Goal: Task Accomplishment & Management: Manage account settings

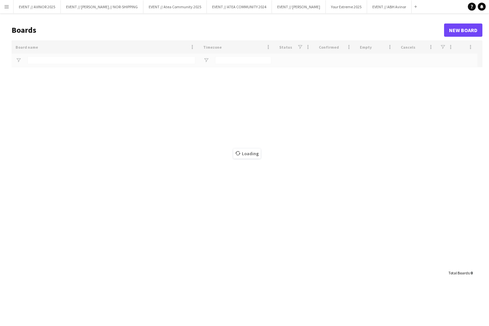
type input "******"
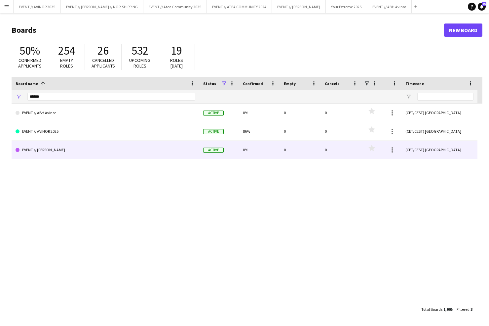
click at [67, 137] on link "EVENT // AVINOR 2025" at bounding box center [106, 131] width 180 height 19
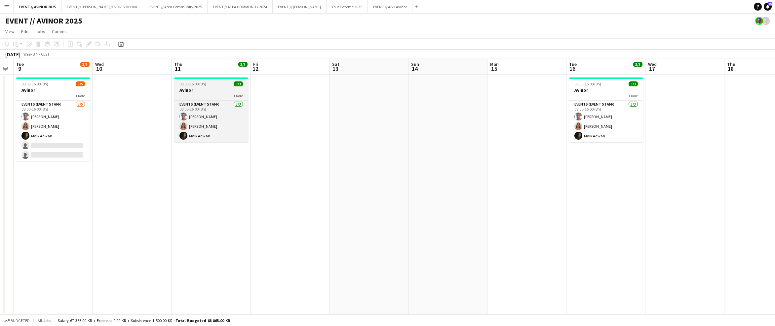
scroll to position [0, 138]
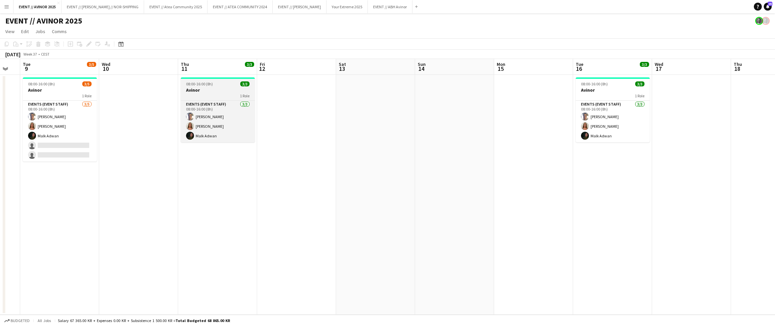
click at [211, 92] on h3 "Avinor" at bounding box center [218, 90] width 74 height 6
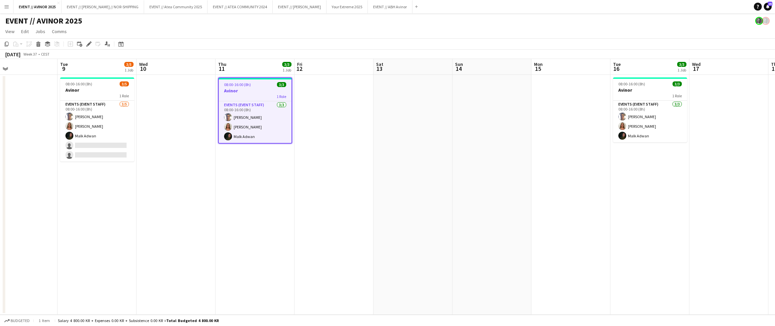
scroll to position [0, 174]
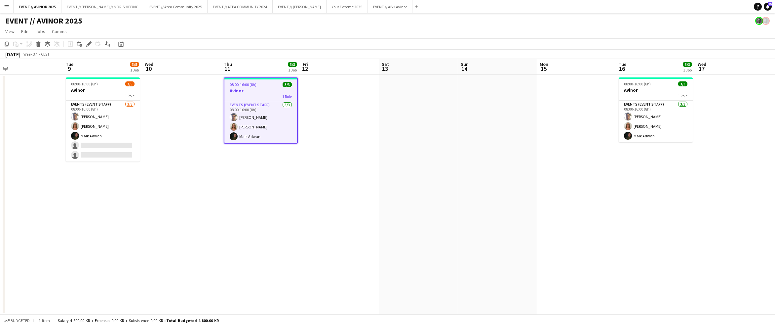
click at [255, 92] on h3 "Avinor" at bounding box center [260, 91] width 73 height 6
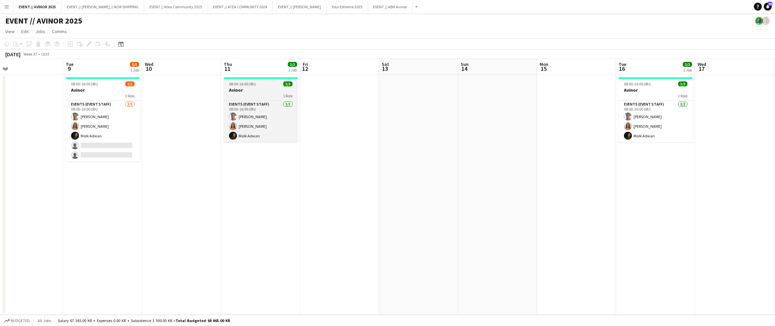
click at [246, 93] on div "1 Role" at bounding box center [261, 95] width 74 height 5
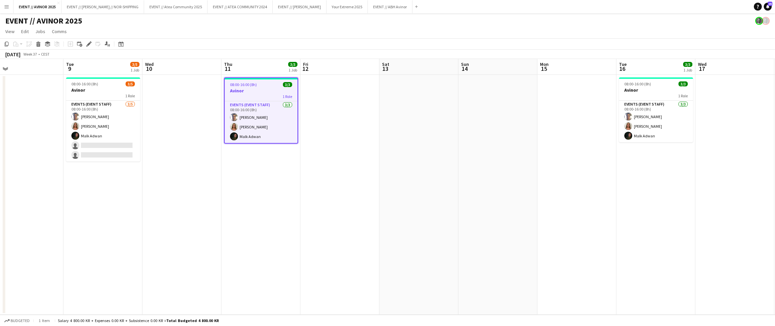
click at [189, 123] on app-date-cell at bounding box center [181, 195] width 79 height 240
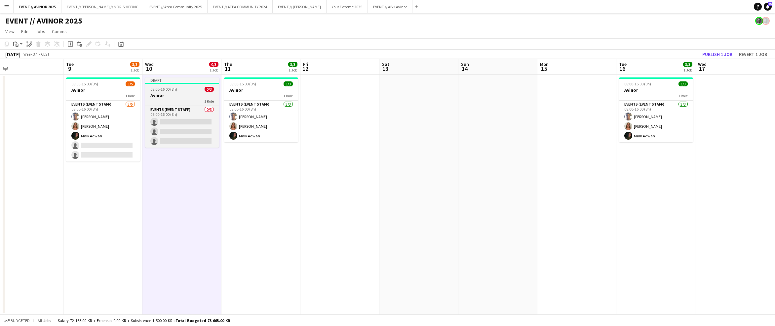
click at [184, 98] on div "1 Role" at bounding box center [182, 100] width 74 height 5
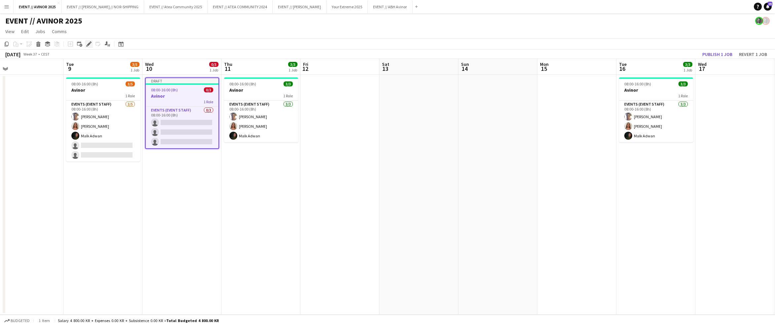
click at [90, 46] on icon "Edit" at bounding box center [88, 43] width 5 height 5
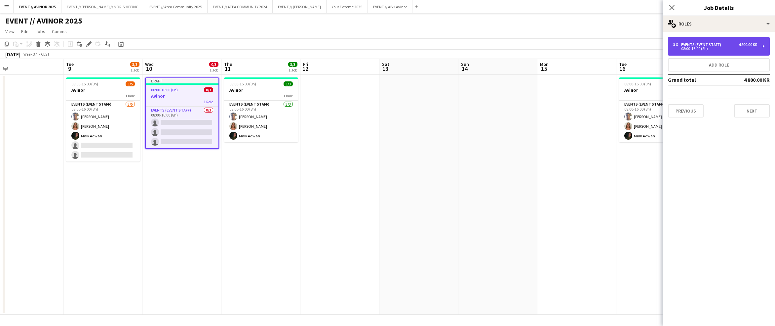
click at [489, 47] on div "08:00-16:00 (8h)" at bounding box center [715, 48] width 84 height 3
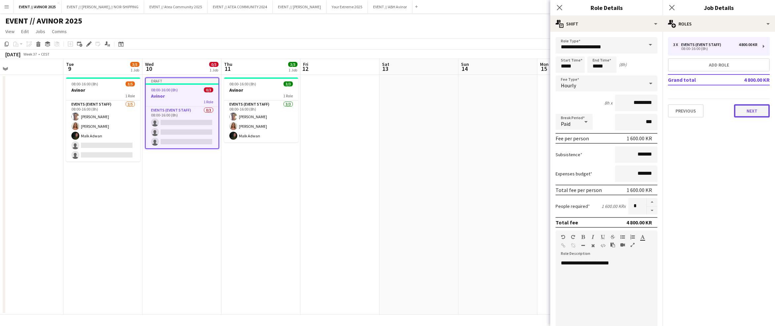
click at [489, 114] on button "Next" at bounding box center [752, 110] width 36 height 13
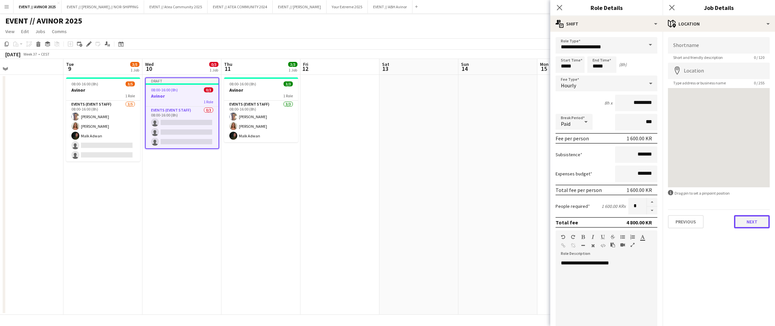
click at [489, 224] on button "Next" at bounding box center [752, 221] width 36 height 13
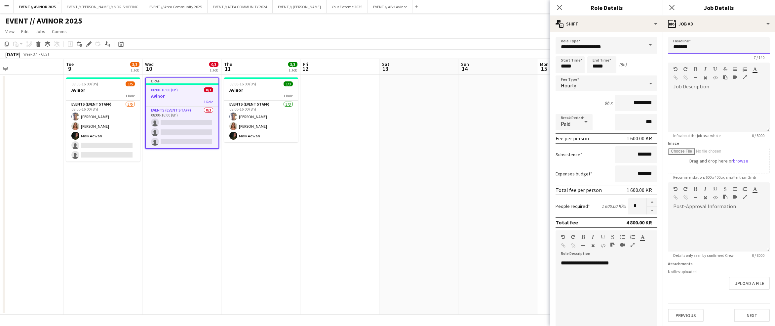
click at [489, 50] on input "******" at bounding box center [719, 45] width 102 height 17
type input "**********"
click at [489, 67] on input "*****" at bounding box center [570, 64] width 29 height 17
type input "*****"
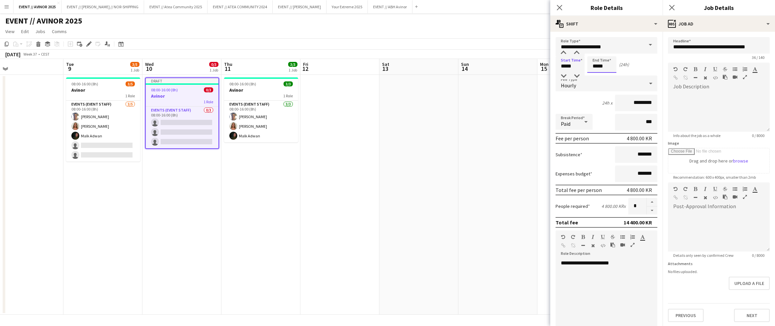
click at [489, 65] on input "*****" at bounding box center [601, 64] width 29 height 17
type input "*****"
click at [489, 65] on div "Start Time ***** End Time ***** (8h)" at bounding box center [607, 64] width 102 height 17
click at [489, 6] on icon "Close pop-in" at bounding box center [559, 7] width 6 height 6
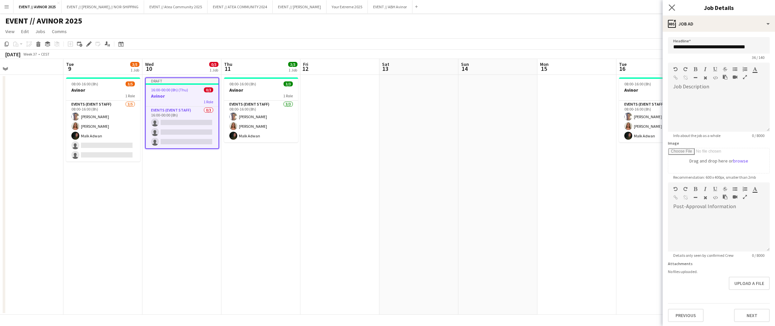
click at [489, 7] on icon "Close pop-in" at bounding box center [672, 7] width 6 height 6
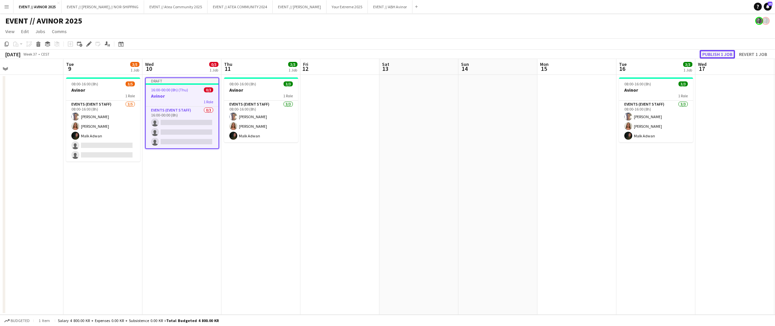
click at [489, 53] on button "Publish 1 job" at bounding box center [717, 54] width 35 height 9
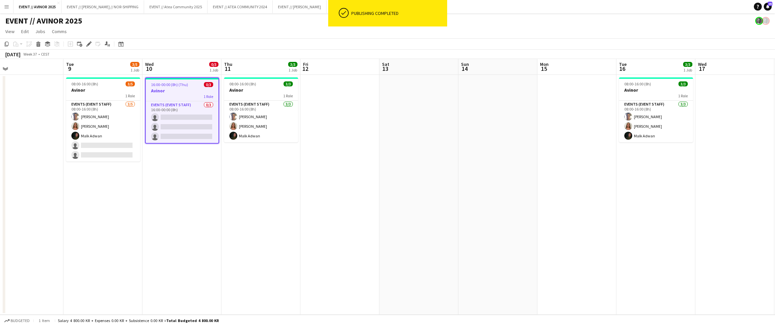
click at [177, 130] on app-card-role "Events (Event Staff) 0/3 16:00-00:00 (8h) single-neutral-actions single-neutral…" at bounding box center [182, 122] width 73 height 42
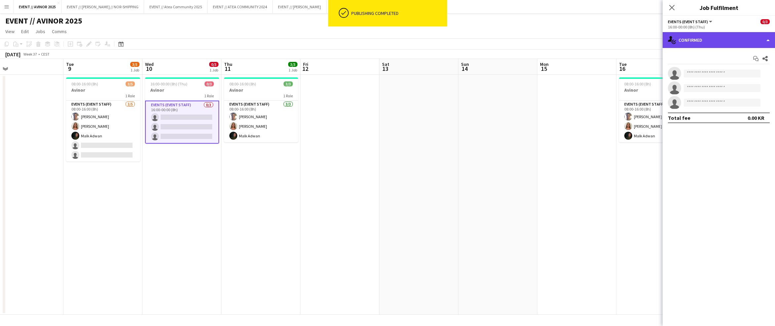
click at [489, 41] on div "single-neutral-actions-check-2 Confirmed" at bounding box center [719, 40] width 112 height 16
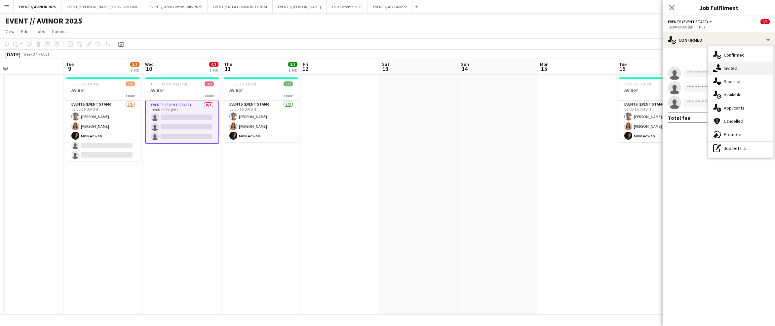
click at [489, 67] on icon "single-neutral-actions-share-1" at bounding box center [717, 68] width 8 height 8
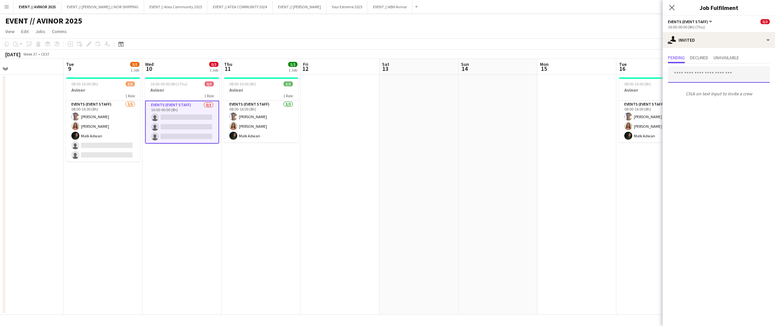
click at [489, 74] on input "text" at bounding box center [719, 74] width 102 height 17
type input "**********"
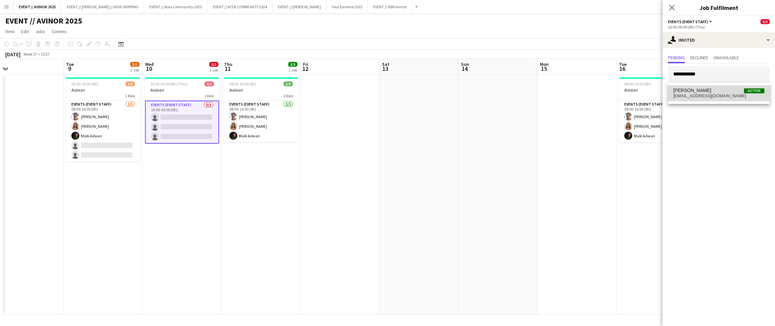
click at [489, 90] on span "[PERSON_NAME] Active" at bounding box center [718, 91] width 91 height 6
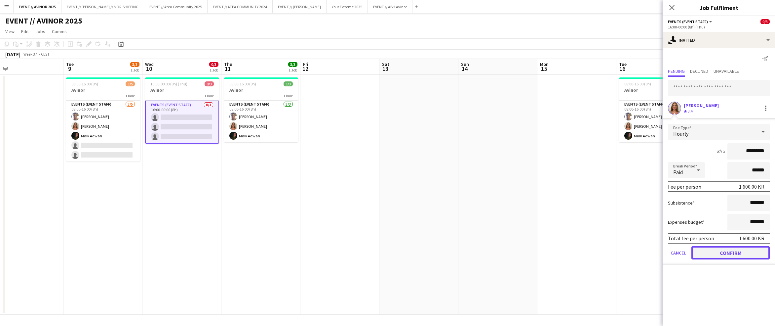
click at [489, 248] on button "Confirm" at bounding box center [730, 252] width 78 height 13
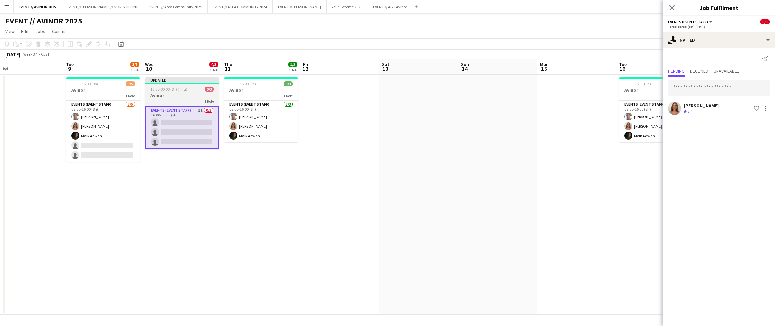
scroll to position [0, 174]
click at [187, 94] on h3 "Avinor" at bounding box center [182, 95] width 74 height 6
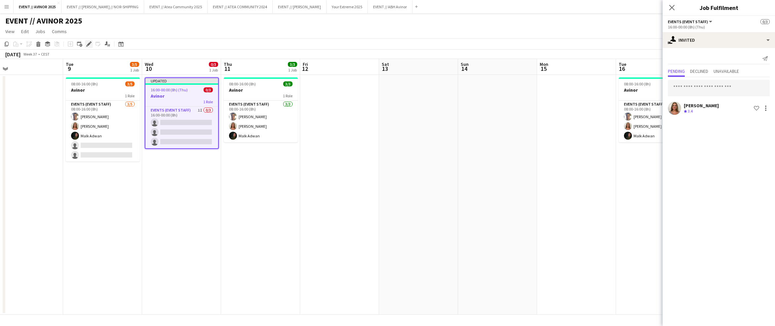
click at [90, 44] on icon "Edit" at bounding box center [88, 43] width 5 height 5
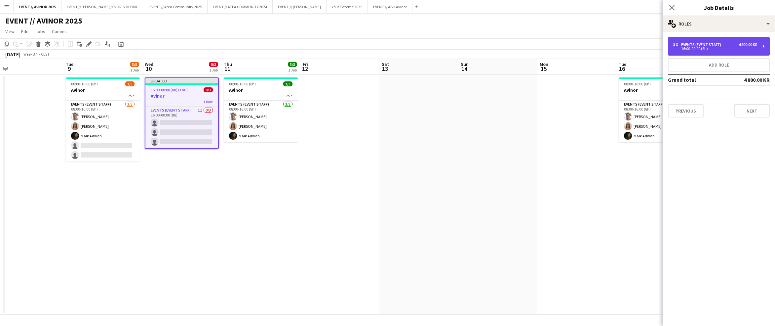
click at [489, 45] on div "Events (Event Staff)" at bounding box center [702, 44] width 43 height 5
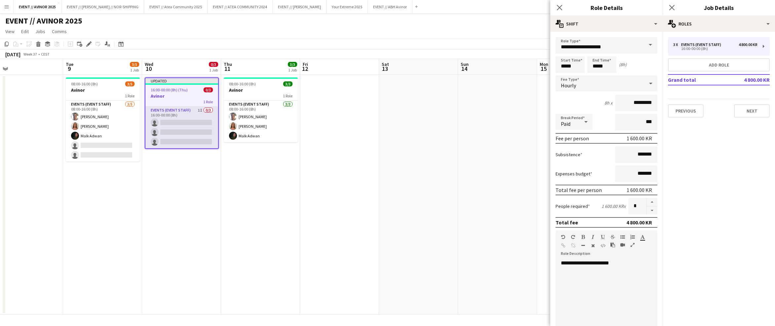
click at [198, 126] on app-card-role "Events (Event Staff) 1I 0/3 16:00-00:00 (8h) single-neutral-actions single-neut…" at bounding box center [181, 127] width 73 height 42
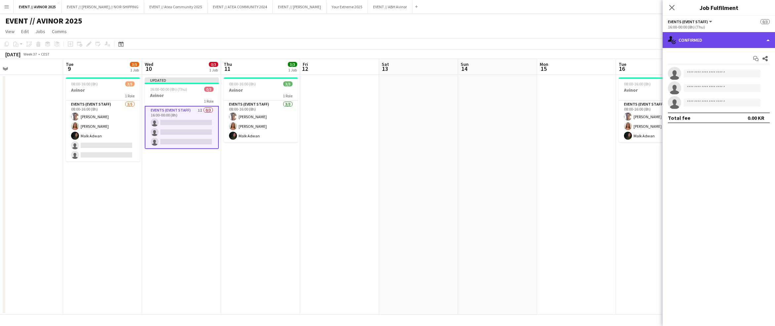
click at [489, 43] on div "single-neutral-actions-check-2 Confirmed" at bounding box center [719, 40] width 112 height 16
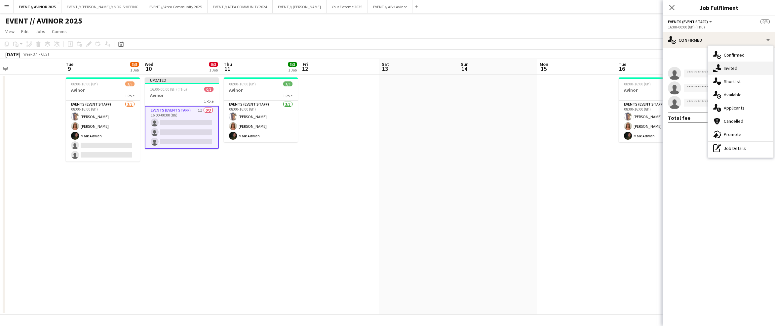
click at [489, 65] on div "single-neutral-actions-share-1 Invited" at bounding box center [740, 67] width 65 height 13
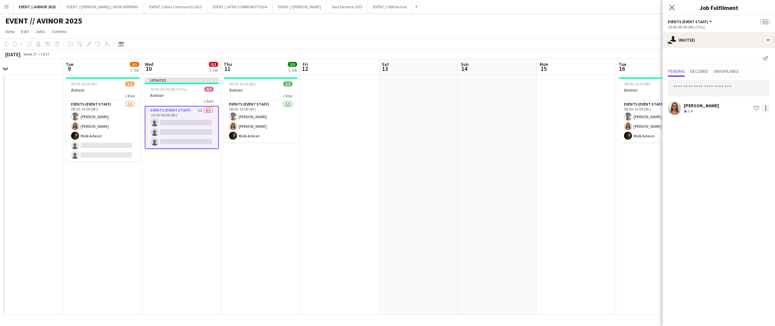
click at [489, 108] on div at bounding box center [766, 108] width 8 height 8
click at [489, 168] on span "Cancel invitation" at bounding box center [744, 168] width 39 height 6
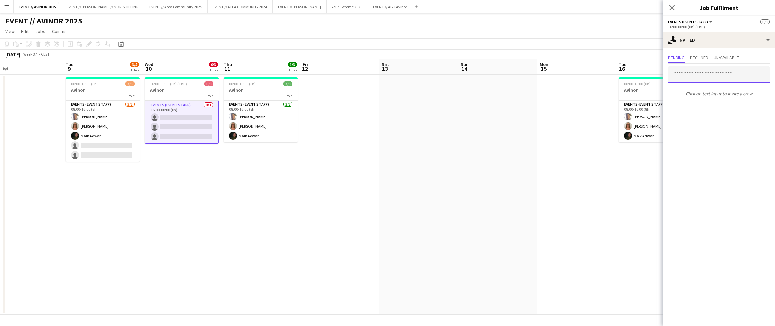
click at [489, 68] on input "text" at bounding box center [719, 74] width 102 height 17
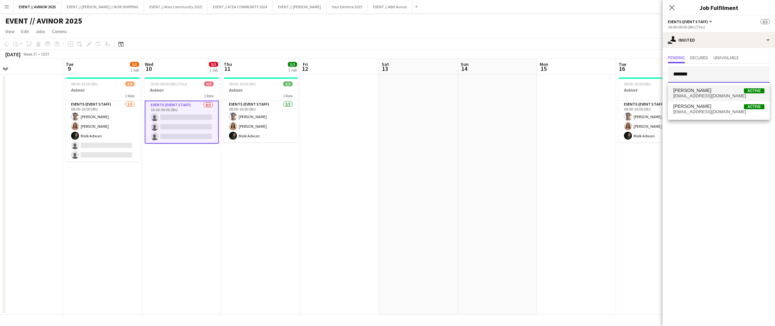
type input "*******"
click at [489, 89] on span "[PERSON_NAME]" at bounding box center [692, 91] width 38 height 6
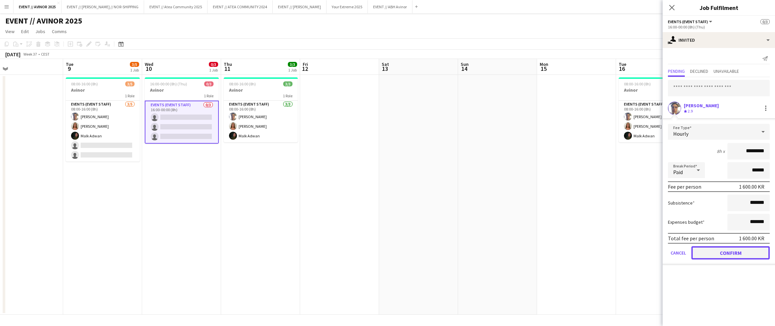
click at [489, 252] on button "Confirm" at bounding box center [730, 252] width 78 height 13
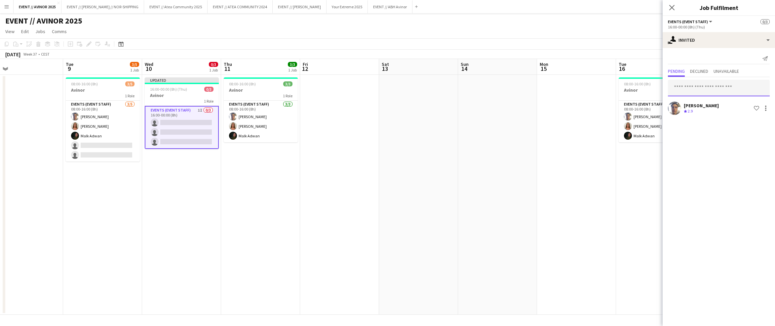
click at [489, 87] on input "text" at bounding box center [719, 88] width 102 height 17
type input "*"
type input "**********"
click at [489, 105] on span "[PERSON_NAME] Active" at bounding box center [718, 104] width 91 height 6
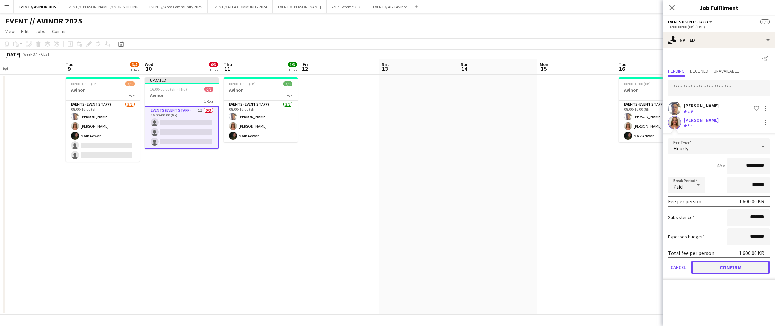
click at [489, 263] on button "Confirm" at bounding box center [730, 266] width 78 height 13
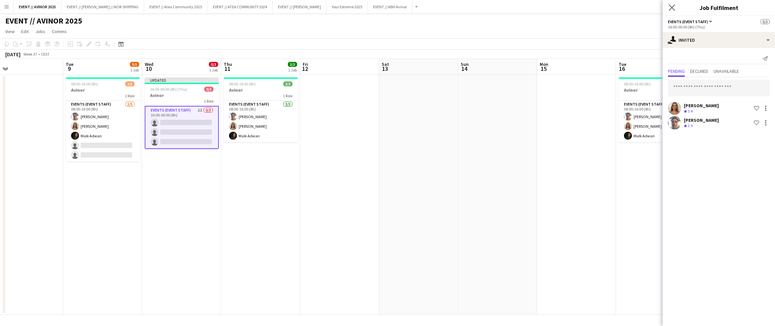
click at [489, 3] on app-icon "Close pop-in" at bounding box center [672, 8] width 10 height 10
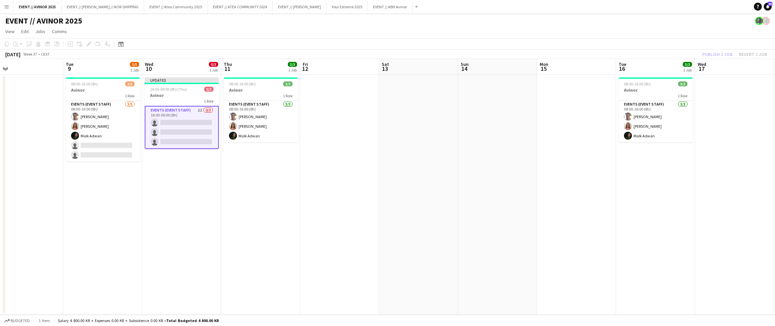
click at [489, 56] on div "Publish 1 job Revert 1 job" at bounding box center [734, 54] width 81 height 9
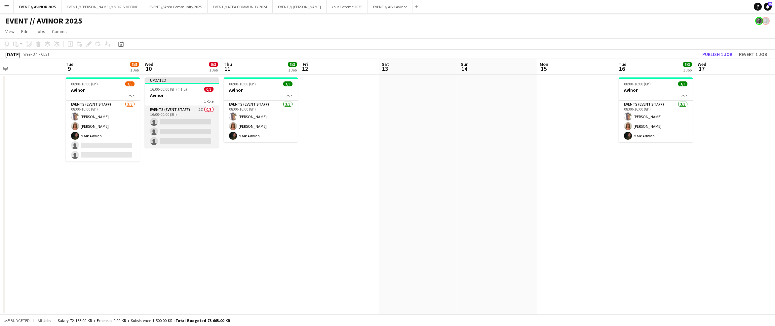
click at [192, 120] on app-card-role "Events (Event Staff) 2I 0/3 16:00-00:00 (8h) single-neutral-actions single-neut…" at bounding box center [182, 127] width 74 height 42
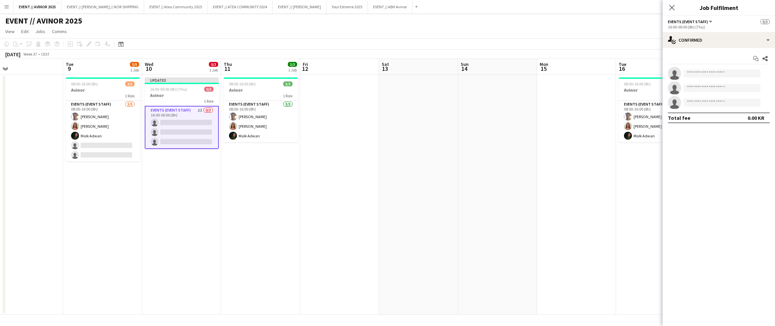
click at [398, 96] on app-date-cell at bounding box center [418, 195] width 79 height 240
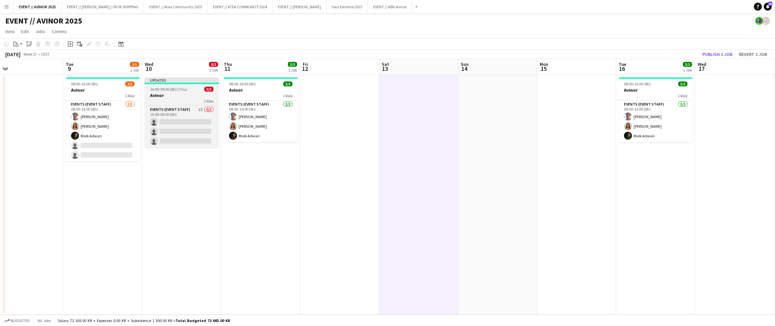
click at [177, 93] on h3 "Avinor" at bounding box center [182, 95] width 74 height 6
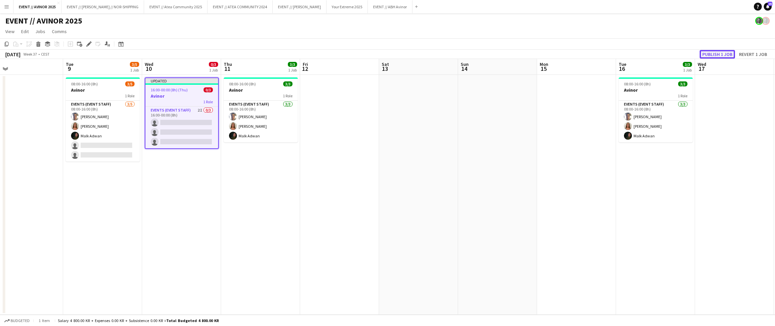
click at [489, 57] on button "Publish 1 job" at bounding box center [717, 54] width 35 height 9
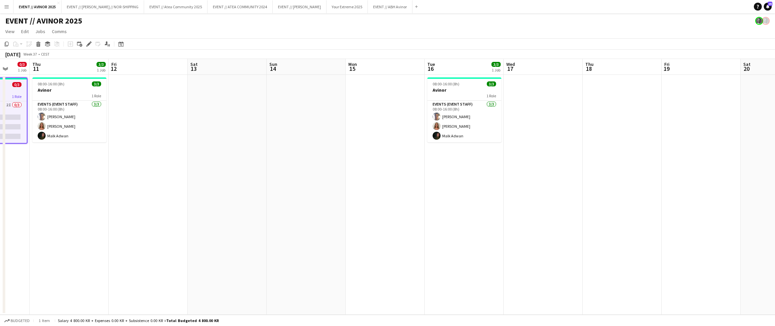
scroll to position [0, 212]
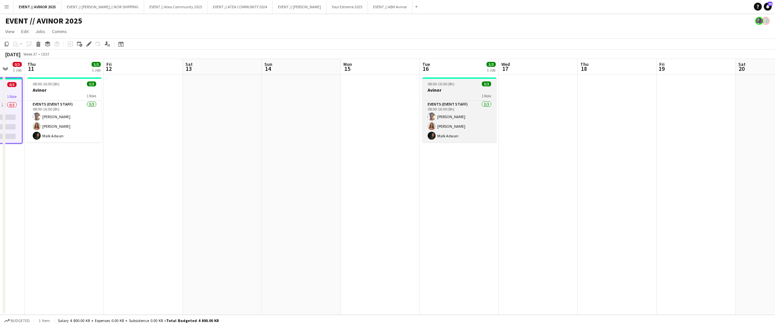
click at [442, 90] on h3 "Avinor" at bounding box center [459, 90] width 74 height 6
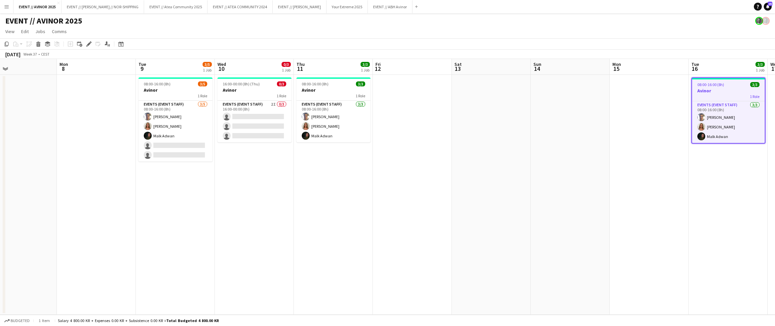
scroll to position [0, 190]
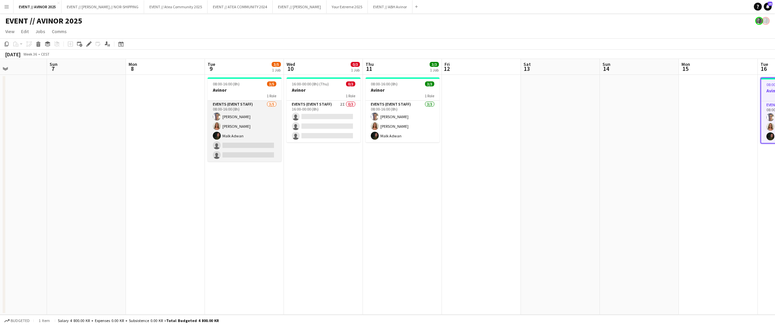
click at [252, 138] on app-card-role "Events (Event Staff) [DATE] 08:00-16:00 (8h) [PERSON_NAME] [PERSON_NAME] [PERSO…" at bounding box center [245, 130] width 74 height 61
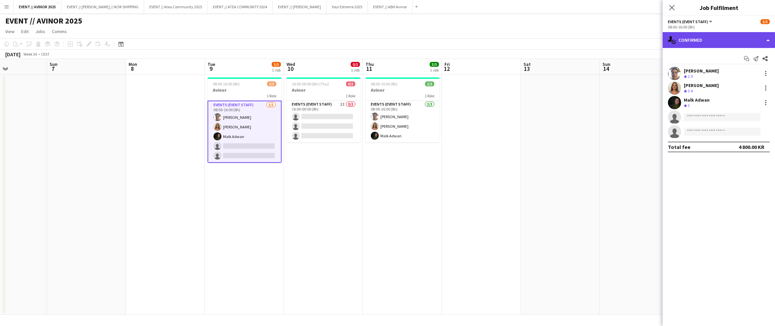
click at [489, 36] on div "single-neutral-actions-check-2 Confirmed" at bounding box center [719, 40] width 112 height 16
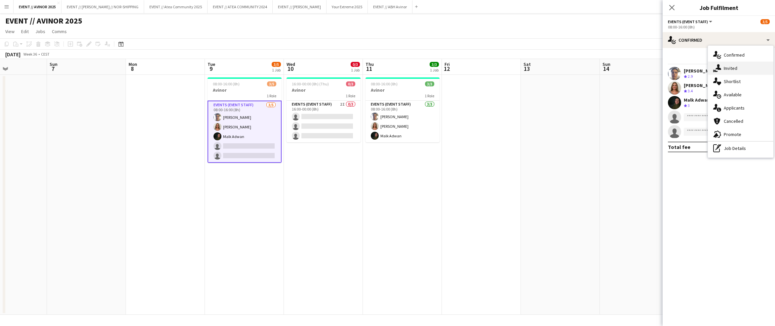
click at [489, 64] on icon "single-neutral-actions-share-1" at bounding box center [717, 68] width 8 height 8
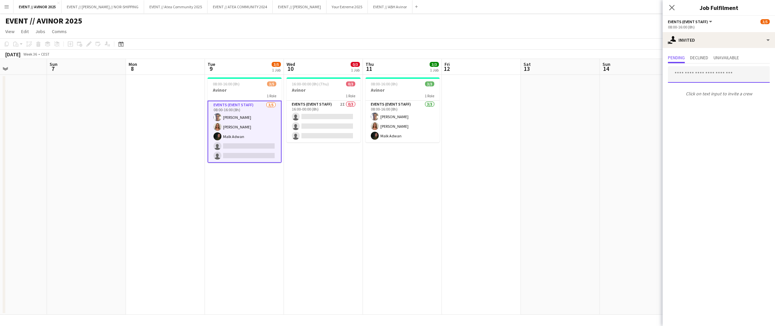
click at [489, 70] on input "text" at bounding box center [719, 74] width 102 height 17
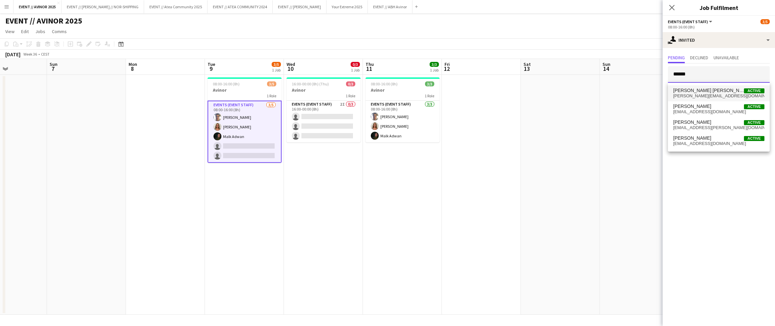
type input "******"
click at [489, 87] on mat-option "[PERSON_NAME] [PERSON_NAME] Active [EMAIL_ADDRESS][DOMAIN_NAME]" at bounding box center [719, 93] width 102 height 16
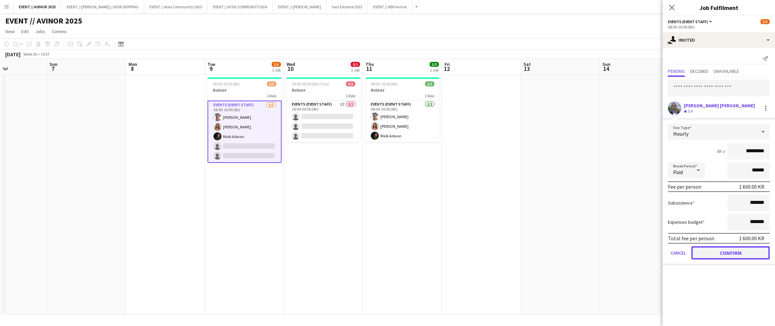
click at [489, 252] on button "Confirm" at bounding box center [730, 252] width 78 height 13
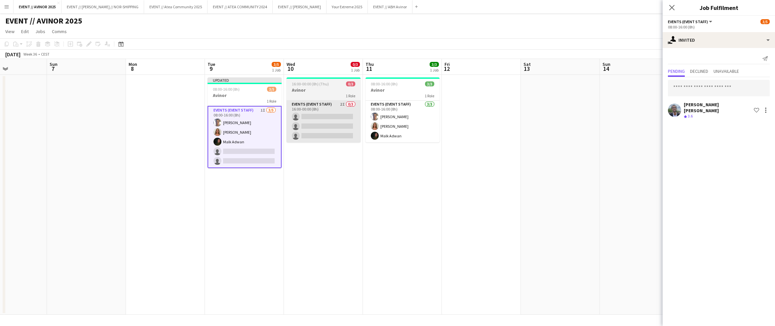
click at [325, 109] on app-card-role "Events (Event Staff) 2I 0/3 16:00-00:00 (8h) single-neutral-actions single-neut…" at bounding box center [324, 121] width 74 height 42
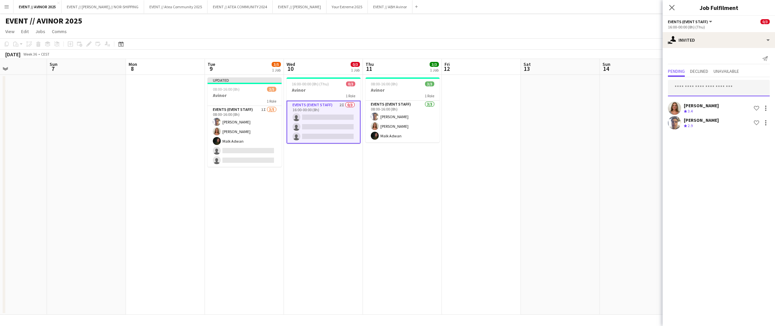
click at [489, 80] on input "text" at bounding box center [719, 88] width 102 height 17
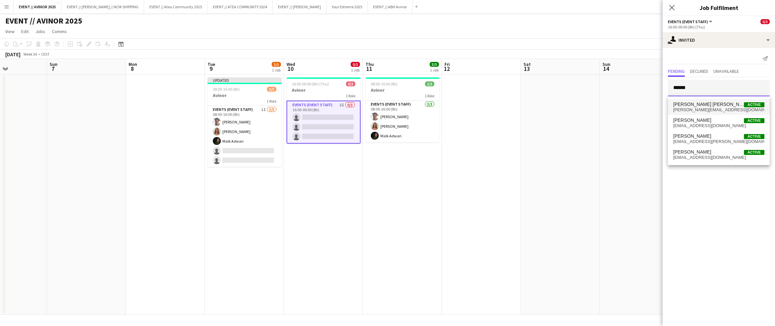
type input "******"
click at [489, 103] on span "[PERSON_NAME] [PERSON_NAME]" at bounding box center [708, 104] width 71 height 6
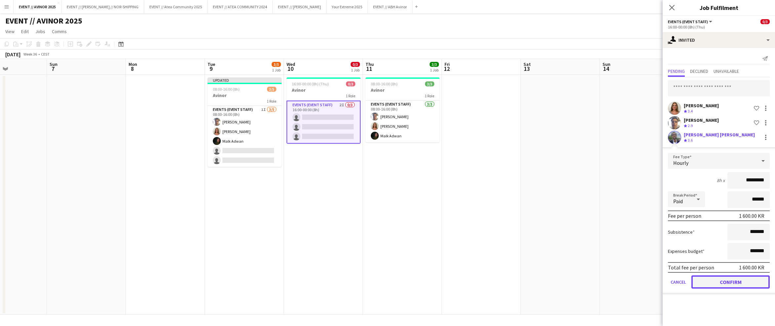
click at [489, 278] on button "Confirm" at bounding box center [730, 281] width 78 height 13
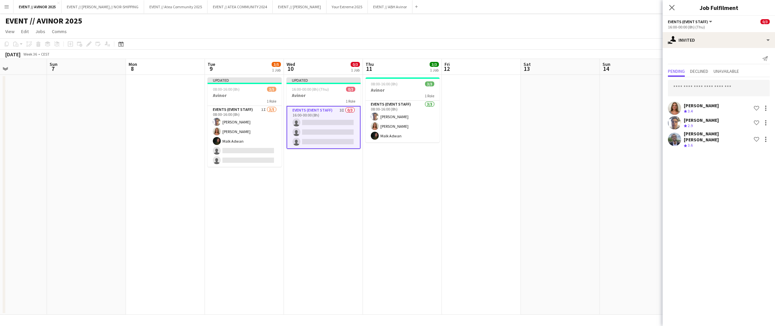
click at [409, 95] on div "1 Role" at bounding box center [403, 95] width 74 height 5
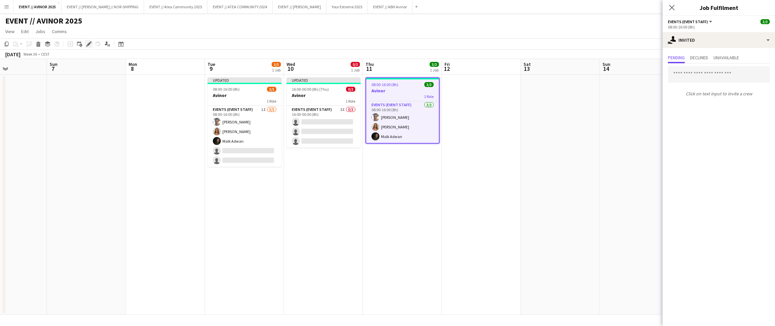
click at [87, 44] on icon "Edit" at bounding box center [88, 43] width 5 height 5
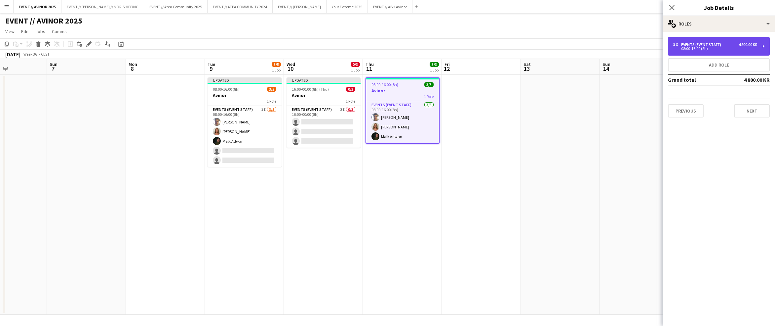
click at [489, 42] on div "3 x Events (Event Staff) 4 800.00 KR" at bounding box center [715, 44] width 84 height 5
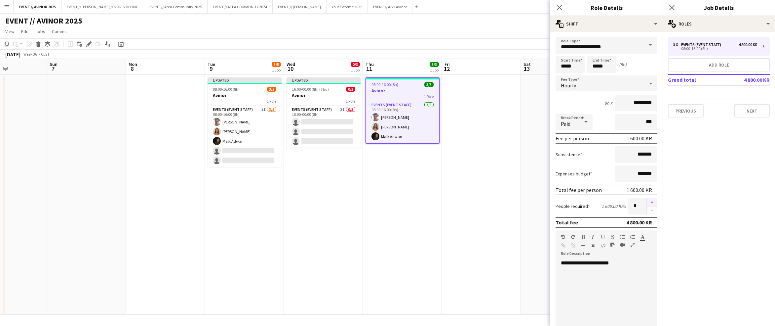
click at [489, 198] on button "button" at bounding box center [652, 202] width 11 height 9
type input "*"
click at [489, 112] on button "Next" at bounding box center [752, 110] width 36 height 13
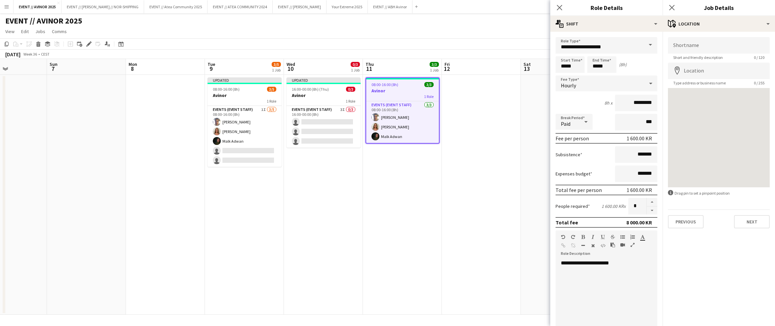
click at [459, 162] on app-date-cell at bounding box center [481, 195] width 79 height 240
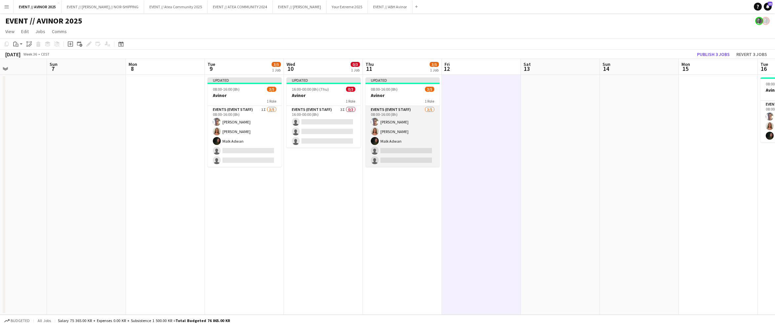
click at [405, 160] on app-card-role "Events (Event Staff) [DATE] 08:00-16:00 (8h) [PERSON_NAME] [PERSON_NAME] [PERSO…" at bounding box center [403, 136] width 74 height 61
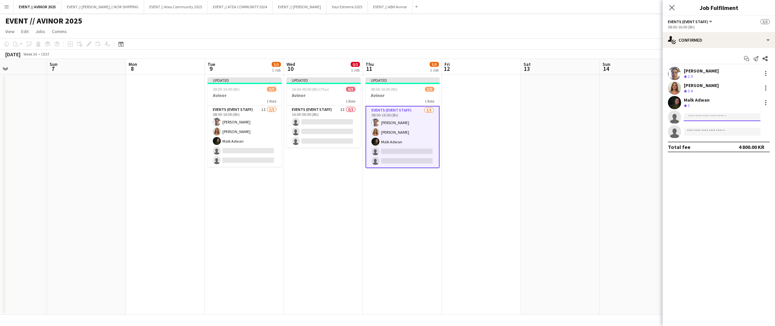
click at [489, 119] on input at bounding box center [722, 117] width 77 height 8
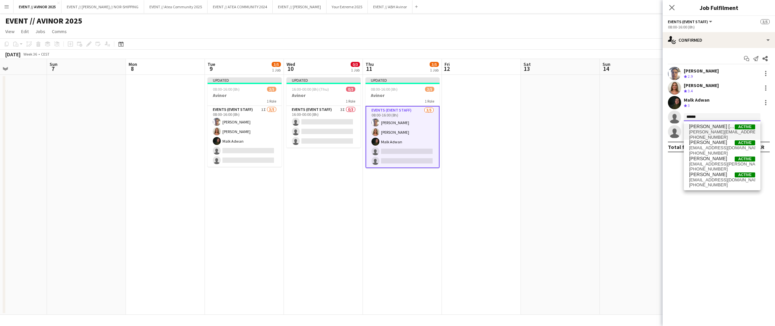
type input "******"
click at [489, 131] on span "[PERSON_NAME][EMAIL_ADDRESS][DOMAIN_NAME]" at bounding box center [722, 131] width 66 height 5
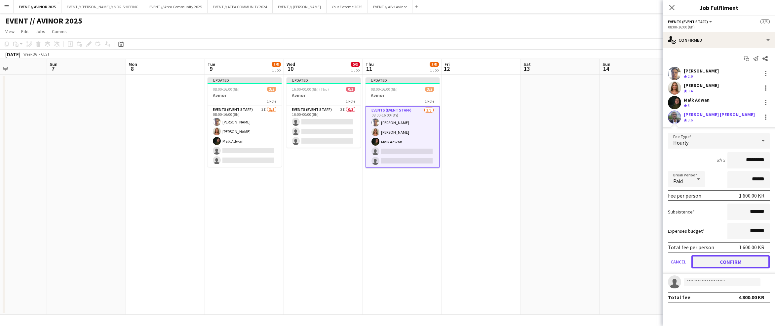
click at [489, 259] on button "Confirm" at bounding box center [730, 261] width 78 height 13
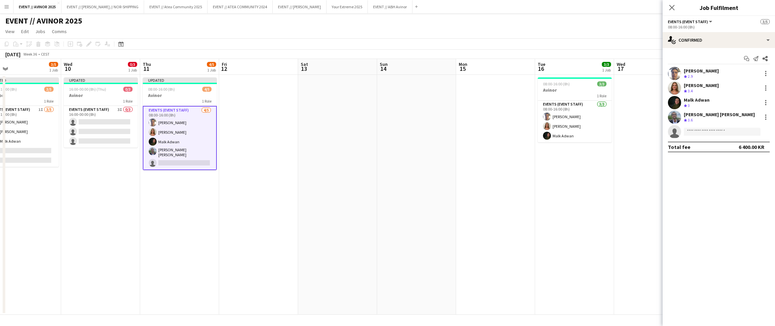
scroll to position [0, 257]
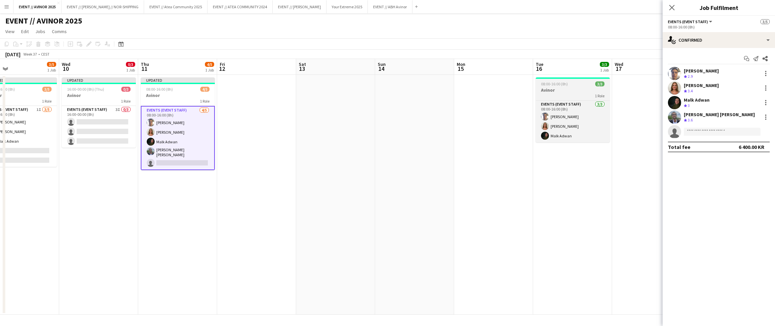
click at [489, 91] on h3 "Avinor" at bounding box center [573, 90] width 74 height 6
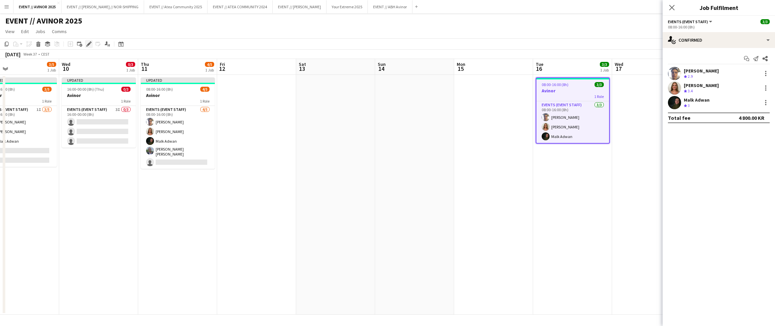
click at [91, 46] on icon "Edit" at bounding box center [88, 43] width 5 height 5
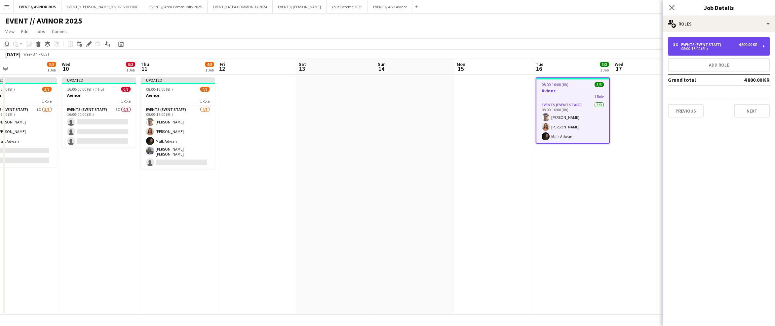
click at [489, 49] on div "08:00-16:00 (8h)" at bounding box center [715, 48] width 84 height 3
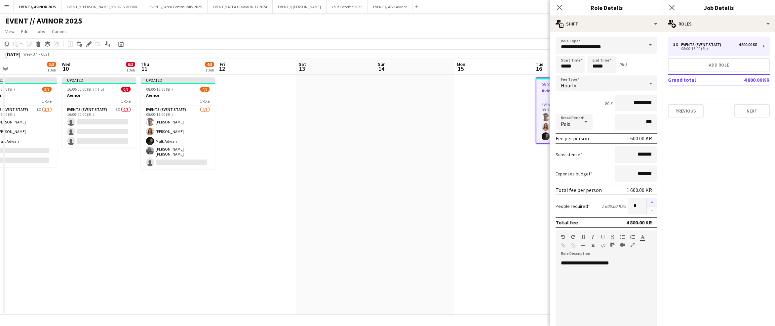
click at [489, 201] on button "button" at bounding box center [652, 202] width 11 height 9
type input "*"
click at [489, 162] on app-date-cell at bounding box center [493, 195] width 79 height 240
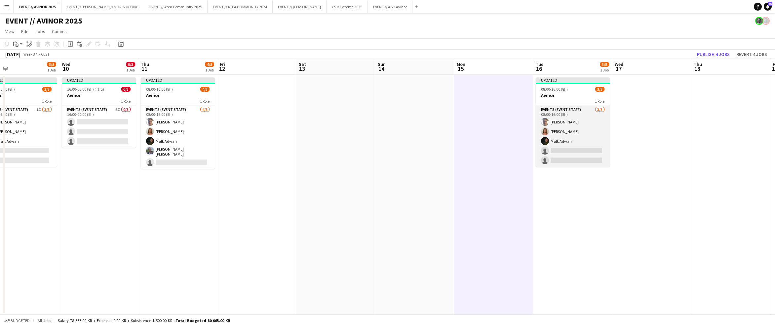
click at [489, 156] on app-card-role "Events (Event Staff) [DATE] 08:00-16:00 (8h) [PERSON_NAME] [PERSON_NAME] [PERSO…" at bounding box center [573, 136] width 74 height 61
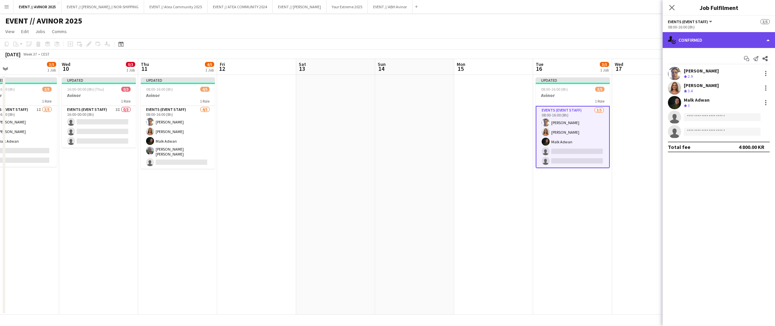
click at [489, 41] on div "single-neutral-actions-check-2 Confirmed" at bounding box center [719, 40] width 112 height 16
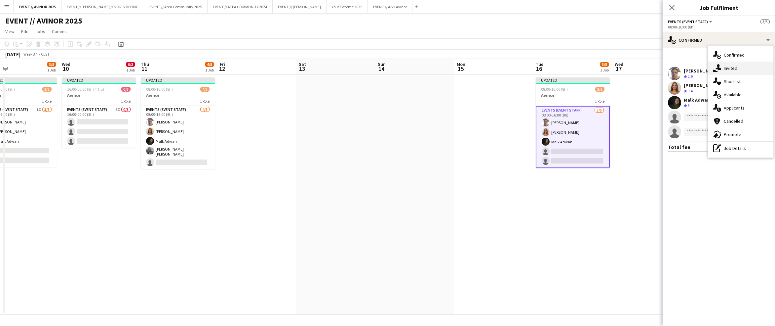
click at [489, 61] on div "single-neutral-actions-share-1 Invited" at bounding box center [740, 67] width 65 height 13
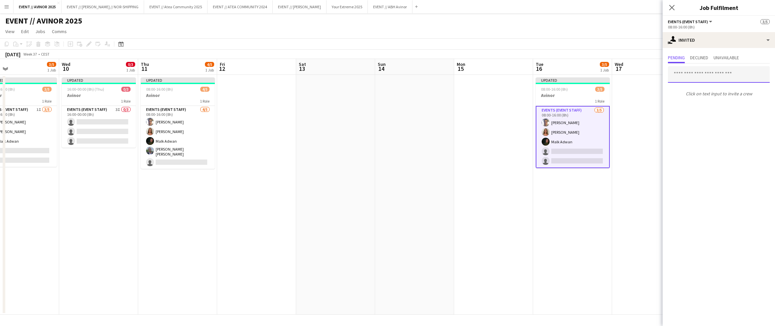
click at [489, 81] on input "text" at bounding box center [719, 74] width 102 height 17
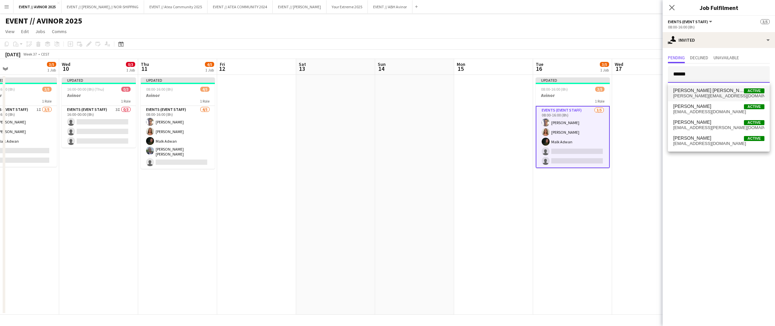
type input "******"
click at [489, 99] on mat-option "[PERSON_NAME] [PERSON_NAME] Active [EMAIL_ADDRESS][DOMAIN_NAME]" at bounding box center [719, 93] width 102 height 16
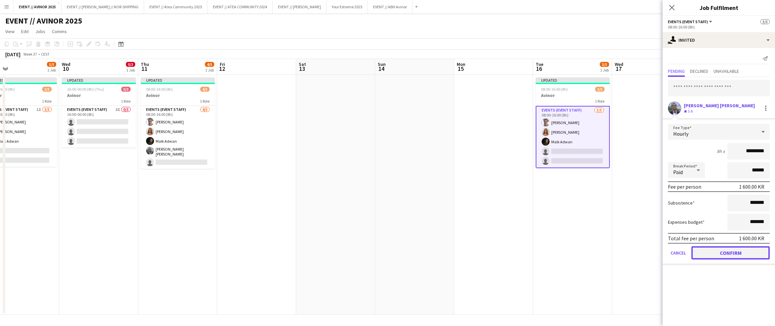
click at [489, 251] on button "Confirm" at bounding box center [730, 252] width 78 height 13
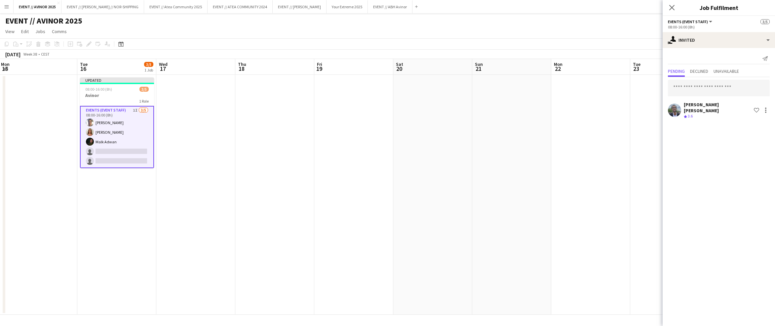
scroll to position [0, 149]
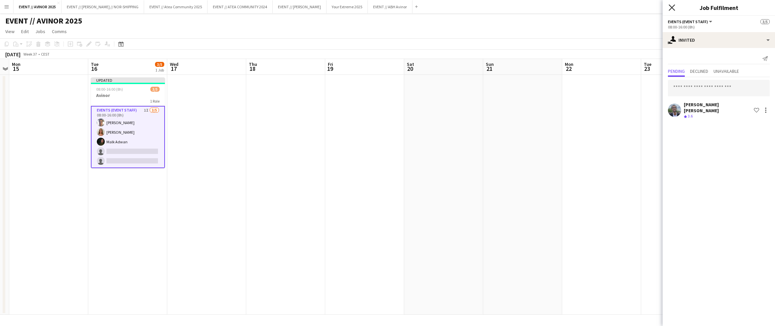
click at [489, 11] on icon "Close pop-in" at bounding box center [672, 7] width 6 height 6
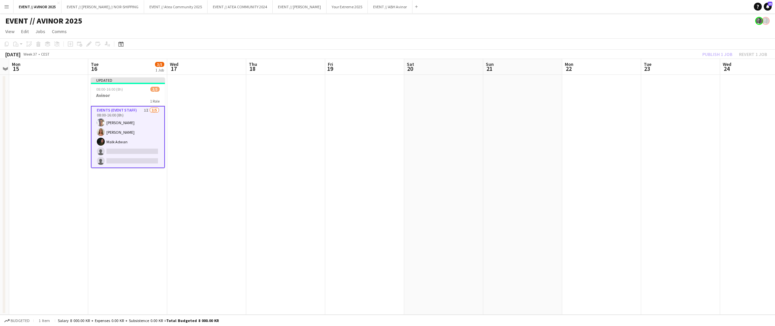
click at [489, 58] on div "Publish 1 job Revert 1 job" at bounding box center [734, 54] width 81 height 9
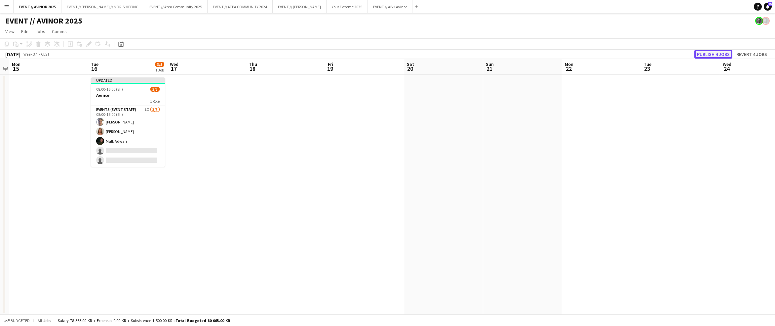
click at [489, 55] on button "Publish 4 jobs" at bounding box center [713, 54] width 38 height 9
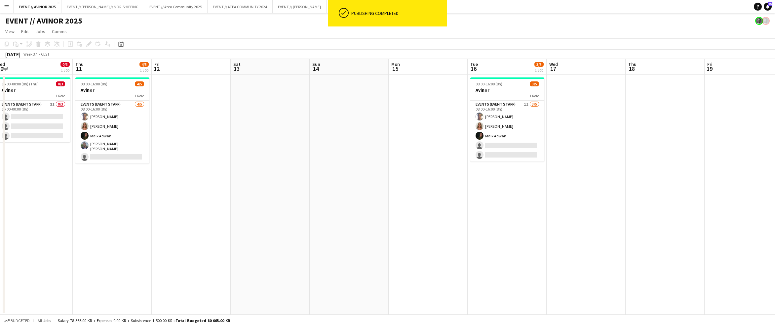
scroll to position [0, 199]
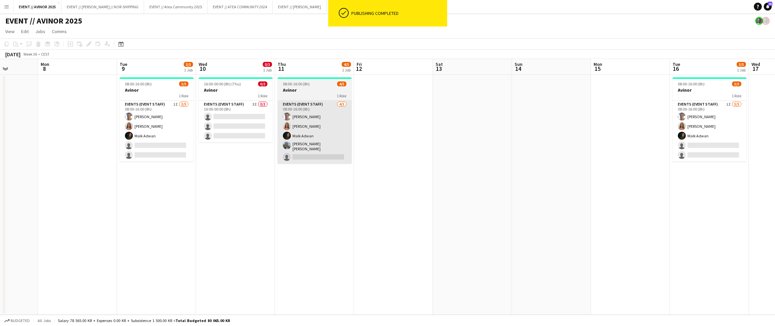
click at [351, 130] on app-card-role "Events (Event Staff) [DATE] 08:00-16:00 (8h) [PERSON_NAME] [PERSON_NAME] [PERSO…" at bounding box center [315, 131] width 74 height 63
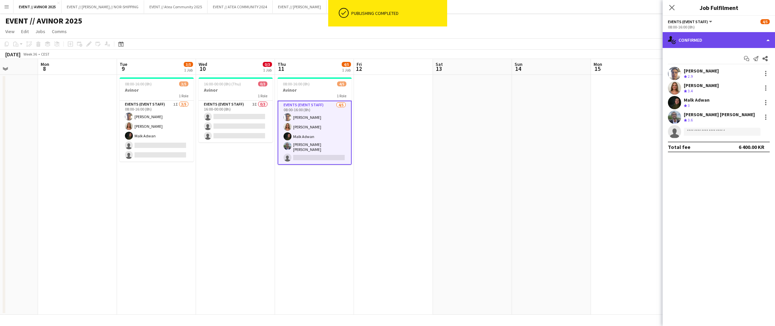
click at [489, 46] on div "single-neutral-actions-check-2 Confirmed" at bounding box center [719, 40] width 112 height 16
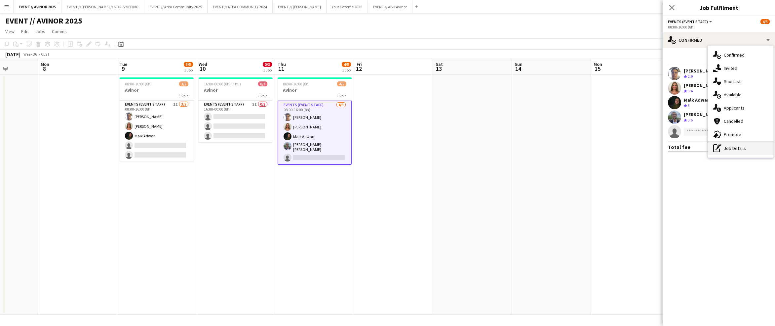
click at [489, 148] on div "pen-write Job Details" at bounding box center [740, 147] width 65 height 13
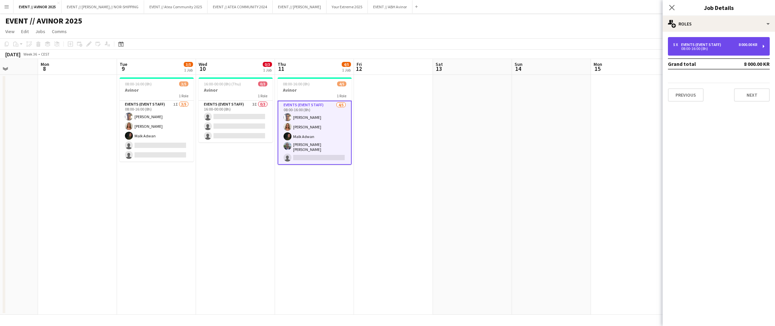
click at [489, 52] on div "5 x Events (Event Staff) 8 000.00 KR 08:00-16:00 (8h)" at bounding box center [719, 46] width 102 height 19
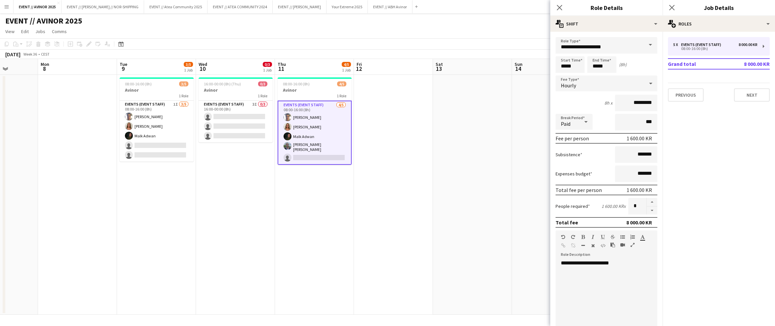
click at [301, 138] on app-card-role "Events (Event Staff) [DATE] 08:00-16:00 (8h) [PERSON_NAME] [PERSON_NAME] [PERSO…" at bounding box center [315, 132] width 74 height 64
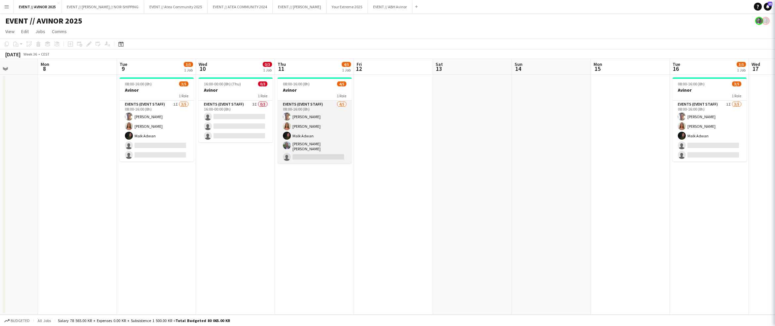
scroll to position [0, 199]
click at [304, 138] on app-card-role "Events (Event Staff) [DATE] 08:00-16:00 (8h) [PERSON_NAME] [PERSON_NAME] [PERSO…" at bounding box center [314, 131] width 74 height 63
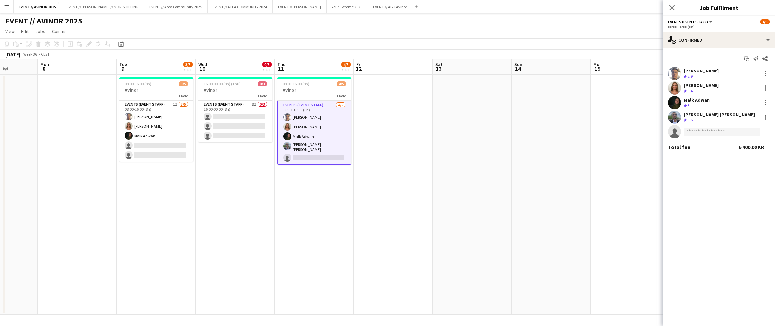
click at [489, 31] on app-options-switcher "Events (Event Staff) All roles Events (Event Staff) [DATE] 08:00-16:00 (8h)" at bounding box center [719, 24] width 112 height 16
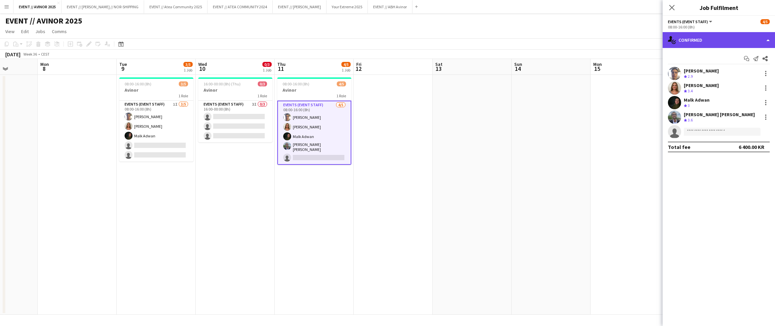
click at [489, 37] on div "single-neutral-actions-check-2 Confirmed" at bounding box center [719, 40] width 112 height 16
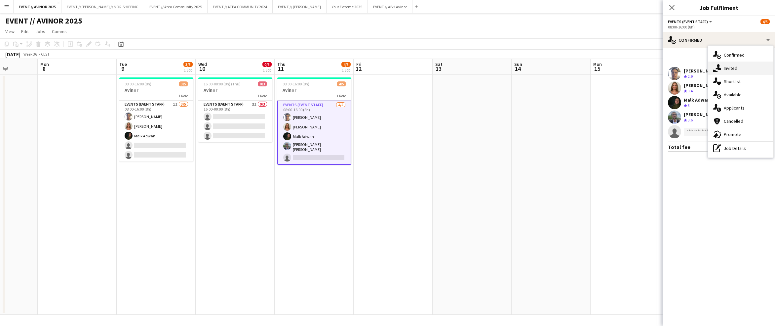
click at [489, 64] on div "single-neutral-actions-share-1 Invited" at bounding box center [740, 67] width 65 height 13
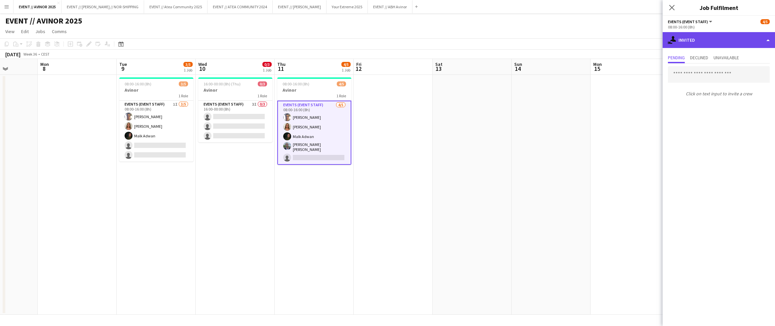
click at [489, 44] on div "single-neutral-actions-share-1 Invited" at bounding box center [719, 40] width 112 height 16
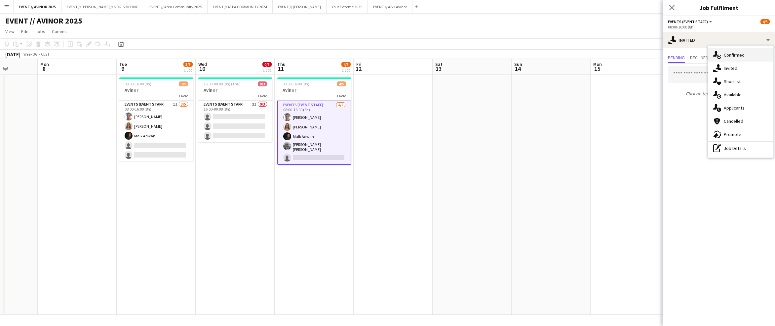
click at [489, 58] on div "single-neutral-actions-check-2 Confirmed" at bounding box center [740, 54] width 65 height 13
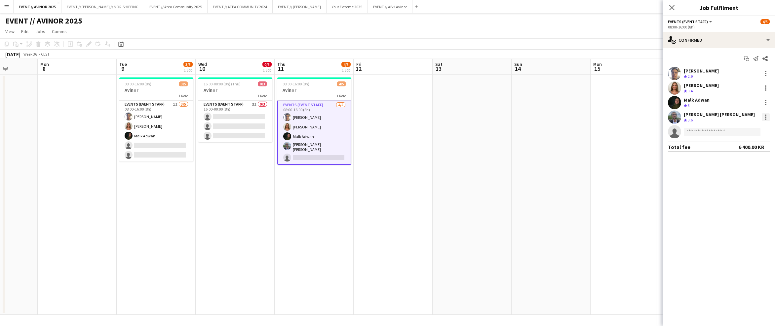
click at [489, 119] on div at bounding box center [765, 118] width 1 height 1
click at [489, 195] on span "Remove" at bounding box center [743, 193] width 41 height 6
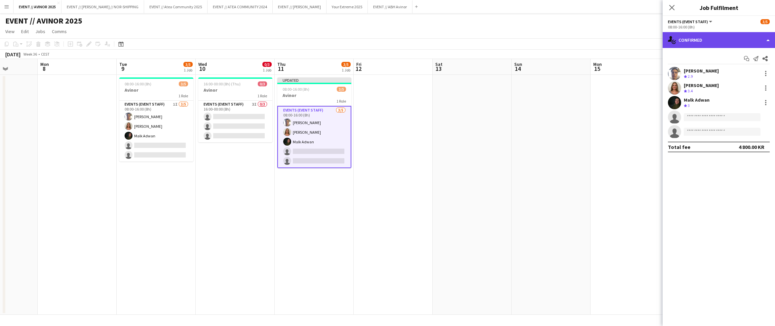
click at [489, 38] on div "single-neutral-actions-check-2 Confirmed" at bounding box center [719, 40] width 112 height 16
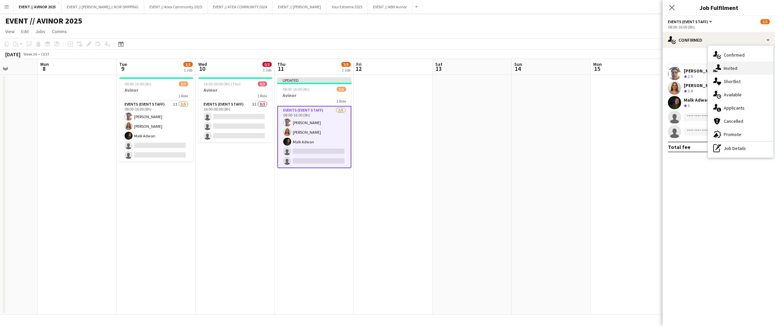
click at [489, 65] on div "single-neutral-actions-share-1 Invited" at bounding box center [740, 67] width 65 height 13
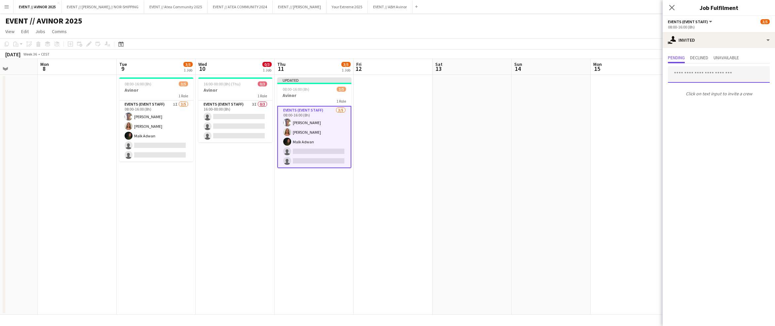
click at [489, 69] on input "text" at bounding box center [719, 74] width 102 height 17
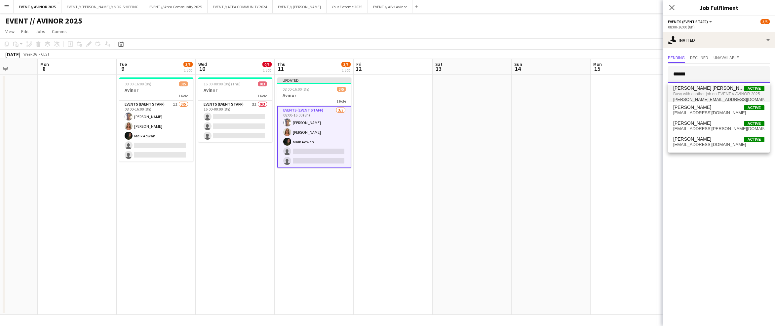
type input "******"
click at [489, 91] on span "Busy with another job on EVENT // AVINOR 2025." at bounding box center [718, 94] width 91 height 6
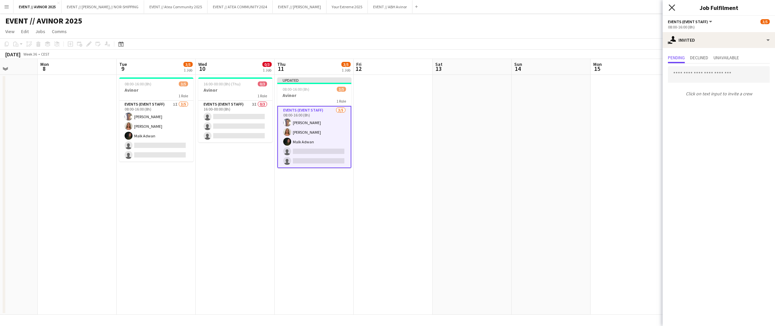
click at [489, 7] on icon at bounding box center [672, 7] width 6 height 6
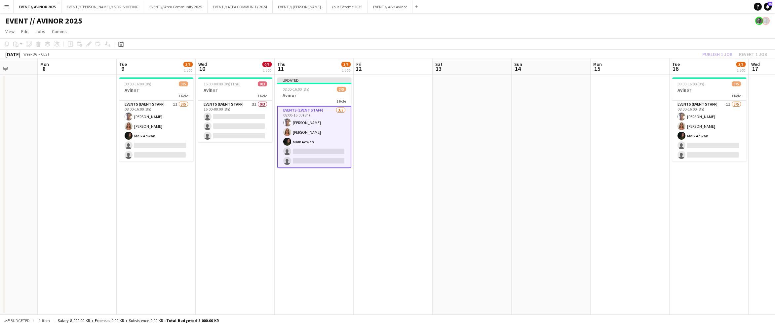
click at [489, 56] on div "Publish 1 job Revert 1 job" at bounding box center [734, 54] width 81 height 9
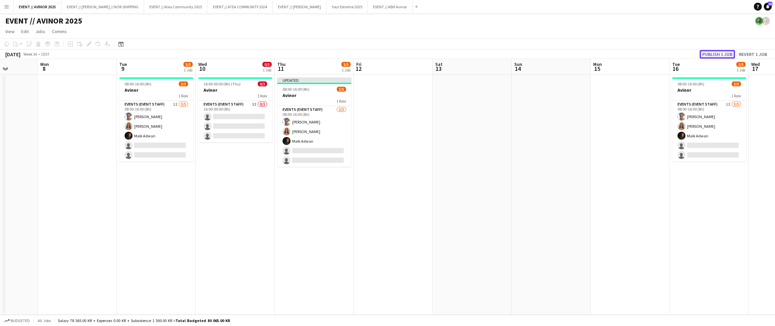
click at [489, 54] on button "Publish 1 job" at bounding box center [717, 54] width 35 height 9
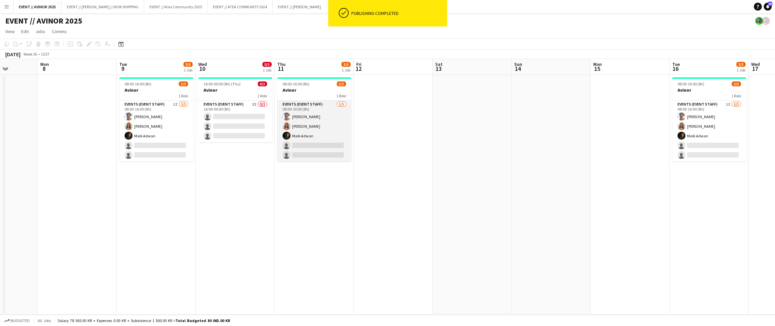
click at [316, 145] on app-card-role "Events (Event Staff) [DATE] 08:00-16:00 (8h) [PERSON_NAME] [PERSON_NAME] [PERSO…" at bounding box center [314, 130] width 74 height 61
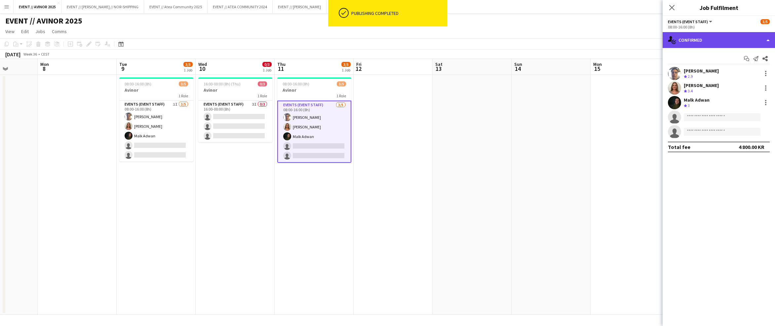
click at [489, 38] on div "single-neutral-actions-check-2 Confirmed" at bounding box center [719, 40] width 112 height 16
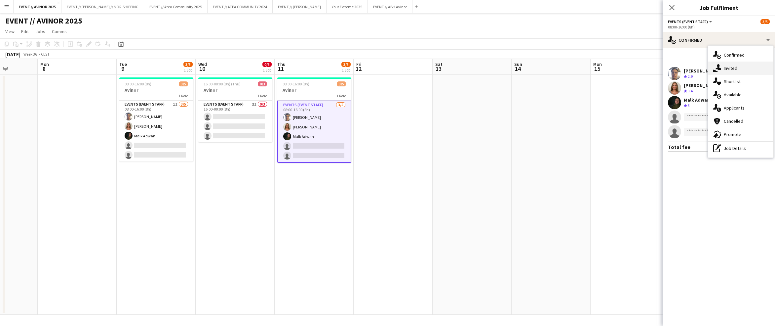
click at [489, 70] on icon at bounding box center [713, 71] width 1 height 3
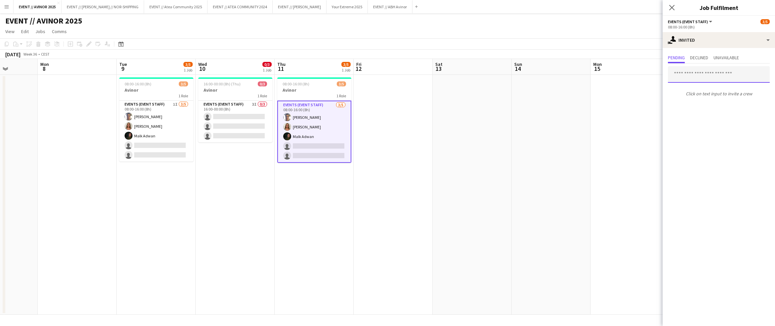
click at [489, 79] on input "text" at bounding box center [719, 74] width 102 height 17
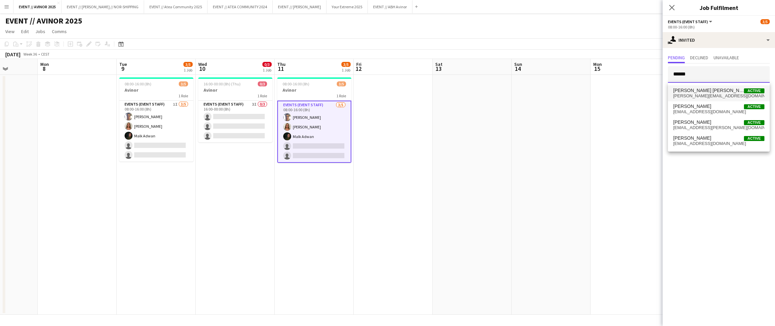
type input "******"
click at [489, 91] on span "[PERSON_NAME] [PERSON_NAME]" at bounding box center [708, 91] width 71 height 6
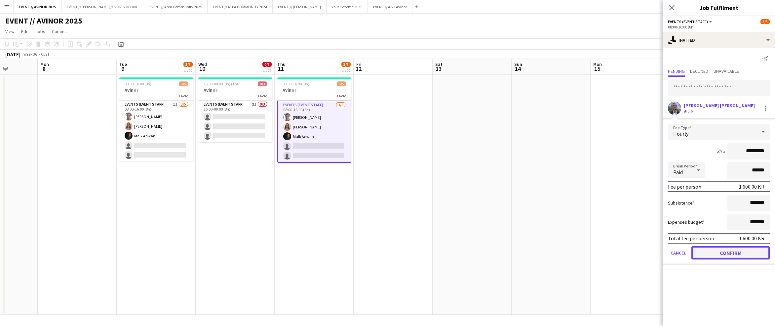
click at [489, 253] on button "Confirm" at bounding box center [730, 252] width 78 height 13
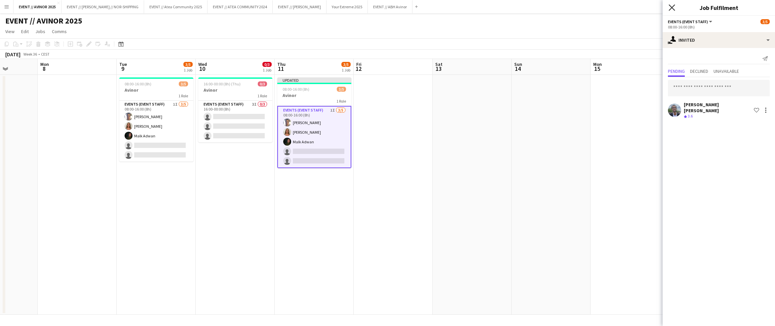
click at [489, 7] on icon "Close pop-in" at bounding box center [672, 7] width 6 height 6
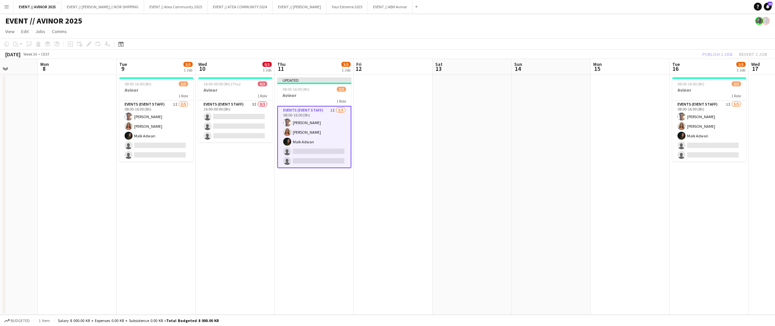
click at [489, 58] on div "Publish 1 job Revert 1 job" at bounding box center [734, 54] width 81 height 9
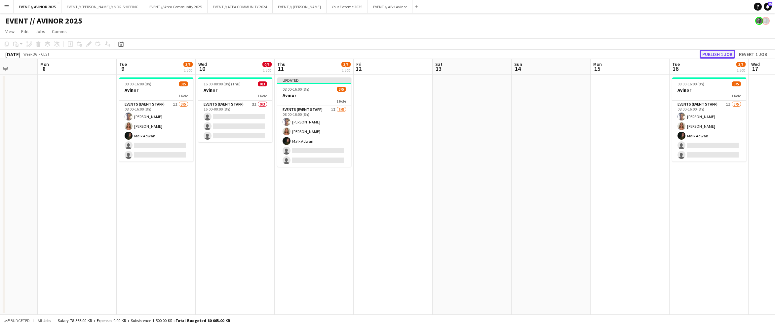
click at [489, 55] on button "Publish 1 job" at bounding box center [717, 54] width 35 height 9
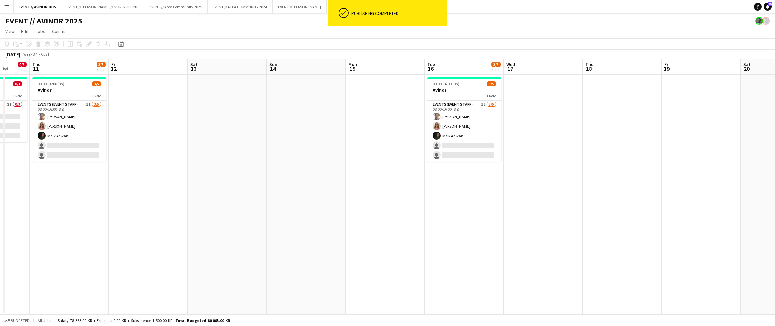
scroll to position [0, 212]
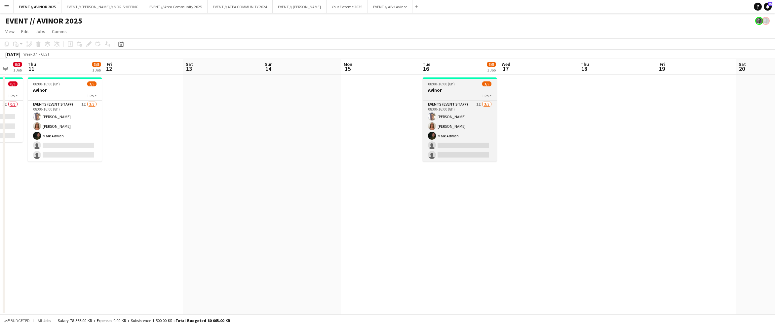
click at [453, 92] on h3 "Avinor" at bounding box center [460, 90] width 74 height 6
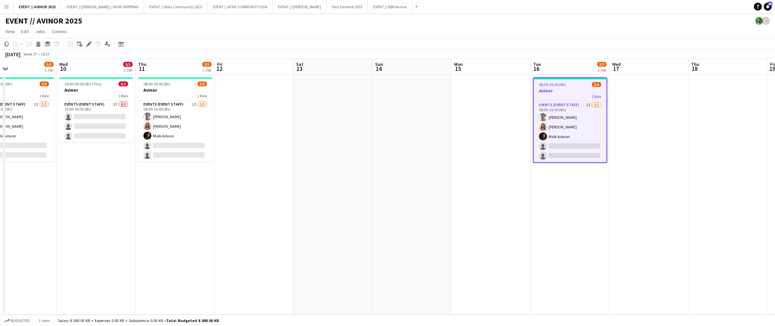
scroll to position [0, 204]
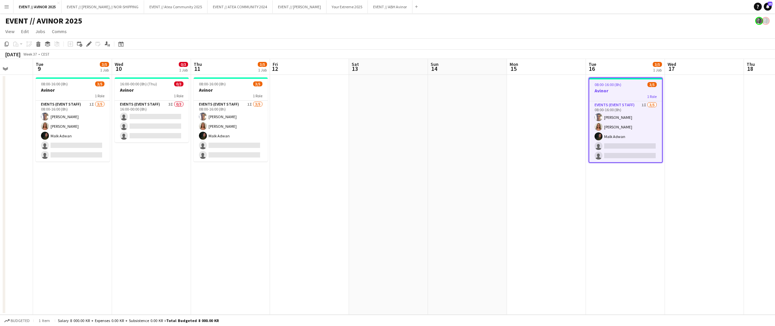
click at [489, 95] on div "1 Role" at bounding box center [625, 96] width 73 height 5
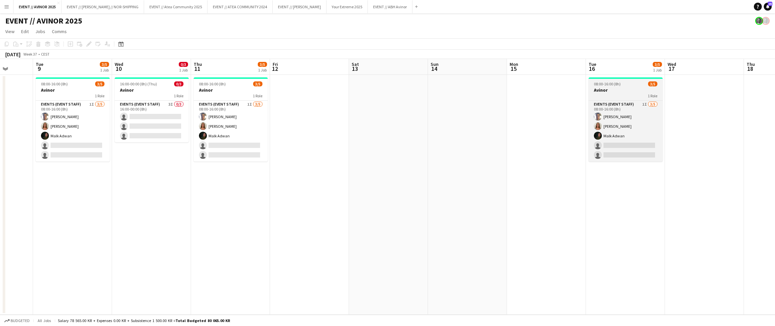
click at [489, 90] on h3 "Avinor" at bounding box center [626, 90] width 74 height 6
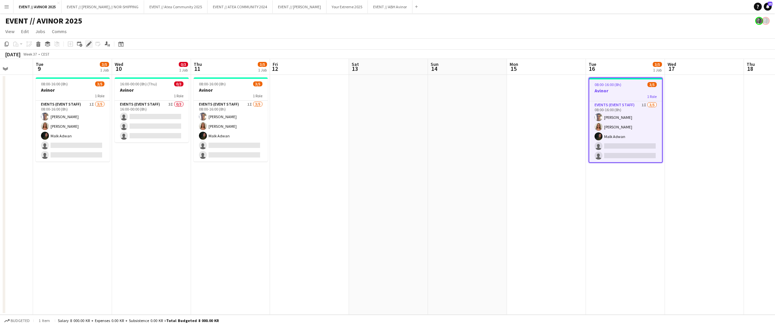
click at [90, 46] on icon "Edit" at bounding box center [88, 43] width 5 height 5
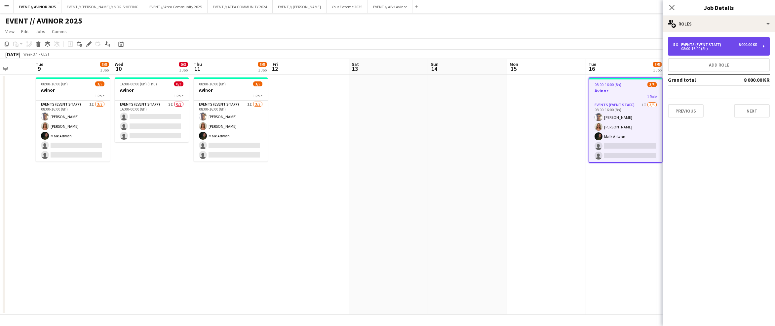
click at [489, 49] on div "5 x Events (Event Staff) 8 000.00 KR 08:00-16:00 (8h)" at bounding box center [719, 46] width 102 height 19
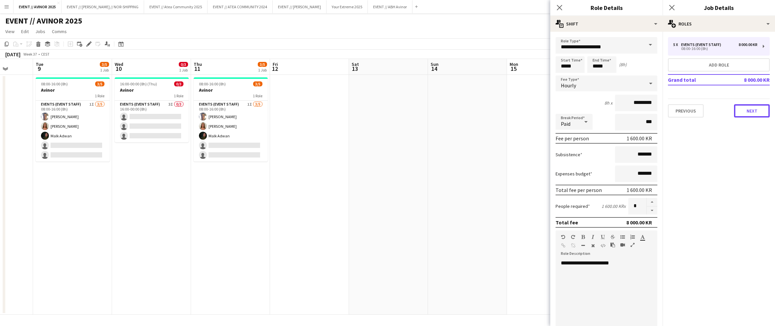
click at [489, 104] on button "Next" at bounding box center [752, 110] width 36 height 13
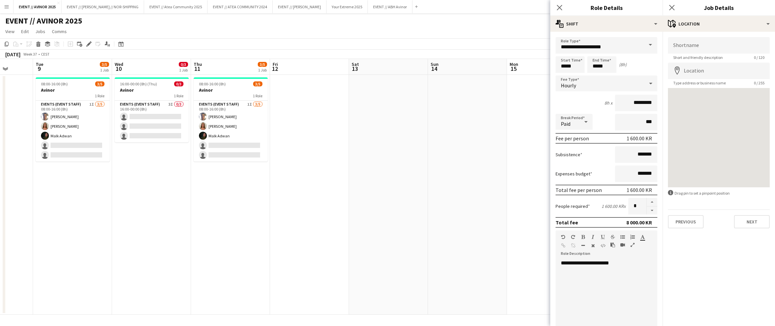
click at [489, 233] on mat-expansion-panel "map-marker Location Shortname Short and friendly description 0 / 120 Location m…" at bounding box center [719, 179] width 112 height 294
click at [489, 224] on button "Next" at bounding box center [752, 221] width 36 height 13
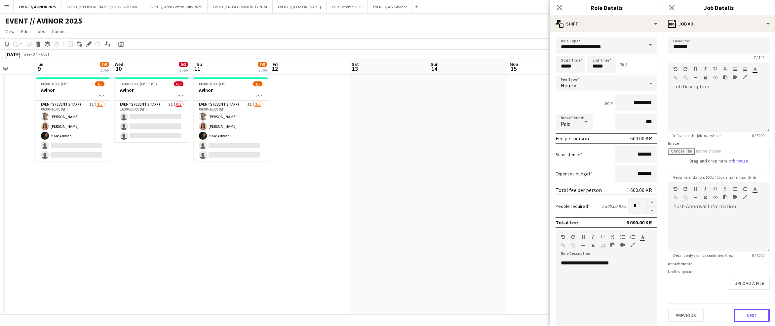
click at [489, 316] on button "Next" at bounding box center [752, 314] width 36 height 13
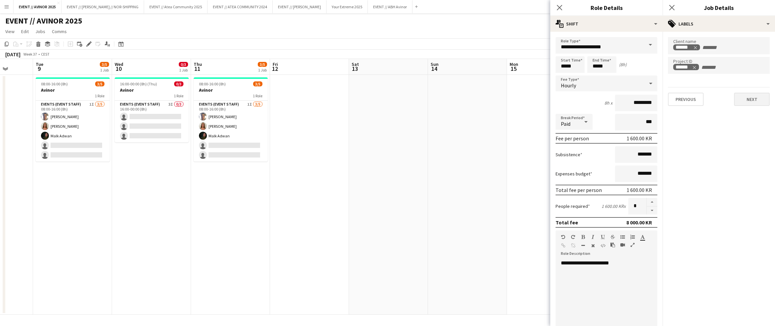
drag, startPoint x: 741, startPoint y: 90, endPoint x: 746, endPoint y: 96, distance: 7.7
click at [489, 90] on div "Previous Next" at bounding box center [719, 96] width 102 height 19
click at [489, 97] on button "Next" at bounding box center [752, 99] width 36 height 13
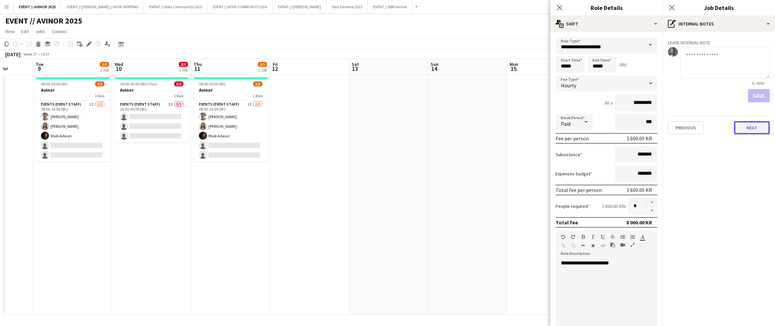
click at [489, 126] on button "Next" at bounding box center [752, 127] width 36 height 13
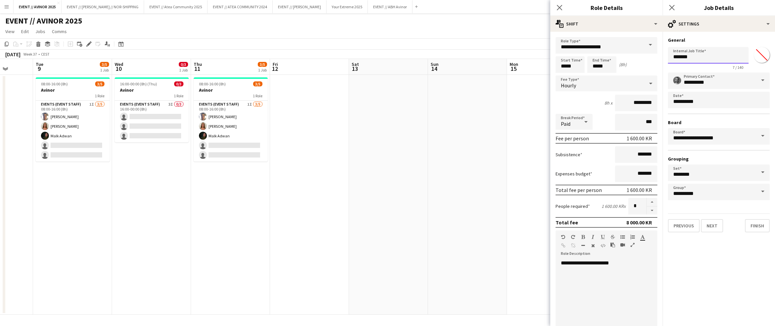
click at [489, 58] on input "******" at bounding box center [708, 55] width 81 height 17
type input "**********"
click at [489, 8] on icon "Close pop-in" at bounding box center [559, 7] width 6 height 6
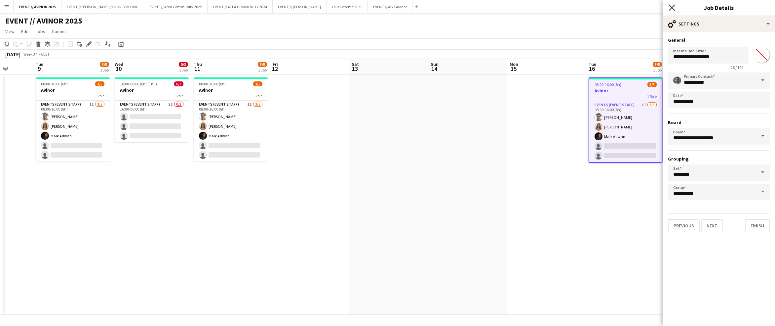
click at [489, 8] on icon "Close pop-in" at bounding box center [672, 7] width 6 height 6
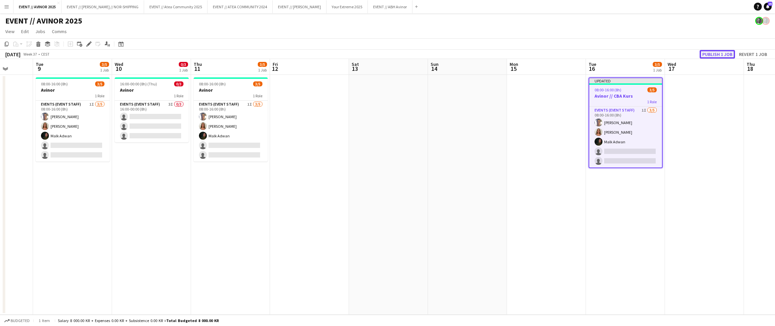
click at [489, 53] on button "Publish 1 job" at bounding box center [717, 54] width 35 height 9
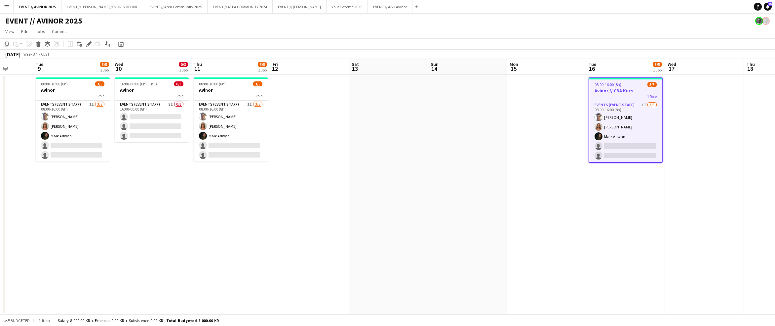
click at [489, 94] on div "1 Role" at bounding box center [625, 96] width 73 height 5
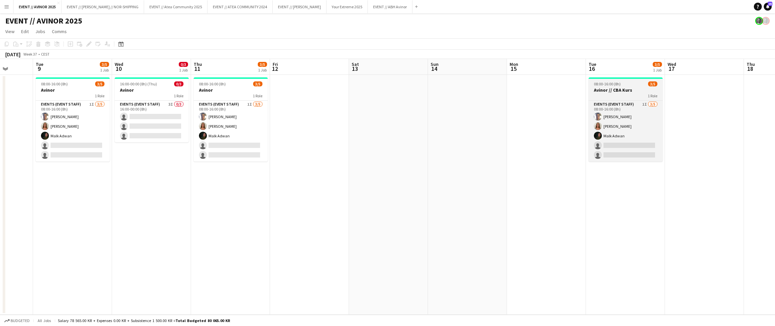
click at [489, 85] on span "08:00-16:00 (8h)" at bounding box center [607, 83] width 27 height 5
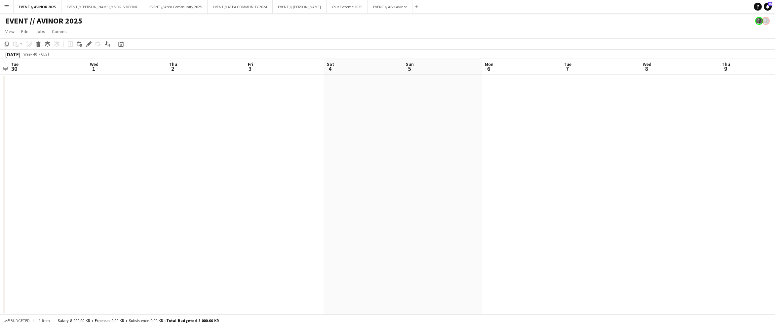
scroll to position [0, 268]
click at [484, 116] on app-date-cell at bounding box center [482, 195] width 79 height 240
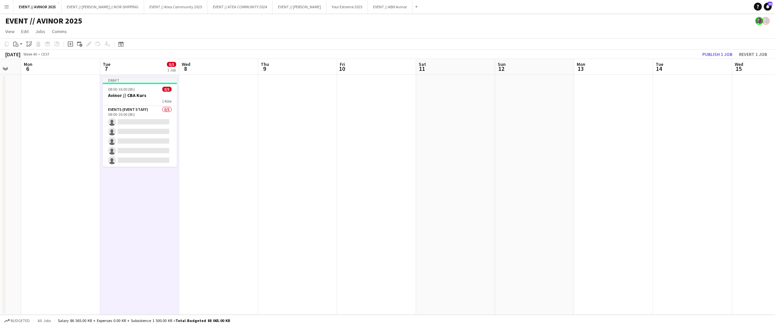
scroll to position [0, 252]
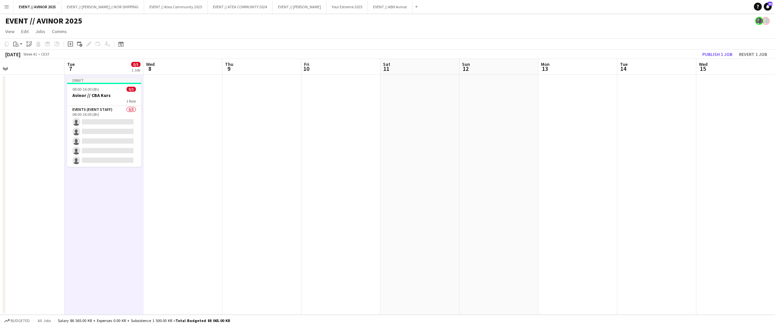
click at [489, 126] on app-date-cell at bounding box center [656, 195] width 79 height 240
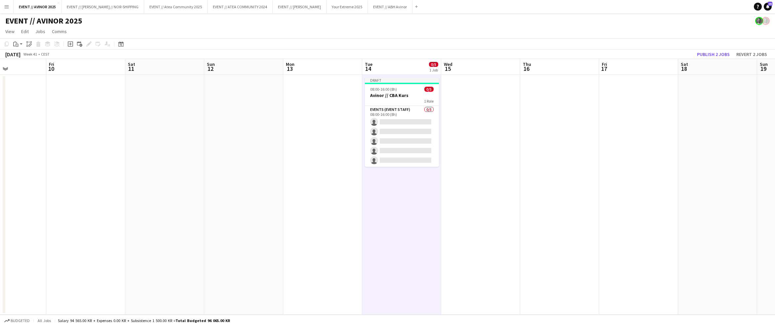
scroll to position [0, 207]
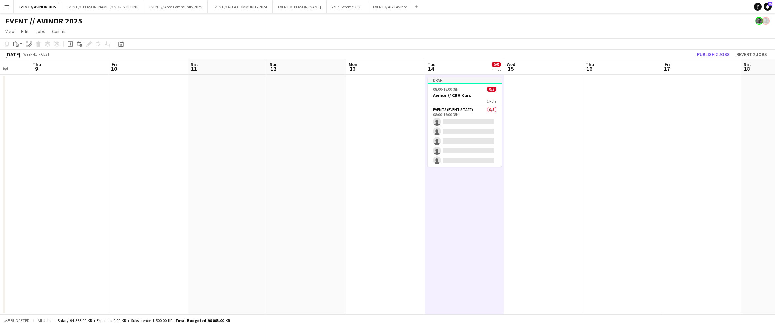
click at [489, 123] on app-date-cell at bounding box center [622, 195] width 79 height 240
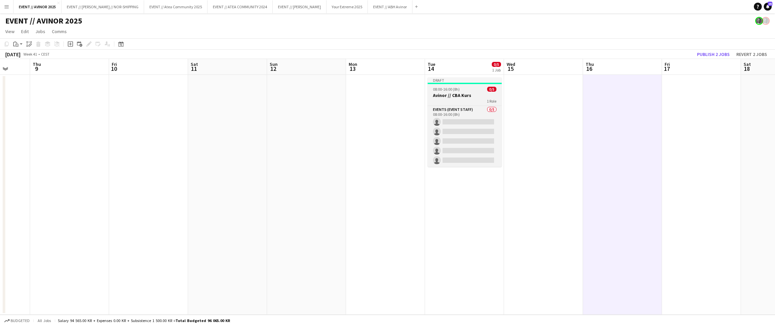
click at [489, 95] on h3 "Avinor // CBA Kurs" at bounding box center [465, 95] width 74 height 6
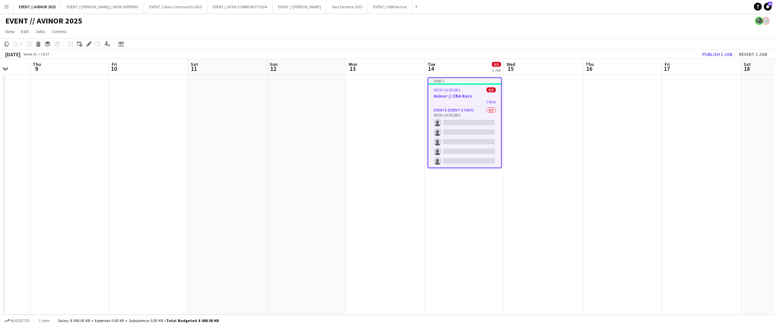
click at [489, 135] on app-date-cell at bounding box center [622, 195] width 79 height 240
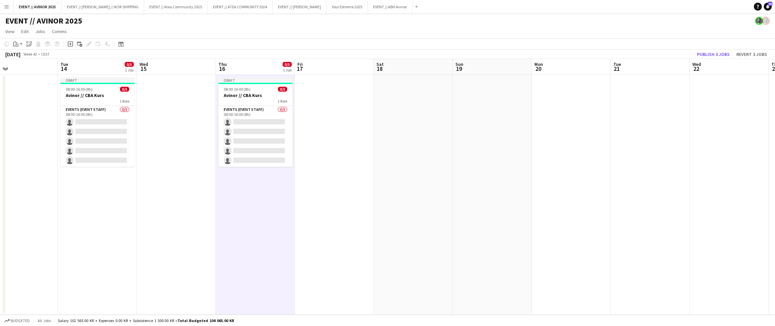
click at [489, 128] on app-date-cell at bounding box center [650, 195] width 79 height 240
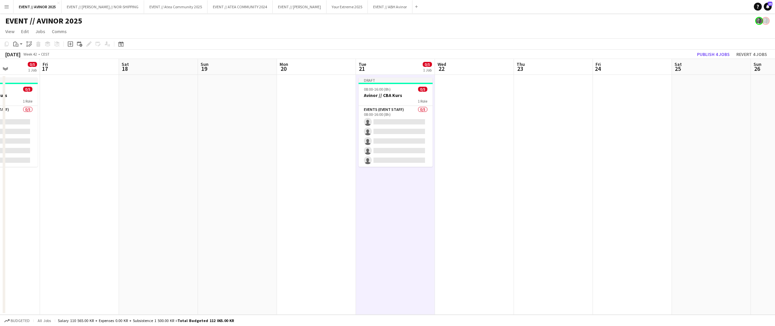
scroll to position [0, 209]
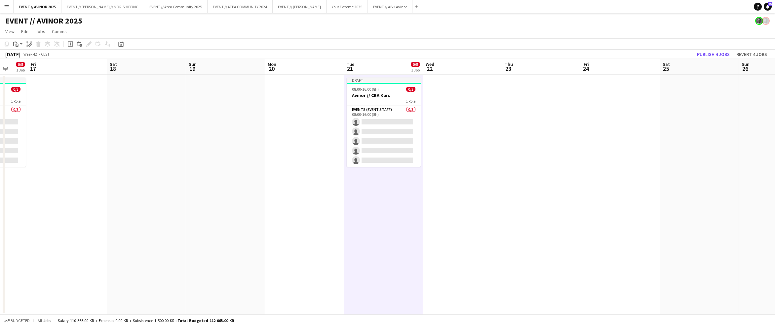
click at [489, 134] on app-date-cell at bounding box center [541, 195] width 79 height 240
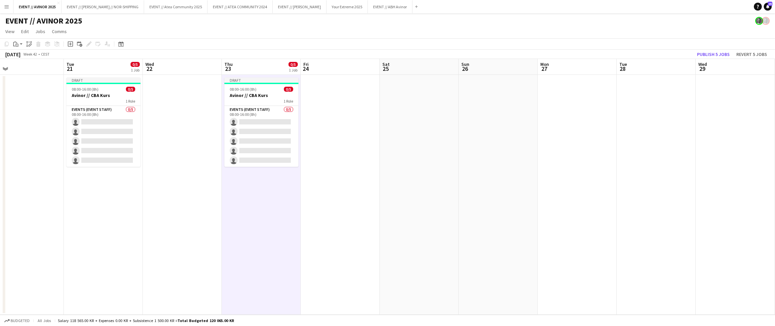
scroll to position [0, 218]
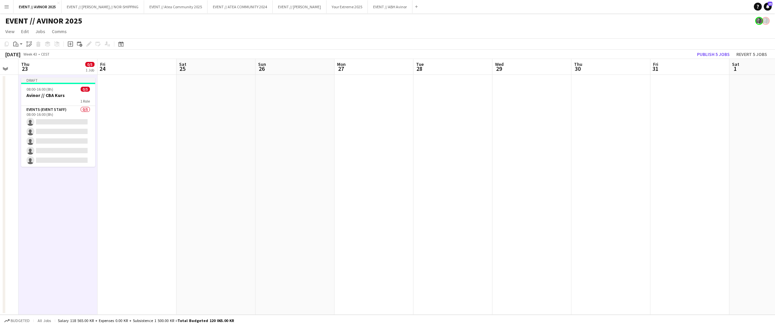
click at [452, 123] on app-date-cell at bounding box center [452, 195] width 79 height 240
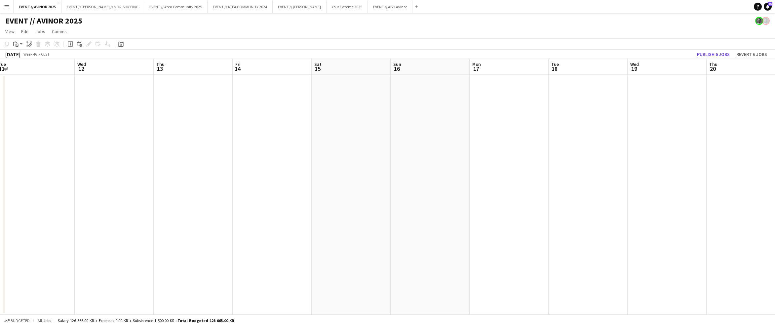
scroll to position [0, 240]
click at [489, 136] on app-date-cell at bounding box center [589, 195] width 79 height 240
click at [489, 124] on app-date-cell at bounding box center [518, 195] width 79 height 240
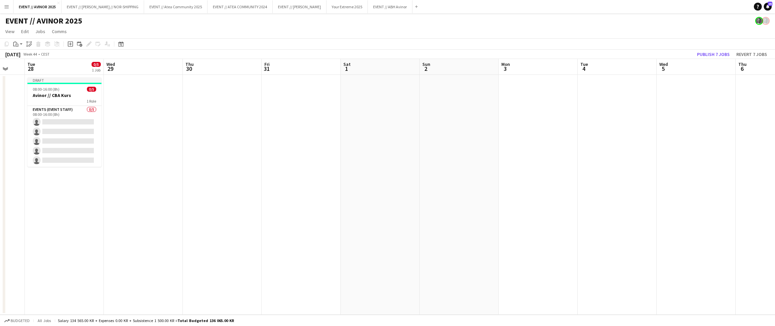
scroll to position [0, 194]
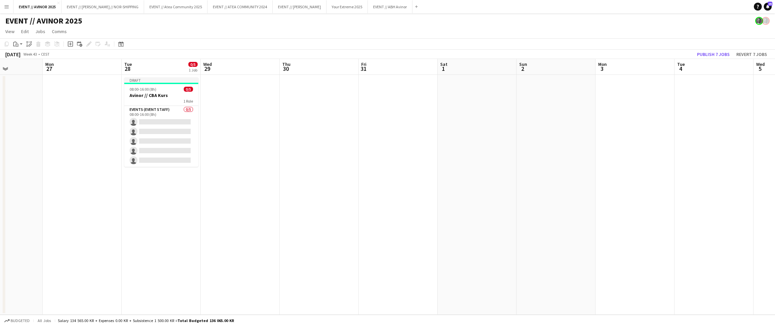
click at [327, 138] on app-date-cell at bounding box center [319, 195] width 79 height 240
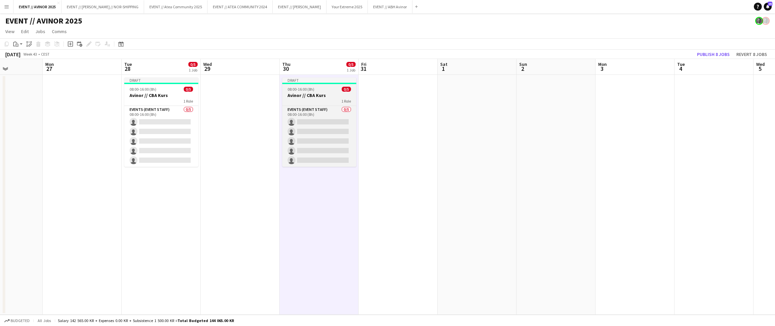
click at [327, 98] on div "1 Role" at bounding box center [319, 100] width 74 height 5
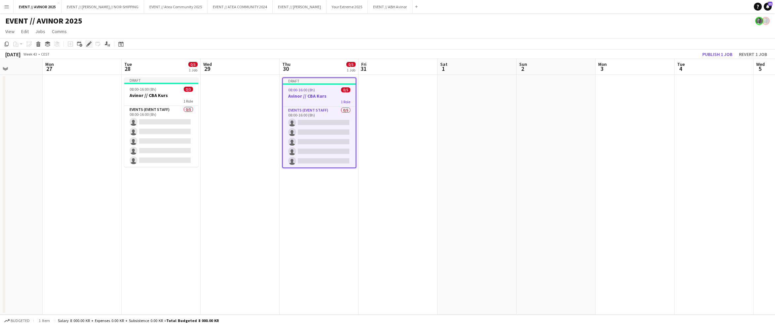
click at [88, 46] on icon "Edit" at bounding box center [88, 43] width 5 height 5
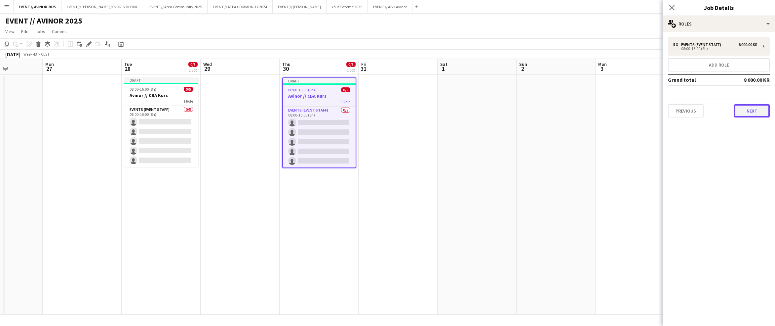
click at [489, 110] on button "Next" at bounding box center [752, 110] width 36 height 13
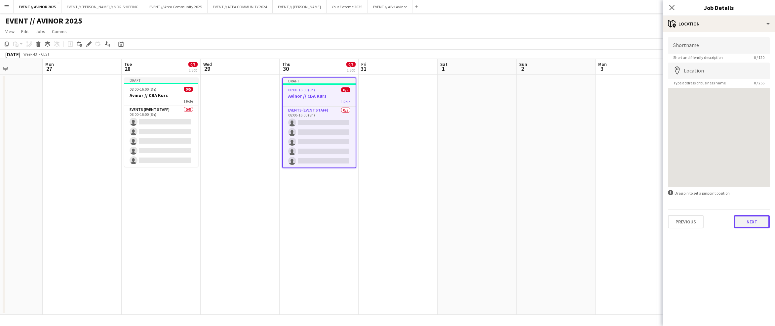
click at [489, 220] on button "Next" at bounding box center [752, 221] width 36 height 13
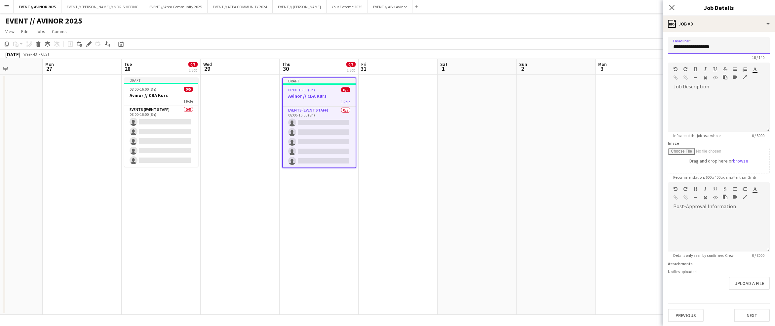
click at [489, 46] on input "**********" at bounding box center [719, 45] width 102 height 17
drag, startPoint x: 730, startPoint y: 49, endPoint x: 771, endPoint y: 51, distance: 41.0
click at [489, 51] on mat-expansion-panel "**********" at bounding box center [719, 179] width 112 height 294
type input "**********"
click at [489, 7] on icon at bounding box center [672, 7] width 6 height 6
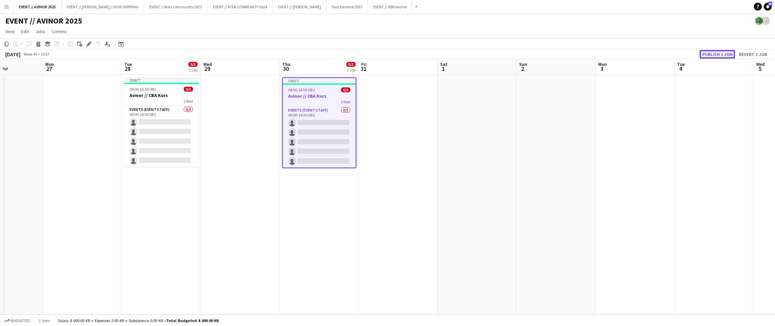
click at [489, 54] on button "Publish 1 job" at bounding box center [717, 54] width 35 height 9
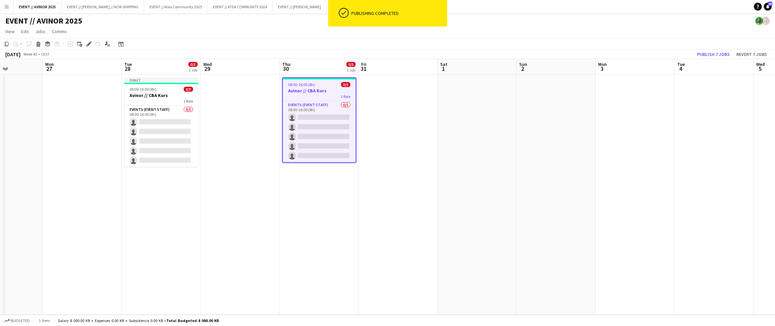
click at [327, 89] on h3 "Avinor // CBA Kurs" at bounding box center [319, 91] width 73 height 6
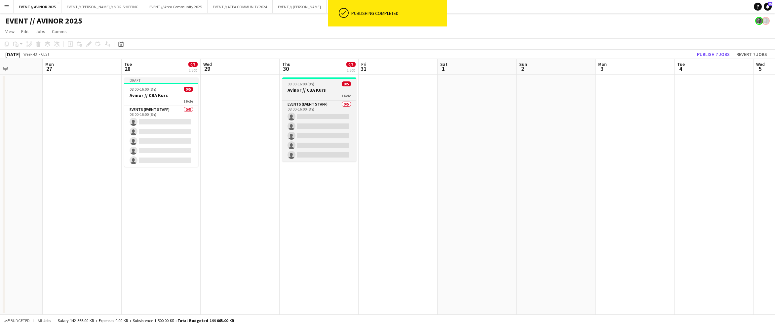
click at [293, 89] on h3 "Avinor // CBA Kurs" at bounding box center [319, 90] width 74 height 6
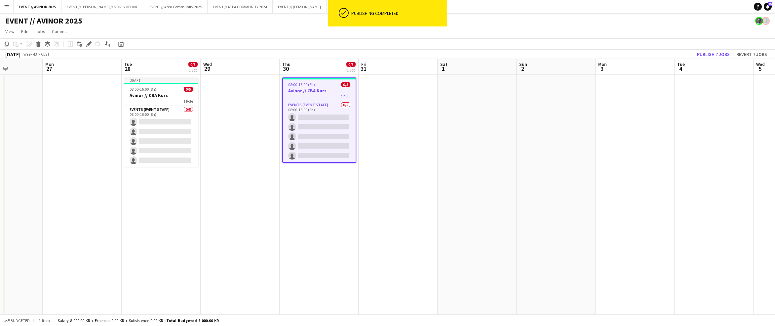
click at [93, 46] on div "Add job Add linked Job Edit Edit linked Job Applicants" at bounding box center [86, 44] width 51 height 8
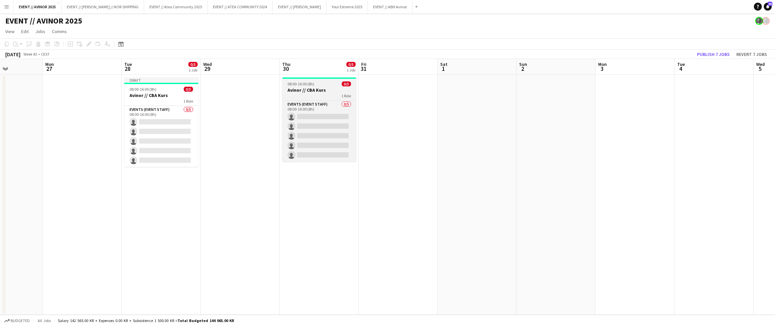
click at [311, 92] on h3 "Avinor // CBA Kurs" at bounding box center [319, 90] width 74 height 6
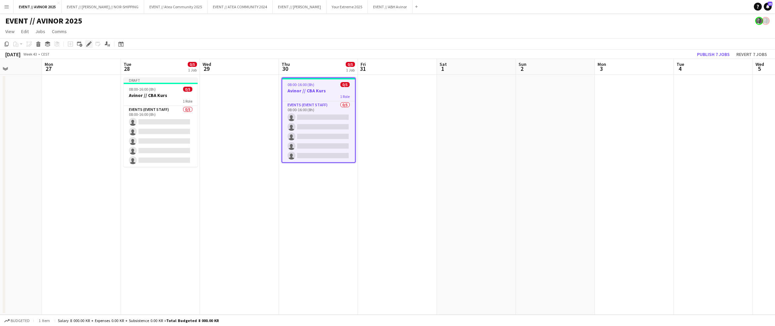
click at [90, 43] on icon at bounding box center [89, 44] width 4 height 4
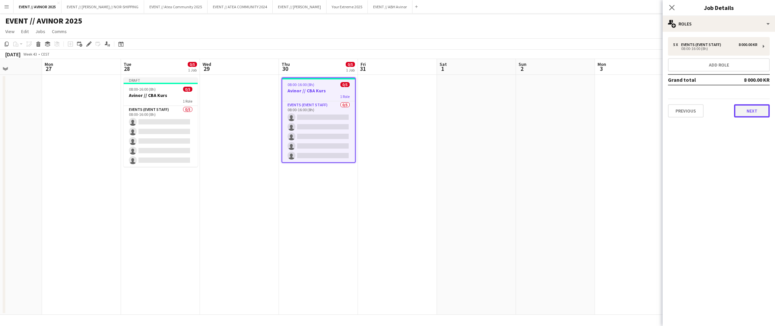
click at [489, 110] on button "Next" at bounding box center [752, 110] width 36 height 13
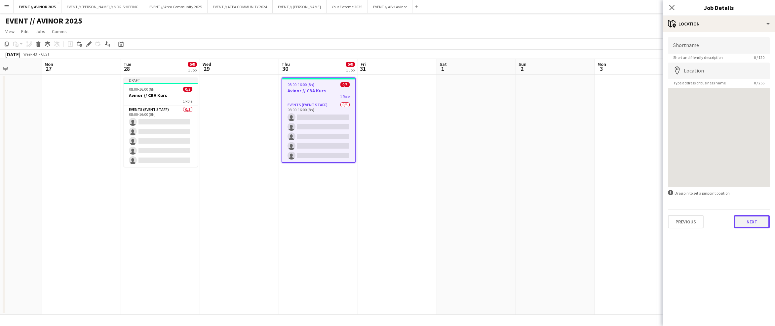
click at [489, 223] on button "Next" at bounding box center [752, 221] width 36 height 13
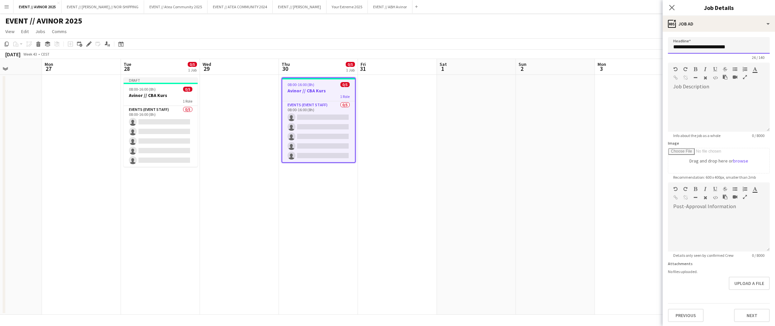
click at [489, 50] on input "**********" at bounding box center [719, 45] width 102 height 17
click at [489, 316] on button "Next" at bounding box center [752, 314] width 36 height 13
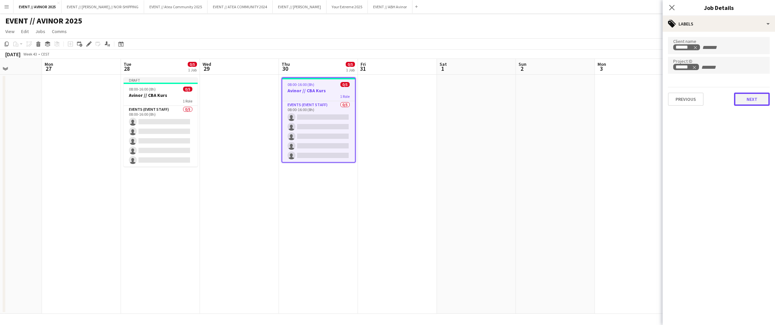
click at [489, 97] on button "Next" at bounding box center [752, 99] width 36 height 13
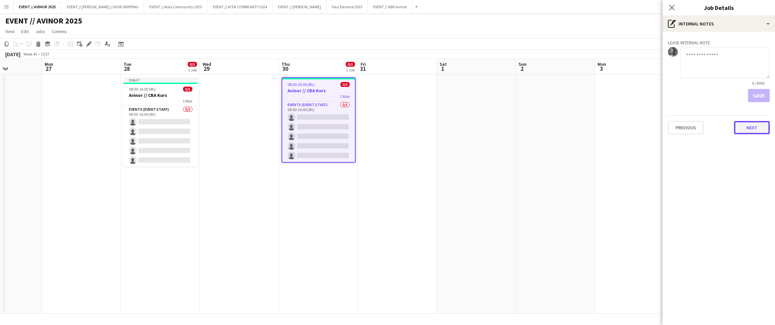
click at [489, 127] on button "Next" at bounding box center [752, 127] width 36 height 13
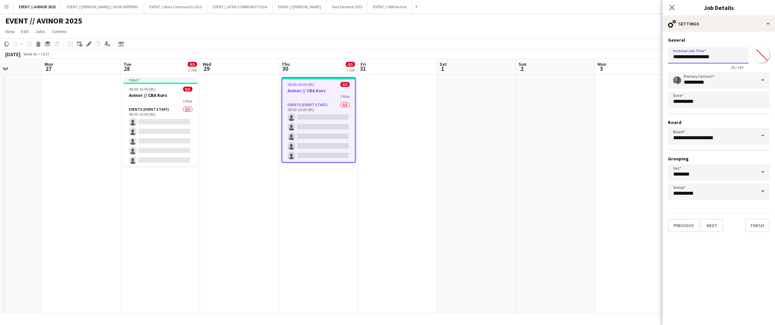
click at [489, 58] on input "**********" at bounding box center [708, 55] width 81 height 17
paste input "********"
type input "**********"
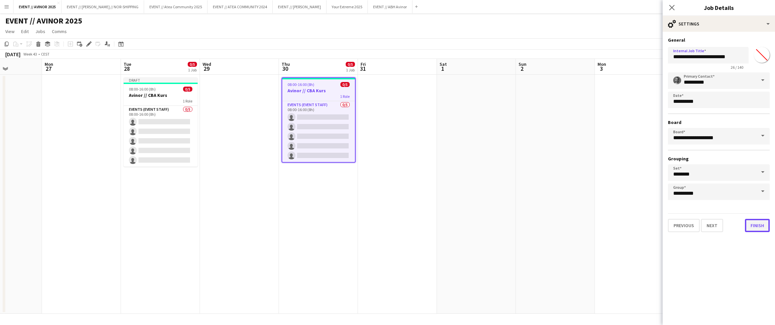
click at [489, 222] on button "Finish" at bounding box center [757, 225] width 25 height 13
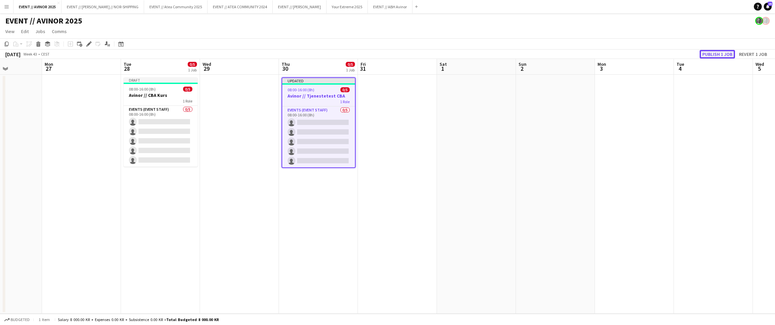
click at [489, 50] on button "Publish 1 job" at bounding box center [717, 54] width 35 height 9
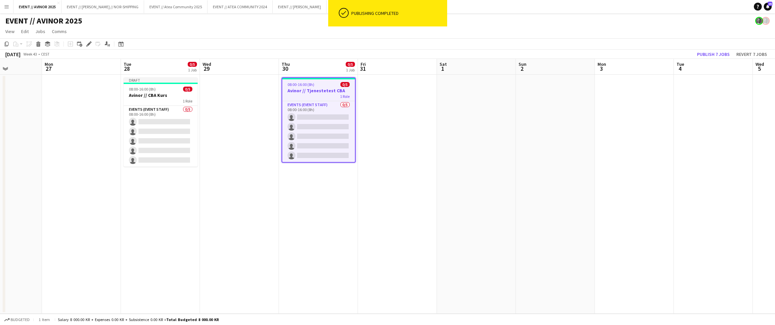
click at [409, 117] on app-date-cell at bounding box center [397, 194] width 79 height 239
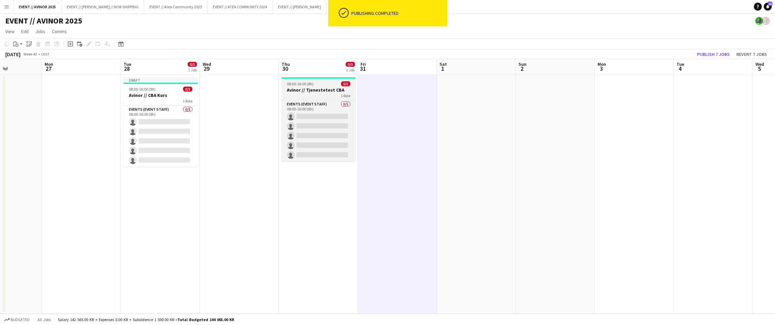
click at [321, 92] on h3 "Avinor // Tjenestetest CBA" at bounding box center [319, 90] width 74 height 6
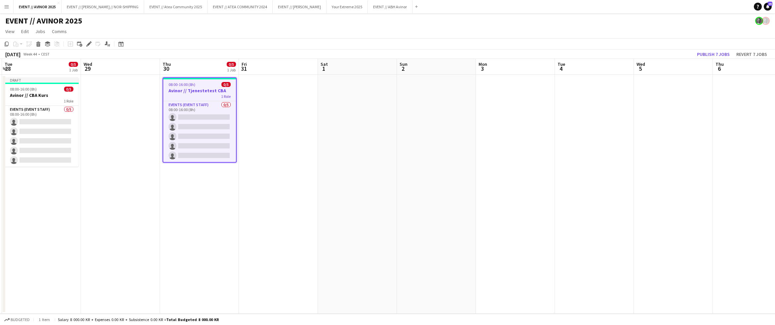
scroll to position [0, 237]
click at [489, 115] on app-date-cell at bounding box center [592, 194] width 79 height 239
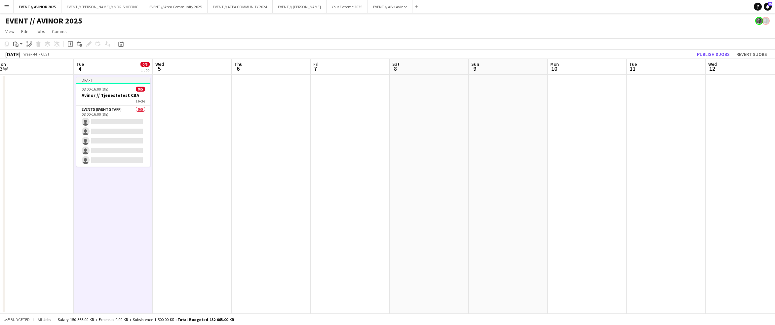
scroll to position [0, 249]
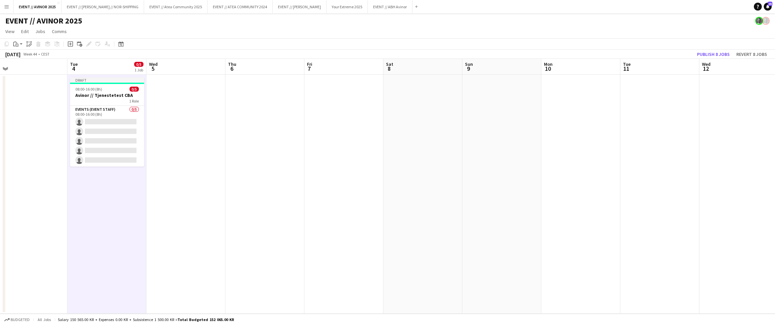
click at [489, 111] on app-date-cell at bounding box center [659, 194] width 79 height 239
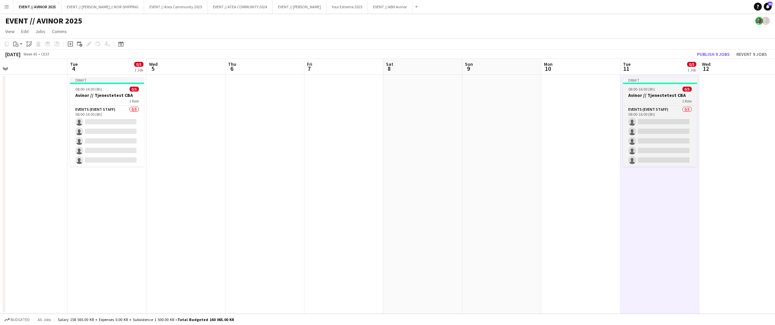
click at [489, 97] on h3 "Avinor // Tjenestetest CBA" at bounding box center [660, 95] width 74 height 6
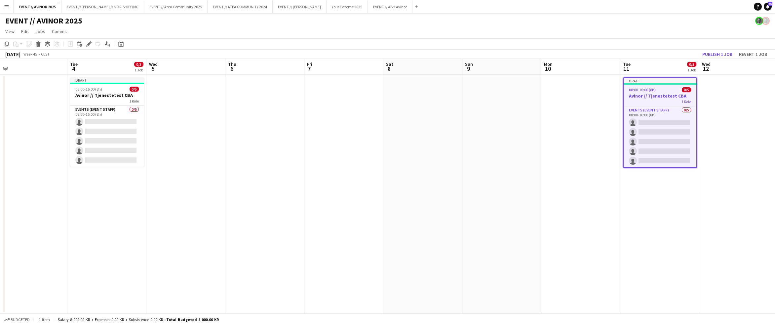
click at [93, 41] on div "Add job Add linked Job Edit Edit linked Job Applicants" at bounding box center [86, 44] width 51 height 8
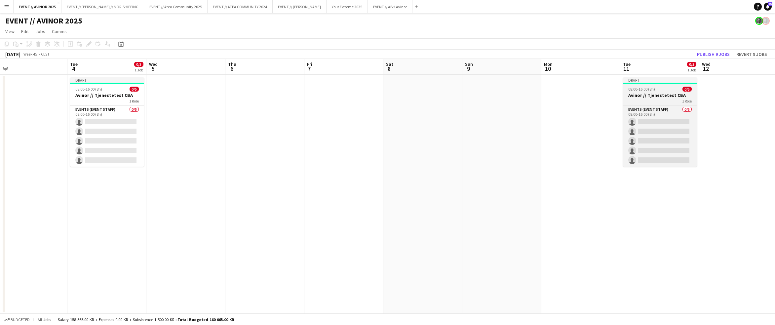
click at [489, 100] on div "1 Role" at bounding box center [660, 100] width 74 height 5
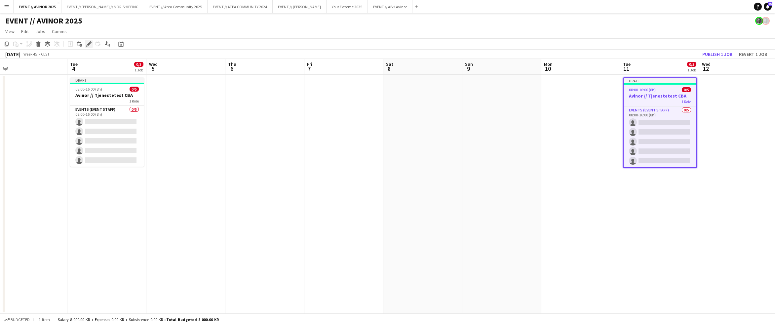
click at [89, 46] on icon "Edit" at bounding box center [88, 43] width 5 height 5
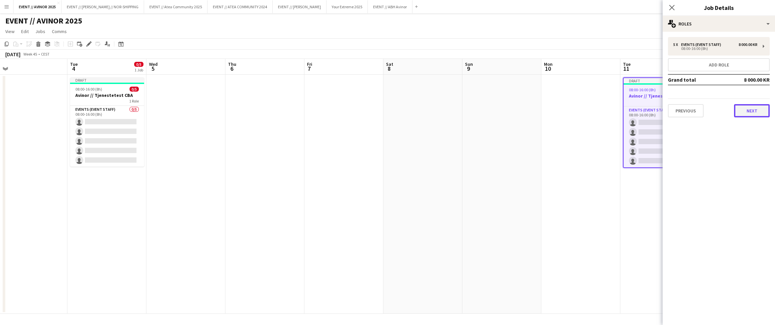
click at [489, 107] on button "Next" at bounding box center [752, 110] width 36 height 13
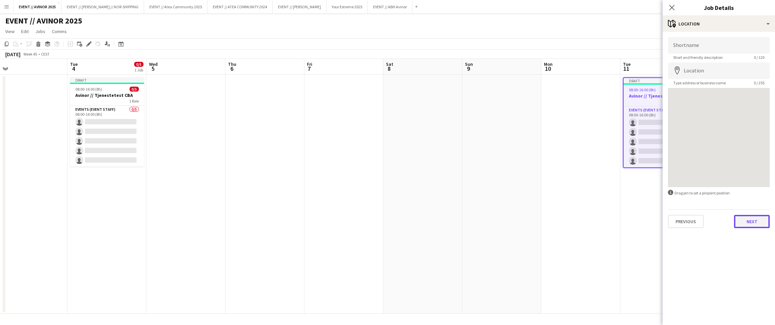
click at [489, 218] on button "Next" at bounding box center [752, 221] width 36 height 13
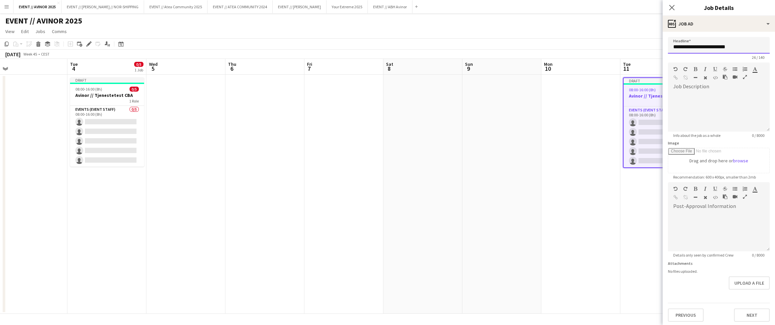
click at [489, 52] on input "**********" at bounding box center [719, 45] width 102 height 17
type input "**********"
click at [489, 306] on div "Previous Next" at bounding box center [719, 311] width 102 height 19
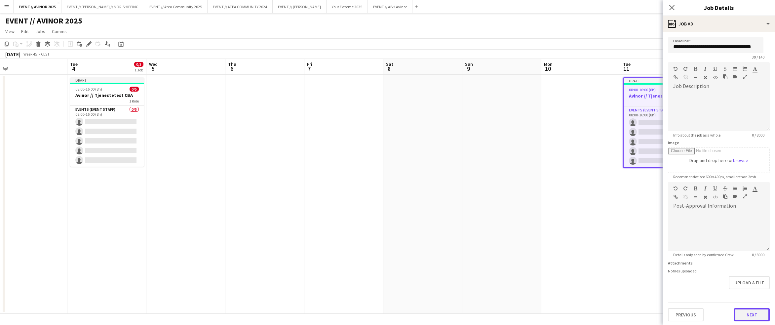
click at [489, 315] on button "Next" at bounding box center [752, 314] width 36 height 13
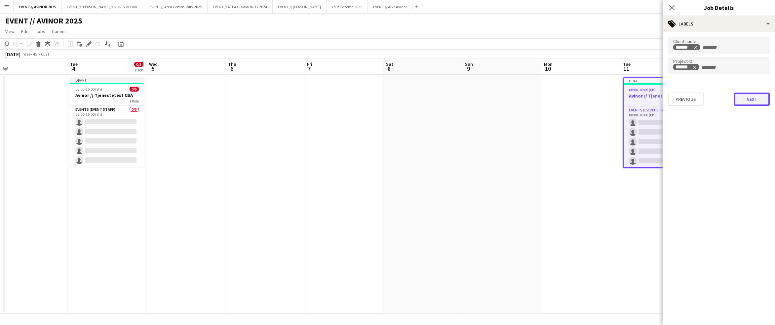
click at [489, 96] on button "Next" at bounding box center [752, 99] width 36 height 13
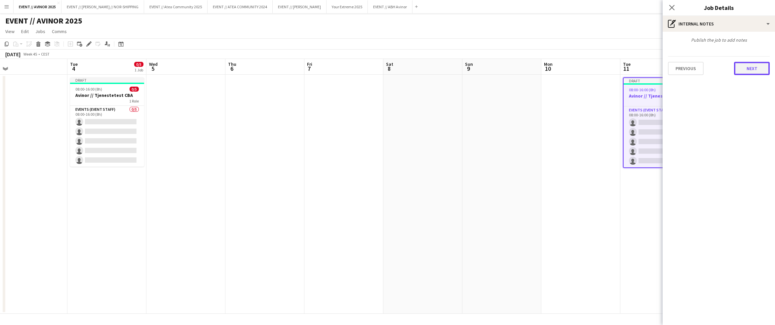
click at [489, 74] on button "Next" at bounding box center [752, 68] width 36 height 13
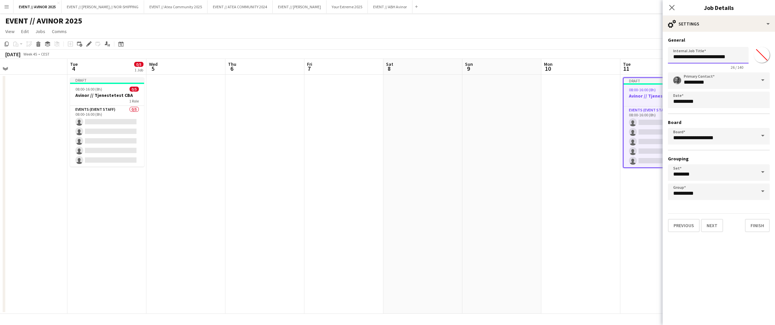
click at [489, 58] on input "**********" at bounding box center [708, 55] width 81 height 17
paste input "**********"
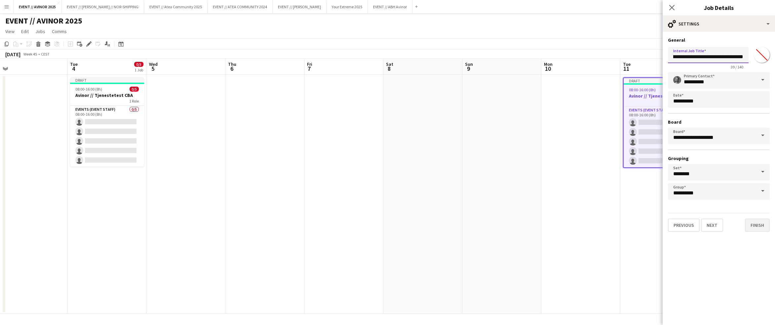
type input "**********"
click at [489, 221] on button "Finish" at bounding box center [757, 224] width 25 height 13
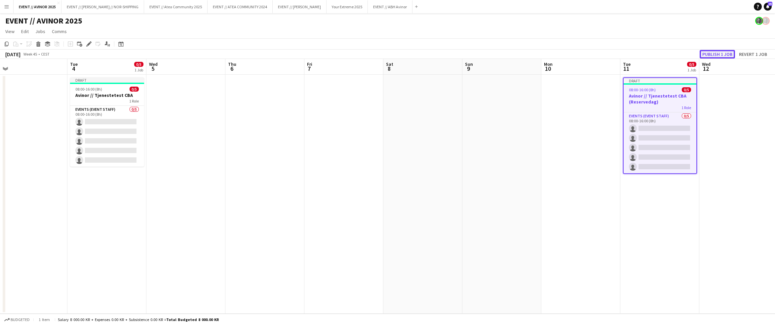
click at [489, 53] on button "Publish 1 job" at bounding box center [717, 54] width 35 height 9
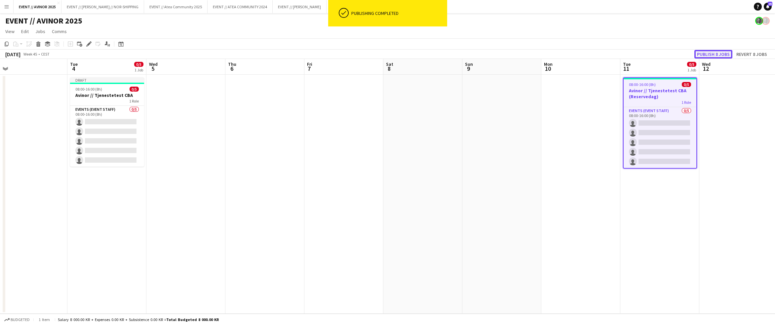
click at [489, 56] on button "Publish 8 jobs" at bounding box center [713, 54] width 38 height 9
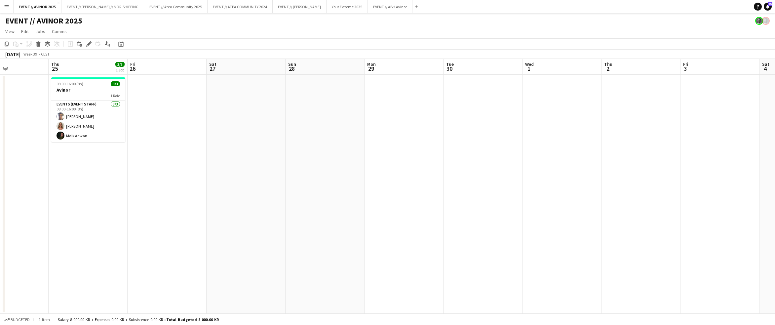
scroll to position [0, 259]
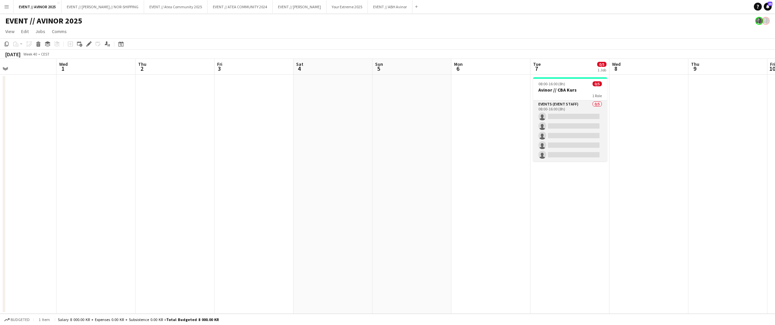
click at [489, 109] on app-card-role "Events (Event Staff) 0/5 08:00-16:00 (8h) single-neutral-actions single-neutral…" at bounding box center [570, 130] width 74 height 61
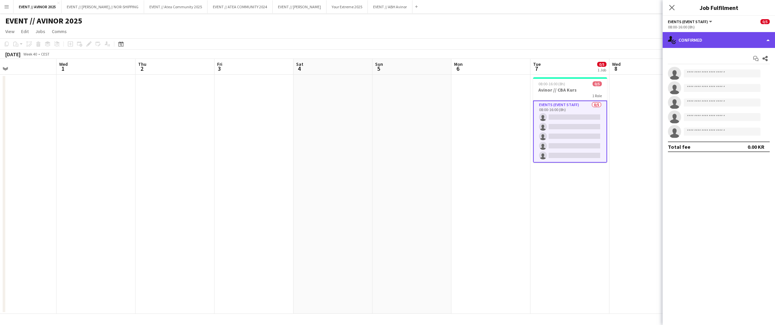
click at [489, 46] on div "single-neutral-actions-check-2 Confirmed" at bounding box center [719, 40] width 112 height 16
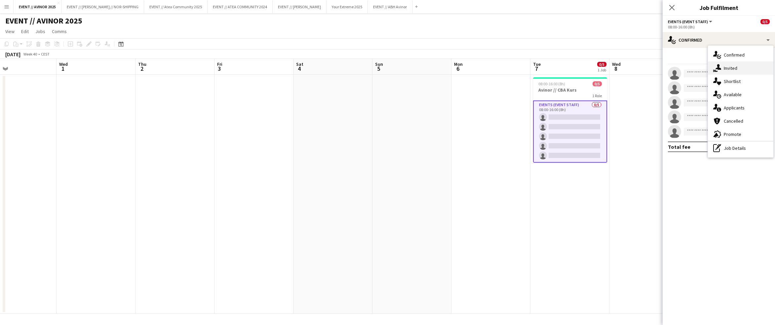
click at [489, 67] on div "single-neutral-actions-share-1 Invited" at bounding box center [740, 67] width 65 height 13
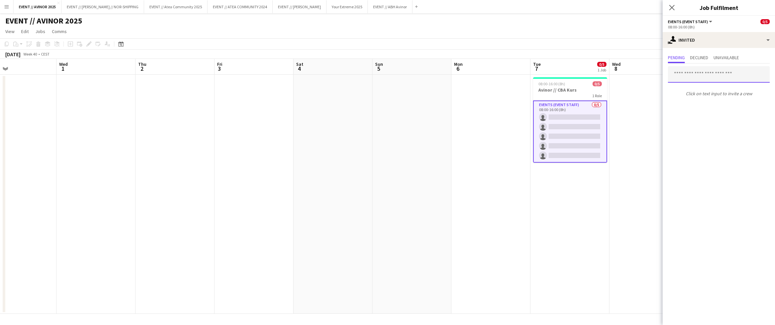
click at [489, 67] on input "text" at bounding box center [719, 74] width 102 height 17
type input "*****"
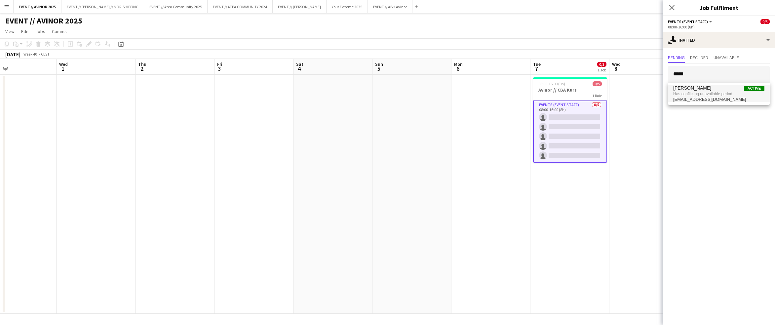
click at [489, 89] on span "[PERSON_NAME] Active" at bounding box center [718, 88] width 91 height 6
click at [489, 7] on icon "Close pop-in" at bounding box center [672, 7] width 6 height 6
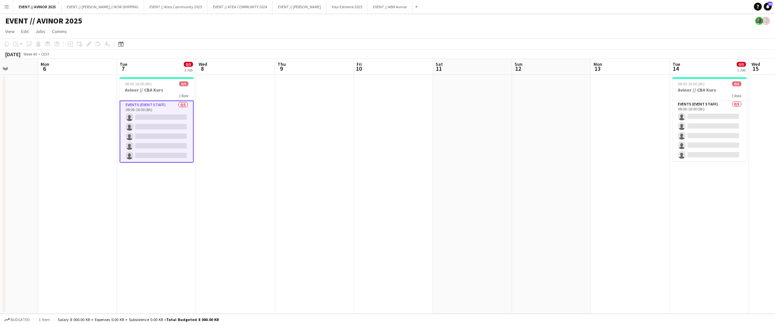
scroll to position [0, 237]
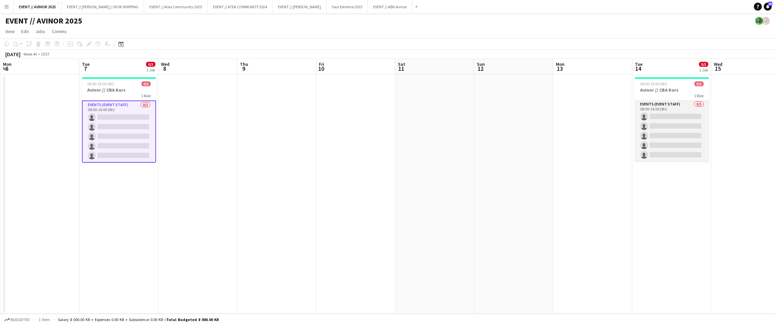
click at [489, 130] on app-card-role "Events (Event Staff) 0/5 08:00-16:00 (8h) single-neutral-actions single-neutral…" at bounding box center [672, 130] width 74 height 61
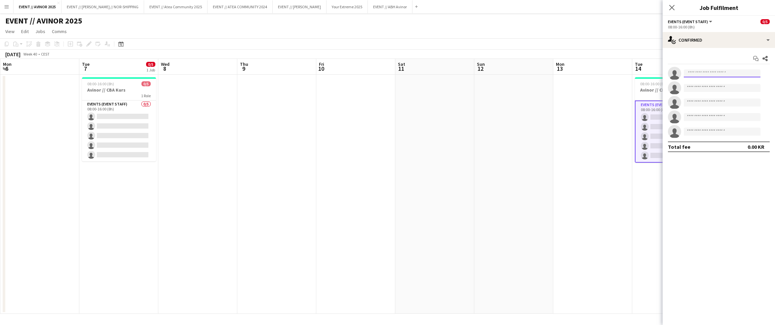
click at [489, 70] on input at bounding box center [722, 73] width 77 height 8
type input "****"
click at [489, 104] on span "[EMAIL_ADDRESS][DOMAIN_NAME]" at bounding box center [722, 104] width 66 height 5
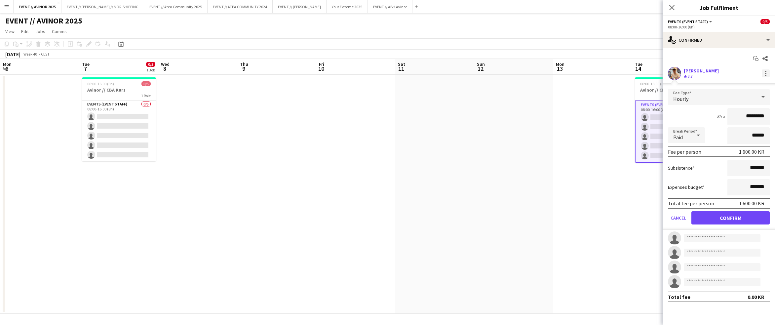
click at [489, 72] on div at bounding box center [766, 73] width 8 height 8
click at [489, 136] on button "Remove" at bounding box center [744, 133] width 52 height 16
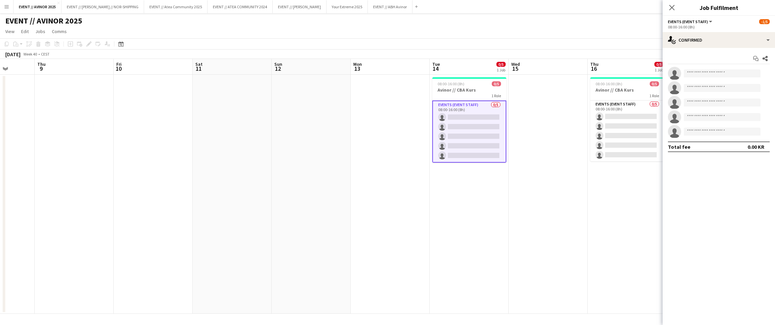
scroll to position [0, 219]
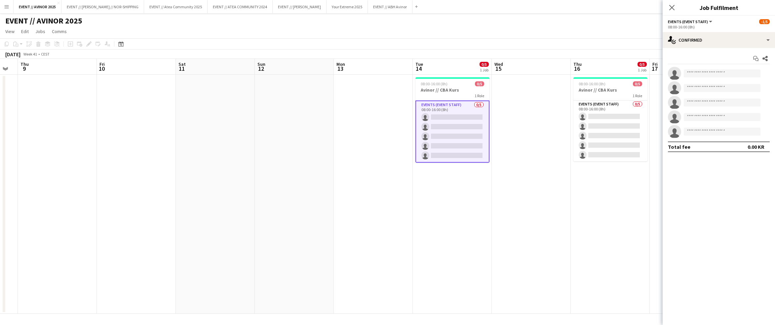
click at [489, 40] on app-toolbar "Copy Paste Paste Command V Paste with crew Command Shift V Paste linked Job [GE…" at bounding box center [387, 43] width 775 height 11
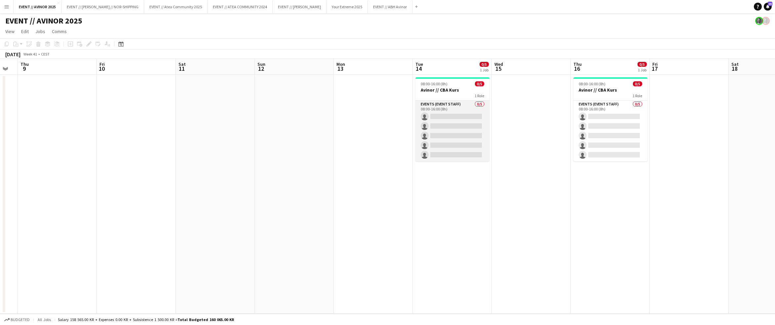
click at [457, 130] on app-card-role "Events (Event Staff) 0/5 08:00-16:00 (8h) single-neutral-actions single-neutral…" at bounding box center [452, 130] width 74 height 61
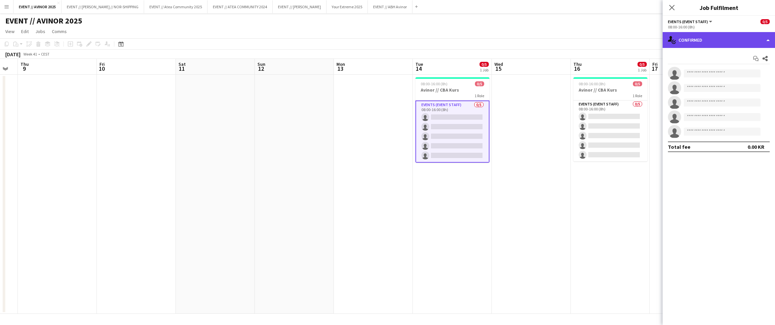
click at [489, 38] on div "single-neutral-actions-check-2 Confirmed" at bounding box center [719, 40] width 112 height 16
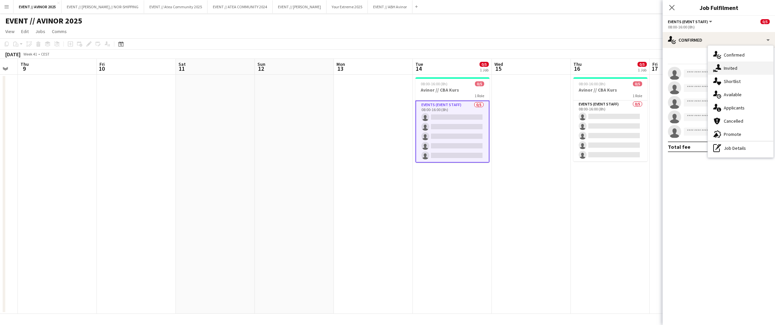
click at [489, 64] on div "single-neutral-actions-share-1 Invited" at bounding box center [740, 67] width 65 height 13
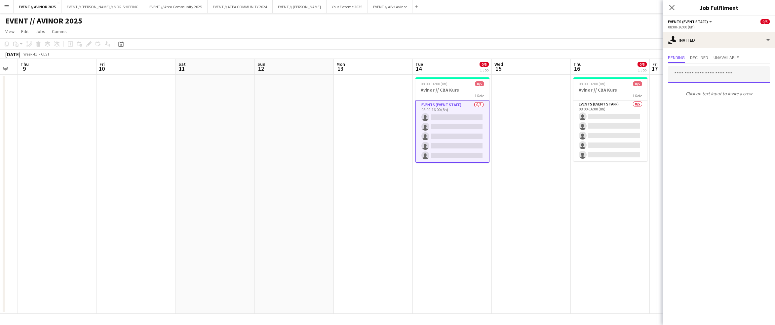
click at [489, 74] on input "text" at bounding box center [719, 74] width 102 height 17
type input "*****"
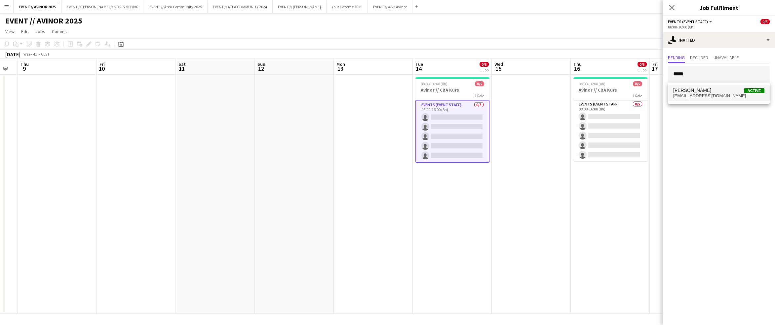
click at [489, 88] on span "[PERSON_NAME] Active" at bounding box center [718, 91] width 91 height 6
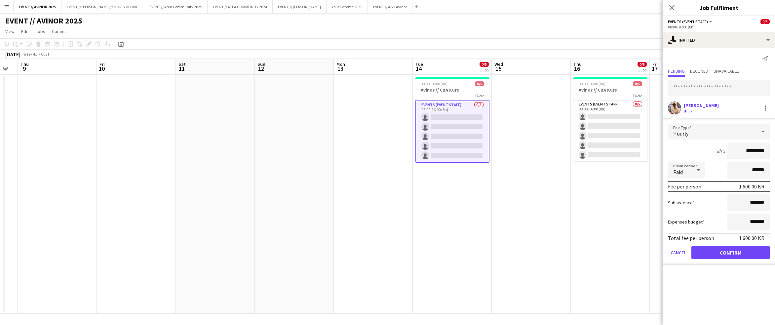
click at [489, 258] on form "Fee Type Hourly 8h x ********* Break Period Paid ****** Fee per person 1 600.00…" at bounding box center [719, 194] width 112 height 141
click at [489, 254] on button "Confirm" at bounding box center [730, 252] width 78 height 13
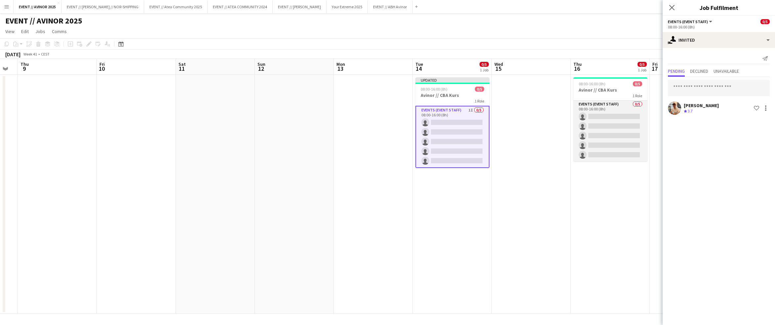
click at [489, 128] on app-card-role "Events (Event Staff) 0/5 08:00-16:00 (8h) single-neutral-actions single-neutral…" at bounding box center [610, 130] width 74 height 61
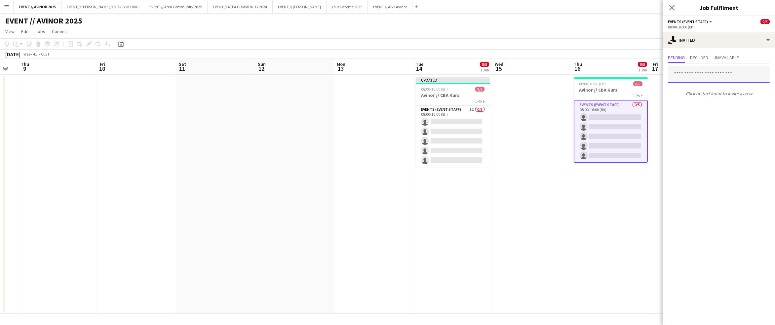
click at [489, 72] on input "text" at bounding box center [719, 74] width 102 height 17
type input "*****"
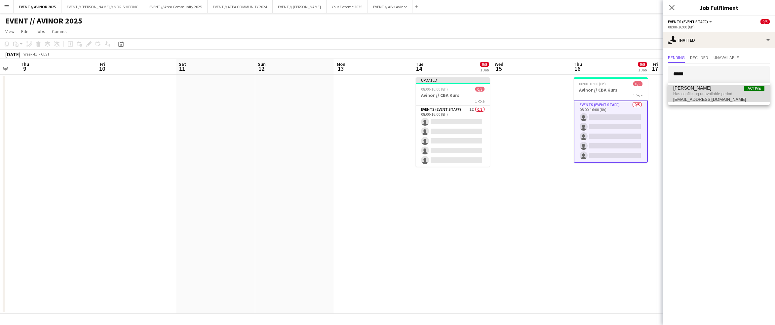
click at [489, 92] on span "Has conflicting unavailable period." at bounding box center [718, 94] width 91 height 6
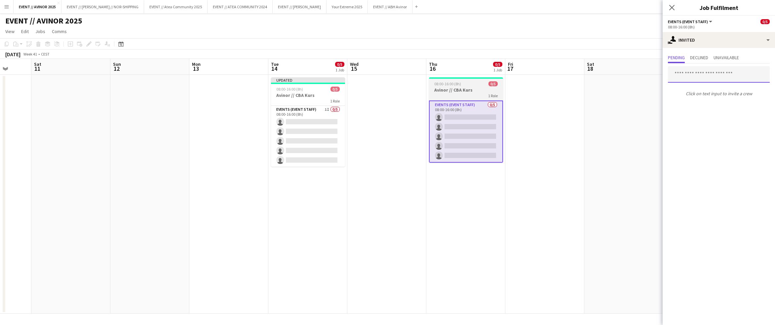
scroll to position [0, 214]
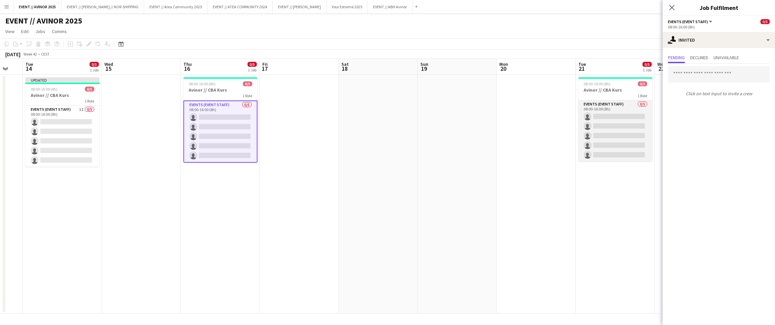
click at [489, 125] on app-card-role "Events (Event Staff) 0/5 08:00-16:00 (8h) single-neutral-actions single-neutral…" at bounding box center [615, 130] width 74 height 61
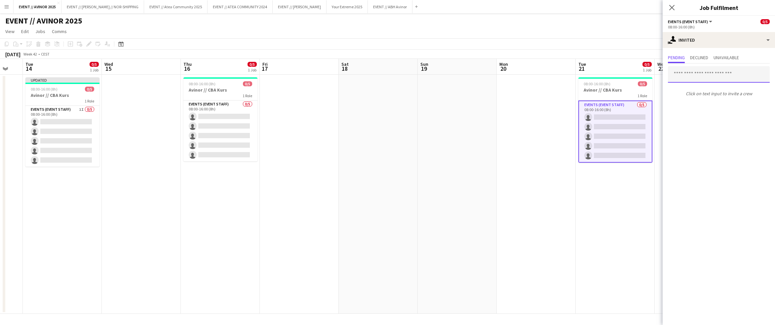
click at [489, 75] on input "text" at bounding box center [719, 74] width 102 height 17
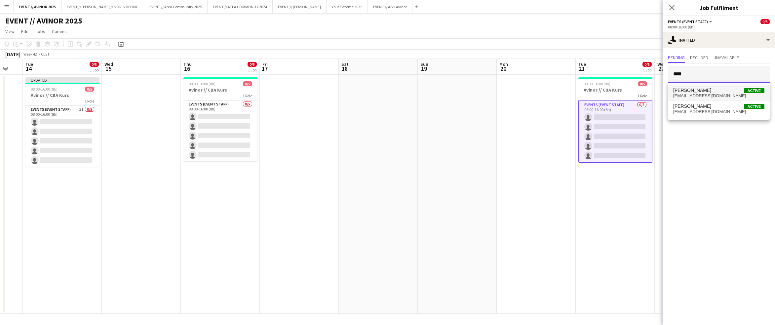
type input "****"
click at [489, 89] on span "[PERSON_NAME] Active" at bounding box center [718, 91] width 91 height 6
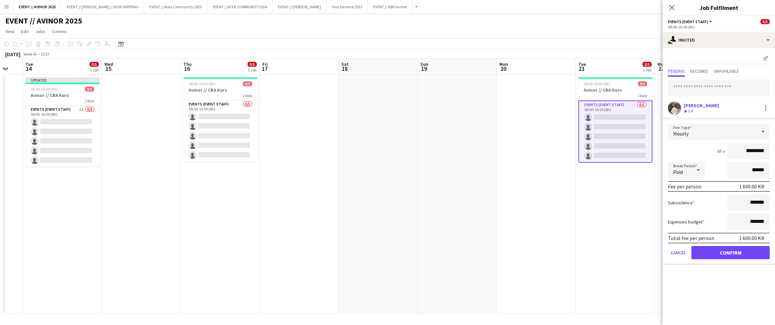
click at [489, 112] on div "[PERSON_NAME] Crew rating 3.8" at bounding box center [719, 107] width 112 height 13
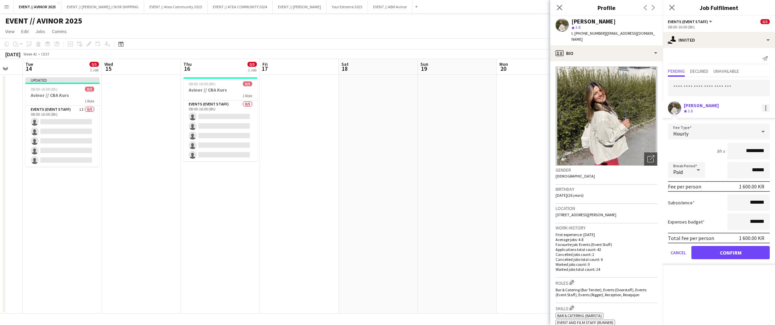
click at [489, 107] on div at bounding box center [766, 108] width 8 height 8
click at [489, 164] on button "Cancel invitation" at bounding box center [745, 168] width 50 height 16
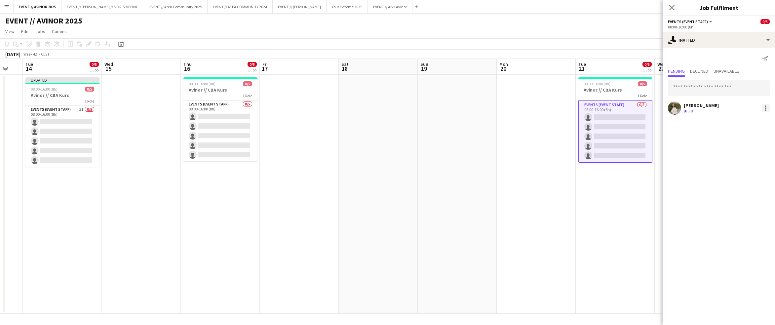
click at [489, 110] on div at bounding box center [766, 108] width 8 height 8
click at [489, 167] on span "Cancel invitation" at bounding box center [744, 168] width 39 height 6
click at [489, 179] on app-date-cell "08:00-16:00 (8h) 0/5 Avinor // CBA Kurs 1 Role Events (Event Staff) 0/5 08:00-1…" at bounding box center [615, 194] width 79 height 239
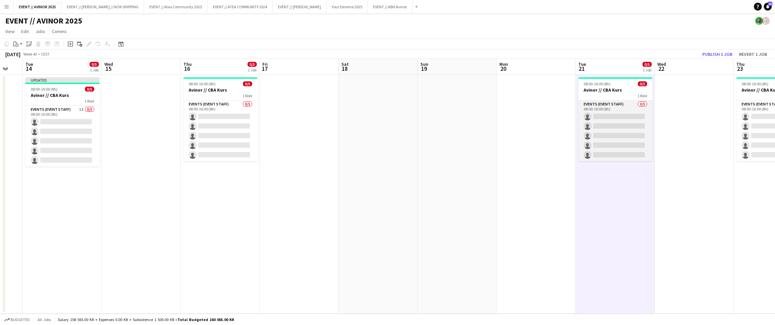
click at [489, 131] on app-card-role "Events (Event Staff) 0/5 08:00-16:00 (8h) single-neutral-actions single-neutral…" at bounding box center [615, 130] width 74 height 61
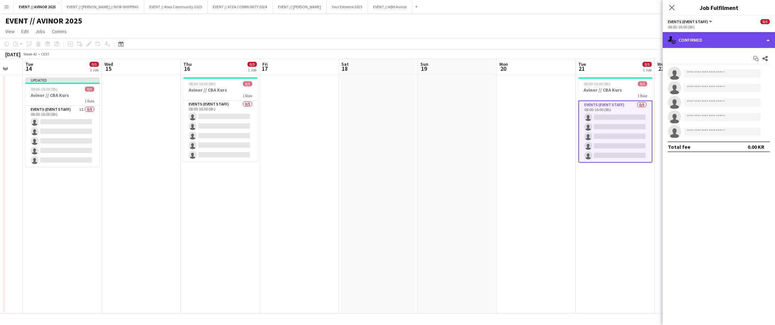
click at [489, 44] on div "single-neutral-actions-check-2 Confirmed" at bounding box center [719, 40] width 112 height 16
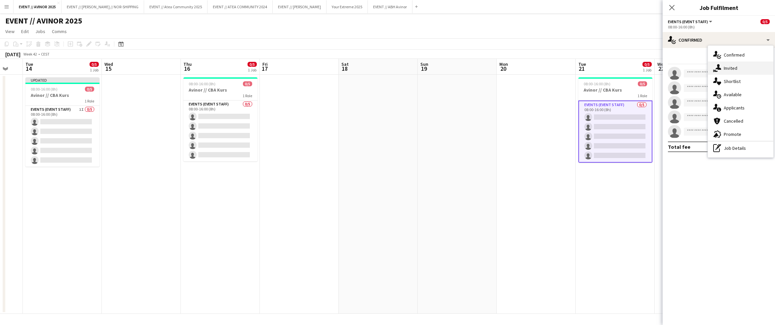
click at [489, 62] on div "single-neutral-actions-share-1 Invited" at bounding box center [740, 67] width 65 height 13
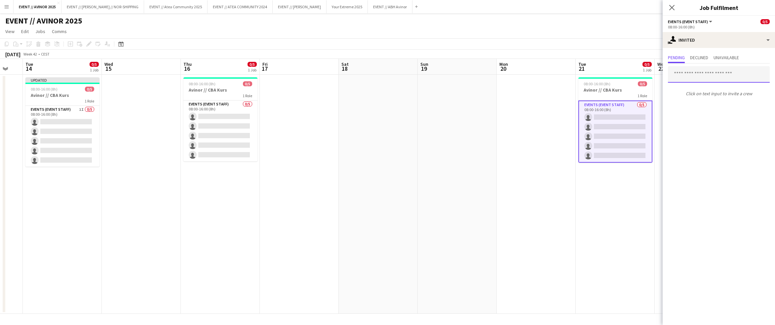
click at [489, 69] on input "text" at bounding box center [719, 74] width 102 height 17
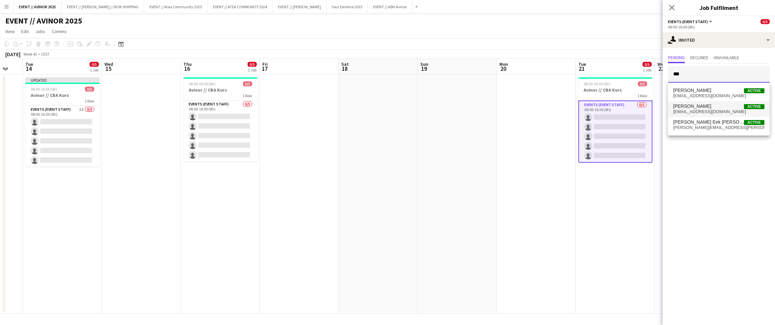
type input "***"
click at [489, 105] on span "[PERSON_NAME] Active" at bounding box center [718, 106] width 91 height 6
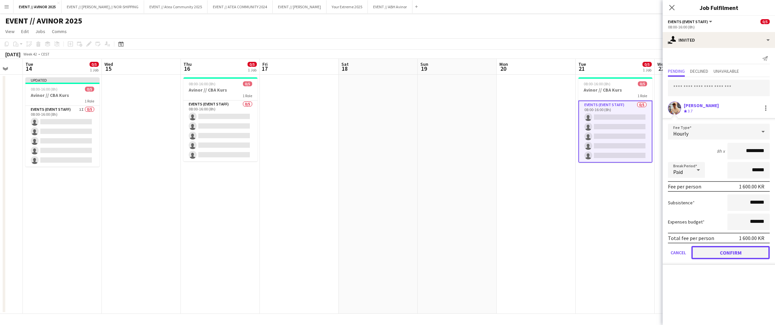
click at [489, 247] on button "Confirm" at bounding box center [730, 252] width 78 height 13
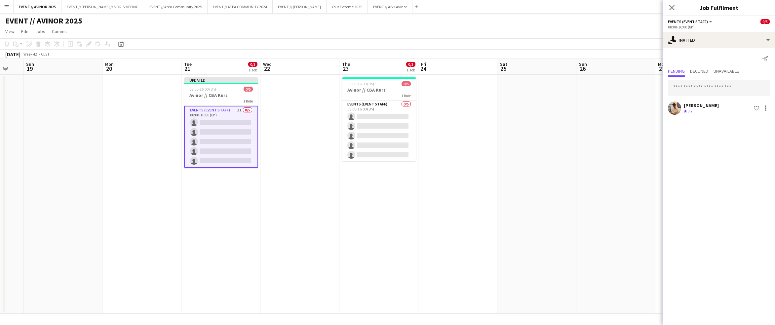
scroll to position [0, 205]
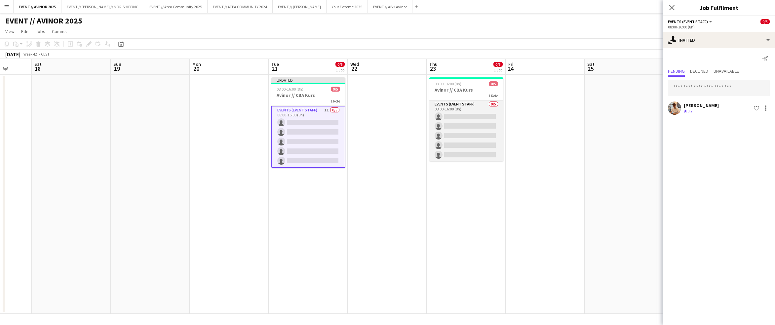
click at [488, 134] on app-card-role "Events (Event Staff) 0/5 08:00-16:00 (8h) single-neutral-actions single-neutral…" at bounding box center [466, 130] width 74 height 61
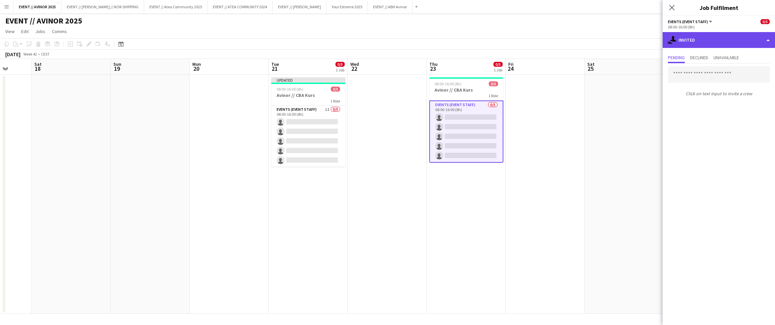
click at [489, 45] on div "single-neutral-actions-share-1 Invited" at bounding box center [719, 40] width 112 height 16
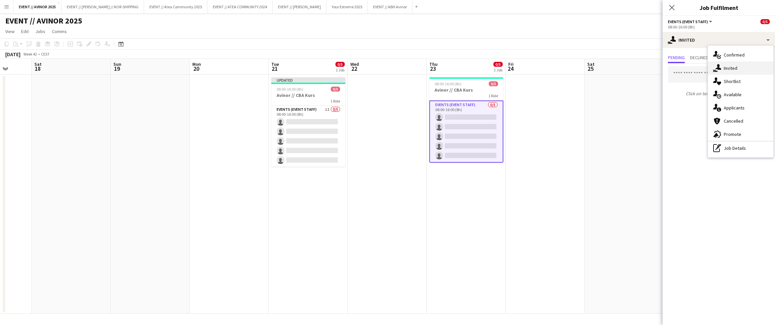
click at [489, 65] on div "single-neutral-actions-share-1 Invited" at bounding box center [740, 67] width 65 height 13
click at [489, 79] on input "text" at bounding box center [719, 74] width 102 height 17
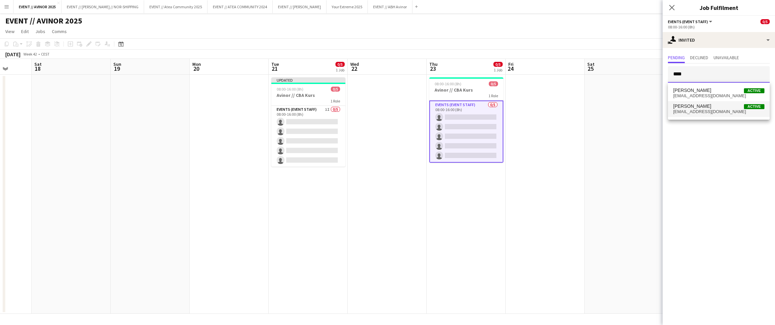
type input "****"
click at [489, 104] on span "[PERSON_NAME] Active" at bounding box center [718, 106] width 91 height 6
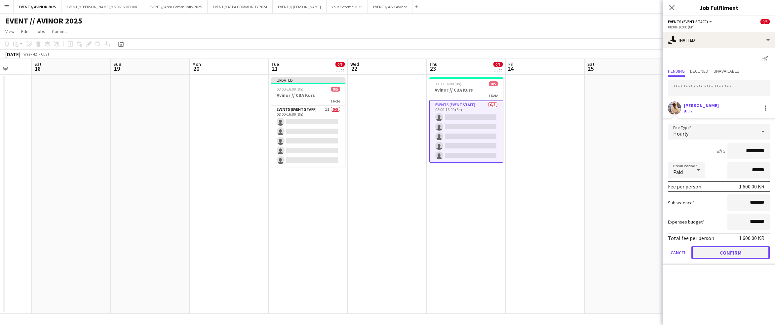
click at [489, 247] on button "Confirm" at bounding box center [730, 252] width 78 height 13
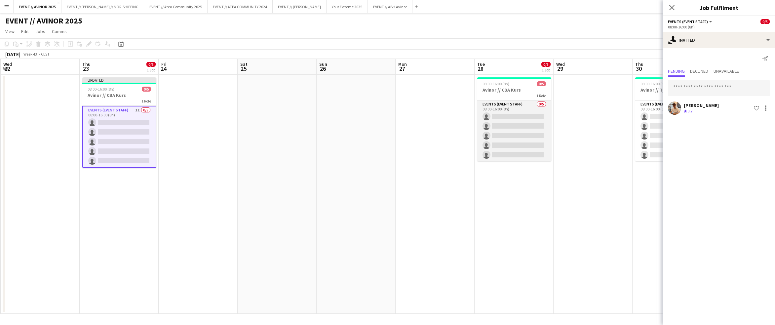
scroll to position [0, 249]
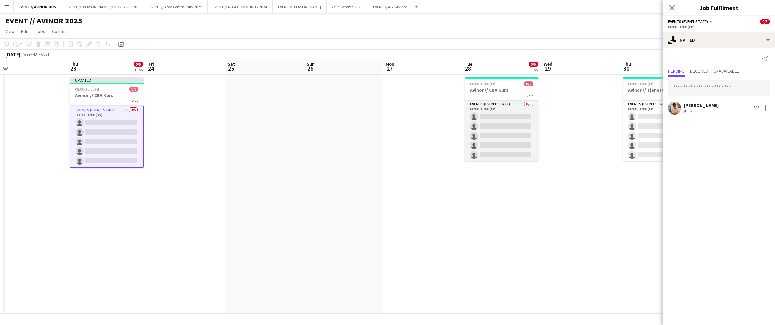
click at [489, 132] on app-card-role "Events (Event Staff) 0/5 08:00-16:00 (8h) single-neutral-actions single-neutral…" at bounding box center [502, 130] width 74 height 61
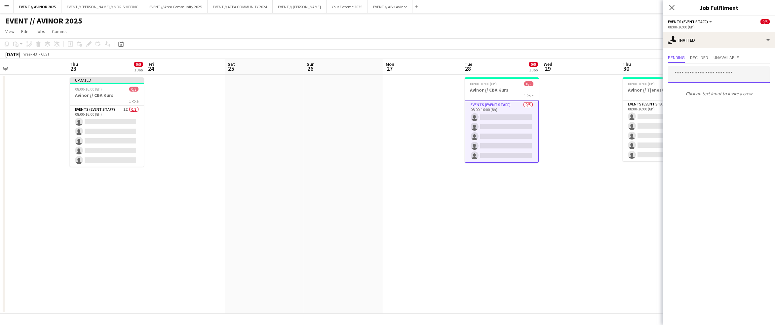
click at [489, 74] on input "text" at bounding box center [719, 74] width 102 height 17
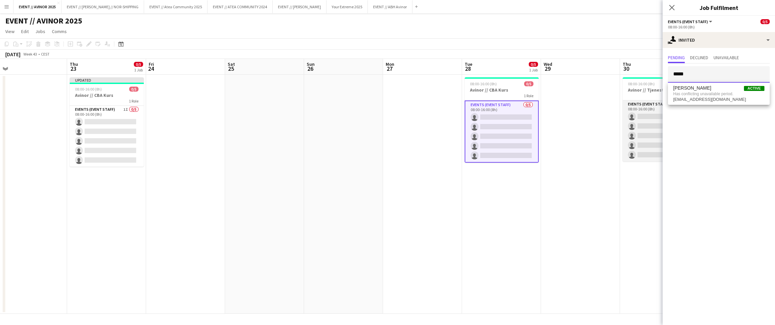
type input "*****"
click at [489, 118] on app-card-role "Events (Event Staff) 0/5 08:00-16:00 (8h) single-neutral-actions single-neutral…" at bounding box center [660, 130] width 74 height 61
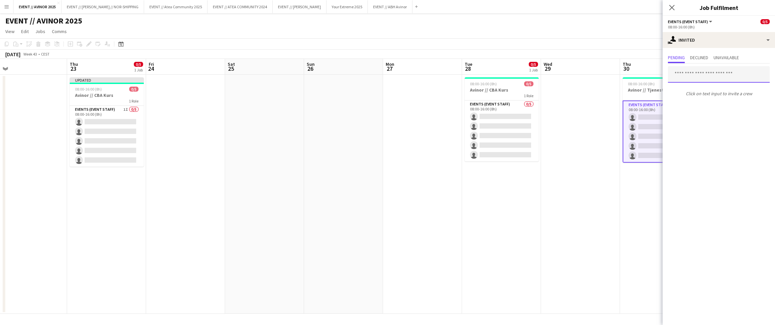
click at [489, 76] on input "text" at bounding box center [719, 74] width 102 height 17
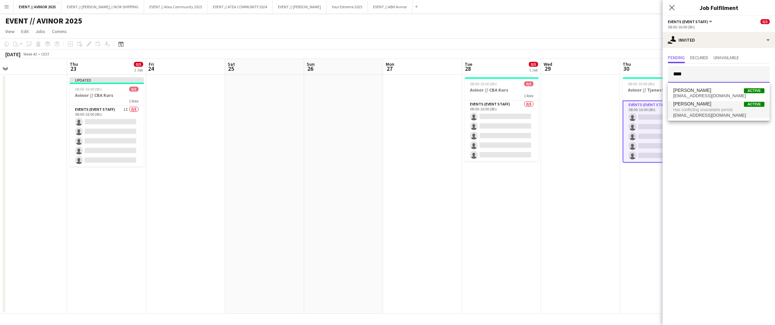
type input "****"
click at [489, 108] on span "Has conflicting unavailable period." at bounding box center [718, 110] width 91 height 6
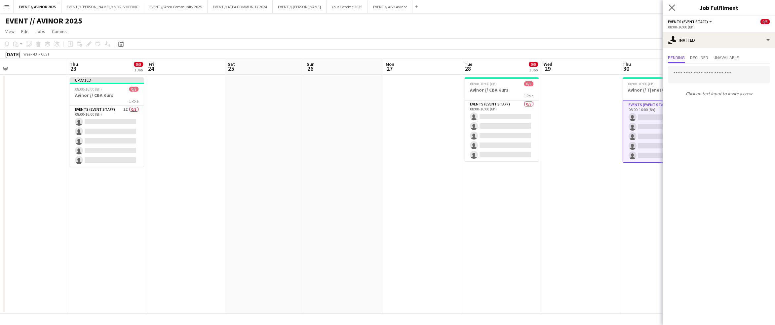
click at [489, 11] on app-icon "Close pop-in" at bounding box center [672, 8] width 10 height 10
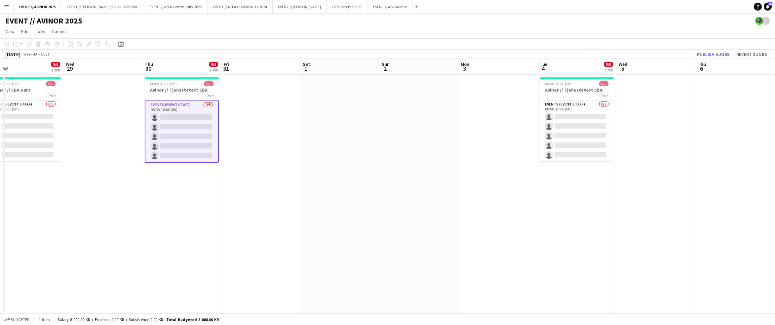
scroll to position [0, 253]
click at [489, 128] on app-card-role "Events (Event Staff) 0/5 08:00-16:00 (8h) single-neutral-actions single-neutral…" at bounding box center [576, 130] width 74 height 61
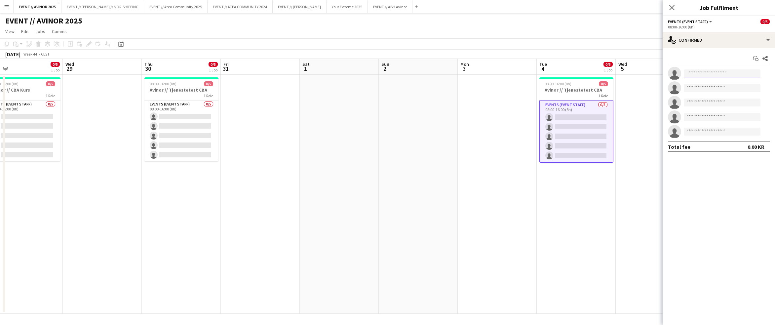
click at [489, 76] on input at bounding box center [722, 73] width 77 height 8
click at [489, 30] on app-options-switcher "Events (Event Staff) All roles Events (Event Staff) 0/5 08:00-16:00 (8h)" at bounding box center [719, 24] width 112 height 16
click at [489, 49] on div "Start chat Share single-neutral-actions single-neutral-actions single-neutral-a…" at bounding box center [719, 102] width 112 height 109
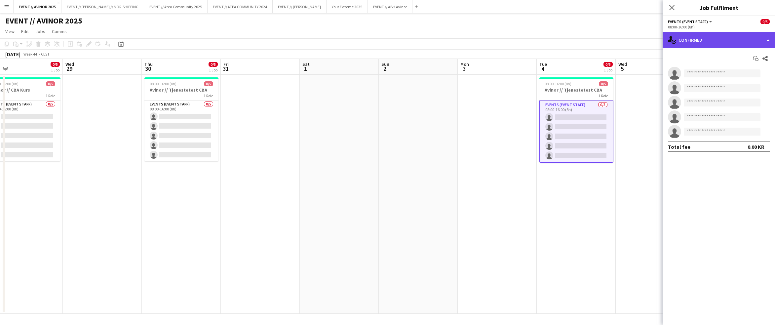
click at [489, 45] on div "single-neutral-actions-check-2 Confirmed" at bounding box center [719, 40] width 112 height 16
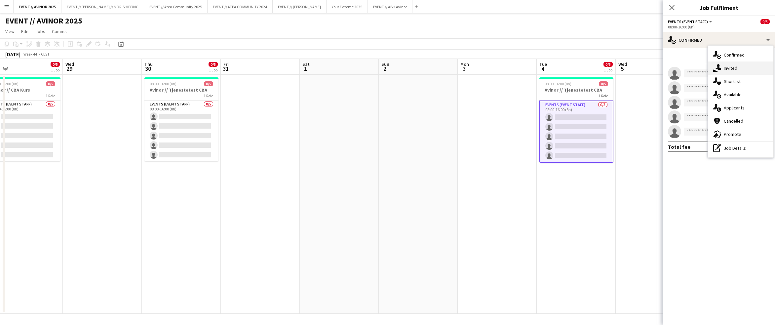
click at [489, 68] on div "single-neutral-actions-share-1 Invited" at bounding box center [740, 67] width 65 height 13
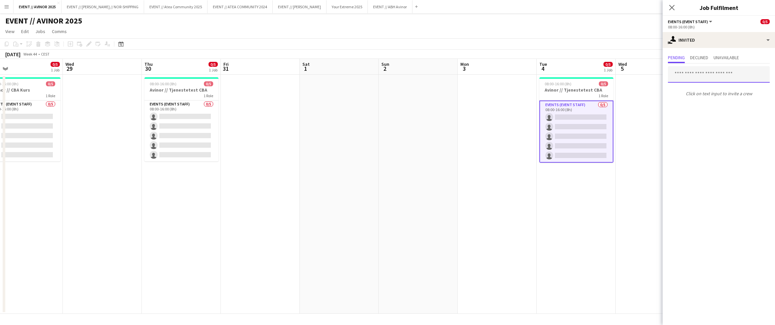
click at [489, 72] on input "text" at bounding box center [719, 74] width 102 height 17
type input "*****"
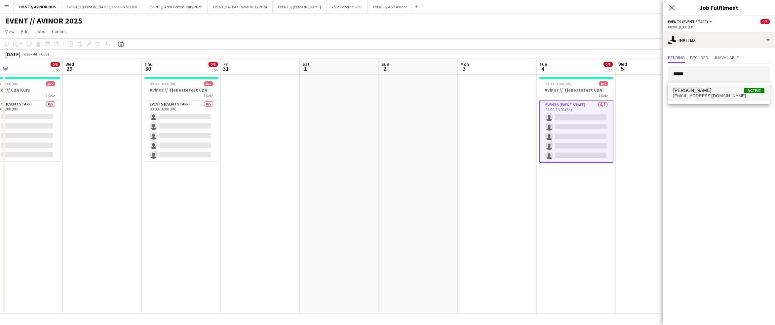
click at [489, 88] on span "[PERSON_NAME] Active" at bounding box center [718, 91] width 91 height 6
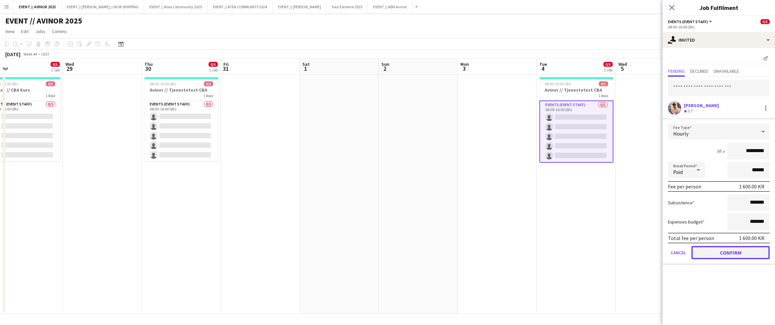
click at [489, 256] on button "Confirm" at bounding box center [730, 252] width 78 height 13
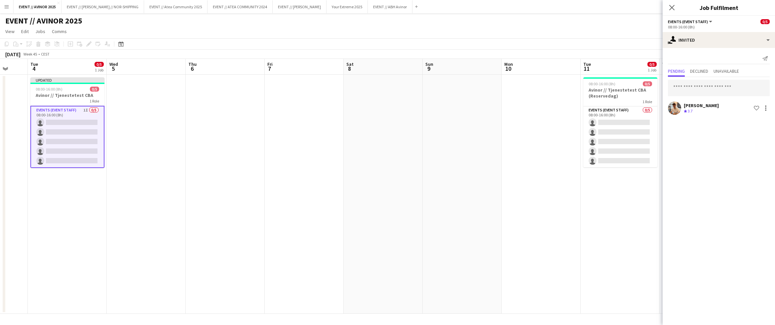
scroll to position [0, 230]
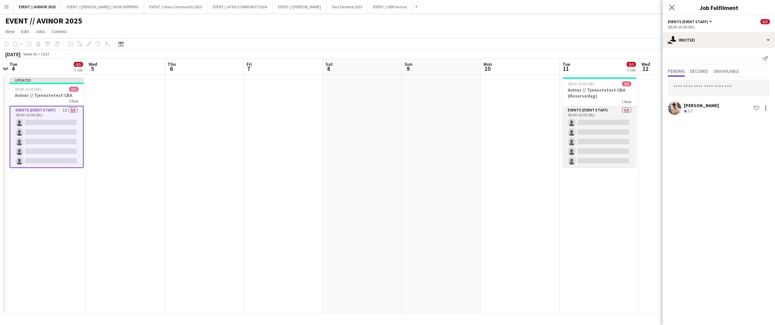
click at [489, 139] on app-card-role "Events (Event Staff) 0/5 08:00-16:00 (8h) single-neutral-actions single-neutral…" at bounding box center [599, 136] width 74 height 61
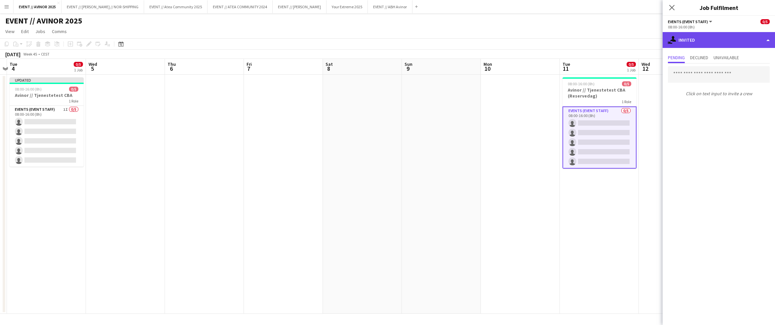
click at [489, 45] on div "single-neutral-actions-share-1 Invited" at bounding box center [719, 40] width 112 height 16
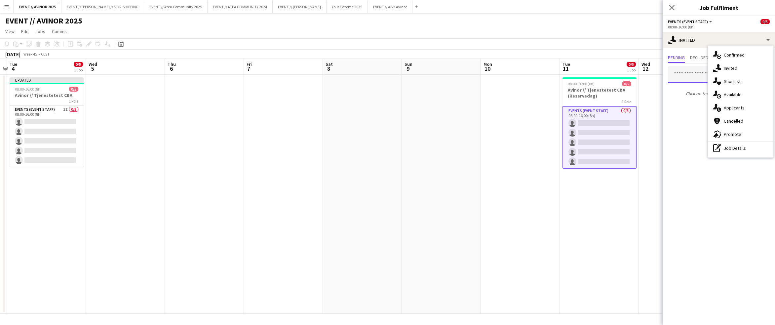
click at [489, 73] on input "text" at bounding box center [719, 74] width 102 height 17
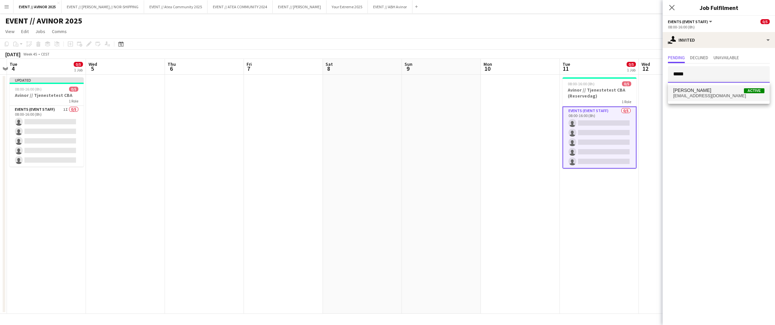
type input "*****"
click at [489, 88] on span "[PERSON_NAME]" at bounding box center [692, 91] width 38 height 6
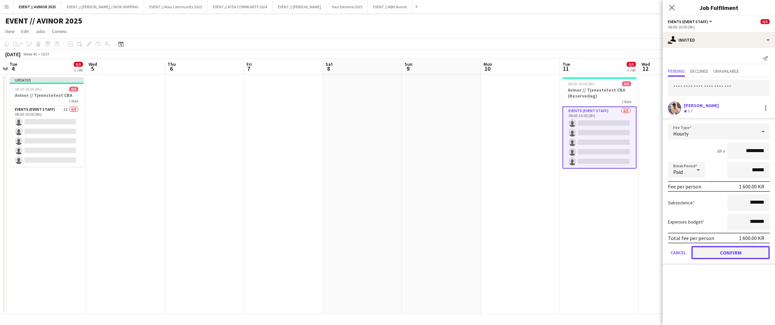
click at [489, 247] on button "Confirm" at bounding box center [730, 252] width 78 height 13
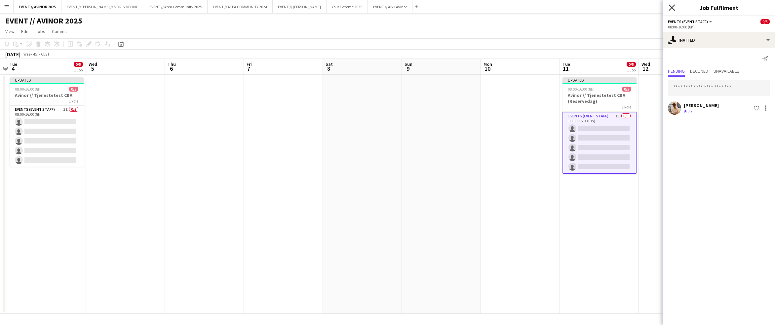
click at [489, 7] on icon at bounding box center [672, 7] width 6 height 6
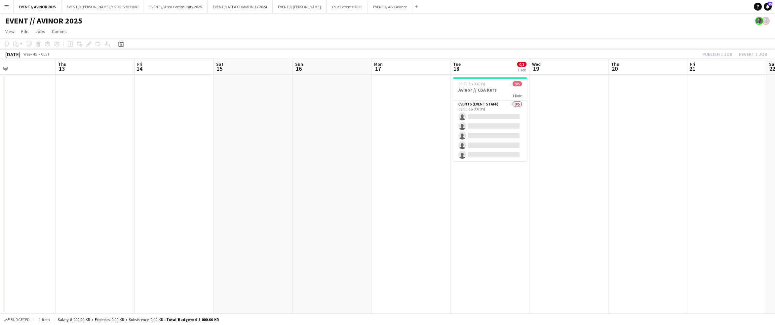
scroll to position [0, 225]
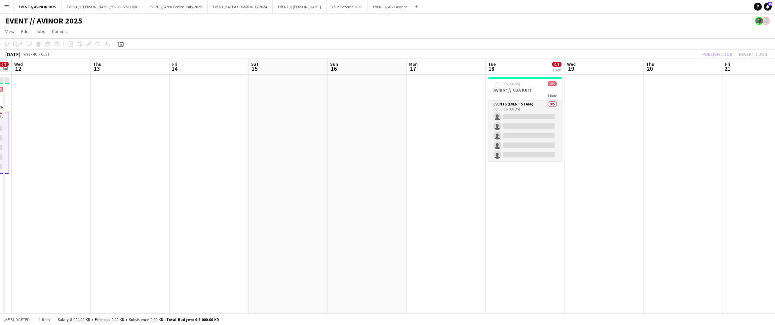
click at [489, 119] on app-card-role "Events (Event Staff) 0/5 08:00-16:00 (8h) single-neutral-actions single-neutral…" at bounding box center [525, 130] width 74 height 61
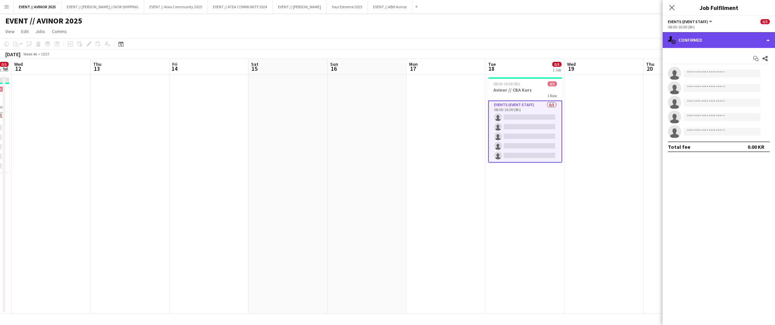
click at [489, 46] on div "single-neutral-actions-check-2 Confirmed" at bounding box center [719, 40] width 112 height 16
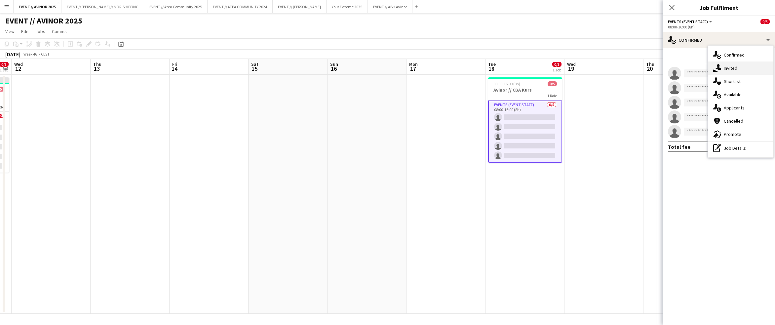
click at [489, 63] on div "single-neutral-actions-share-1 Invited" at bounding box center [740, 67] width 65 height 13
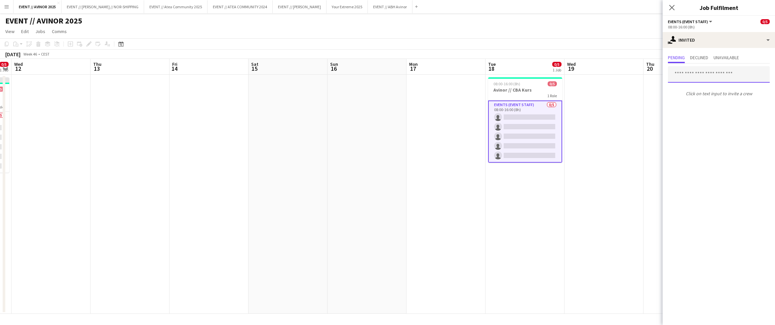
click at [489, 70] on input "text" at bounding box center [719, 74] width 102 height 17
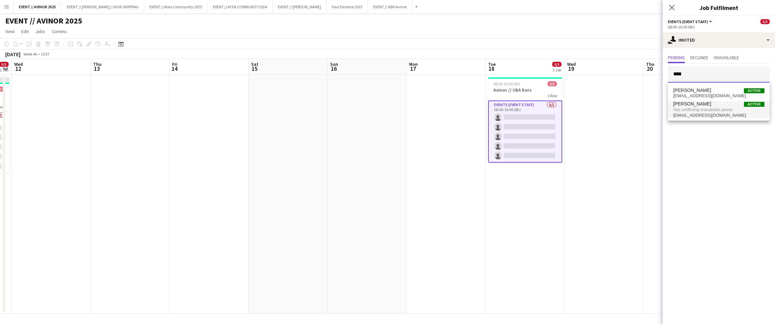
type input "****"
click at [489, 111] on span "Has conflicting unavailable period." at bounding box center [718, 110] width 91 height 6
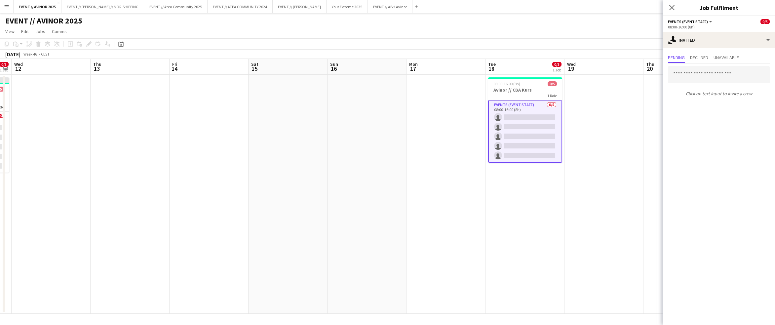
click at [489, 14] on div "Close pop-in" at bounding box center [672, 7] width 19 height 15
click at [489, 7] on icon "Close pop-in" at bounding box center [672, 7] width 6 height 6
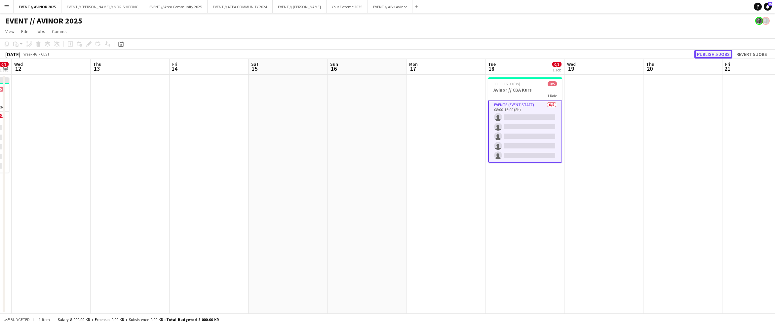
click at [489, 51] on button "Publish 5 jobs" at bounding box center [713, 54] width 38 height 9
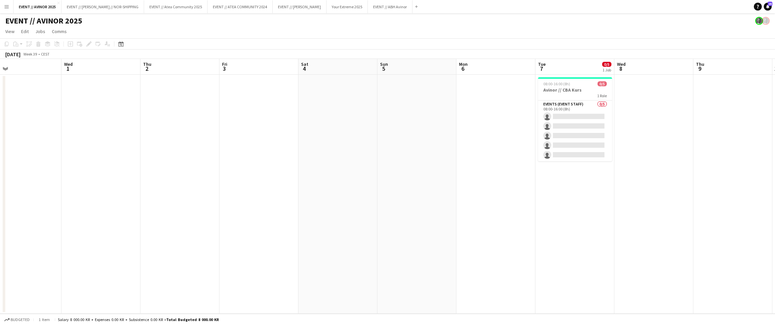
scroll to position [0, 255]
drag, startPoint x: 599, startPoint y: 121, endPoint x: 602, endPoint y: 124, distance: 4.0
click at [489, 122] on app-card-role "Events (Event Staff) 0/5 08:00-16:00 (8h) single-neutral-actions single-neutral…" at bounding box center [574, 130] width 74 height 61
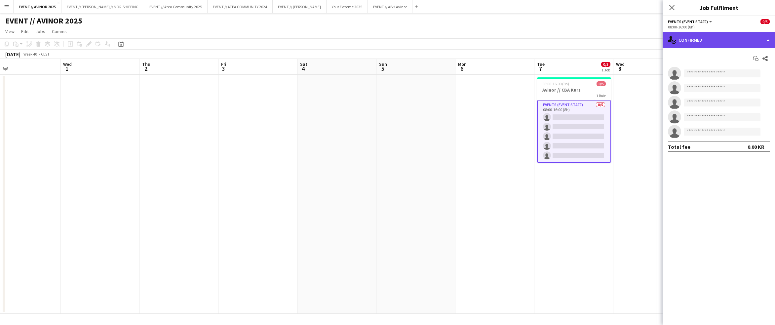
click at [489, 36] on div "single-neutral-actions-check-2 Confirmed" at bounding box center [719, 40] width 112 height 16
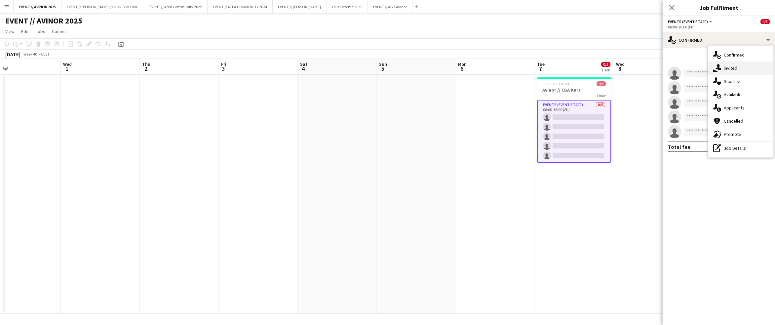
click at [489, 67] on div "single-neutral-actions-share-1 Invited" at bounding box center [740, 67] width 65 height 13
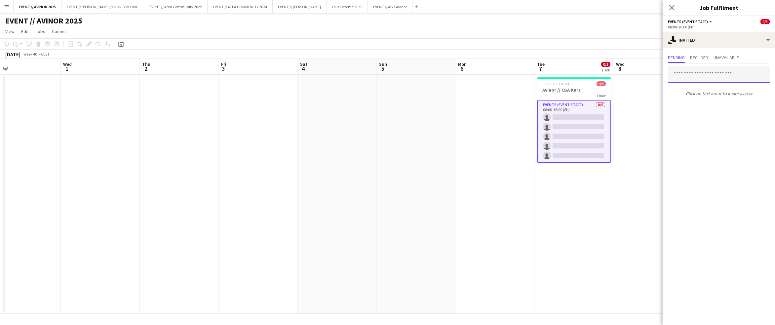
click at [489, 74] on input "text" at bounding box center [719, 74] width 102 height 17
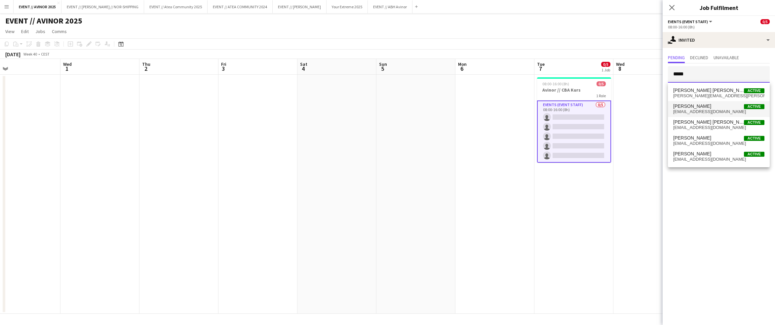
type input "*****"
click at [489, 114] on span "[EMAIL_ADDRESS][DOMAIN_NAME]" at bounding box center [718, 111] width 91 height 5
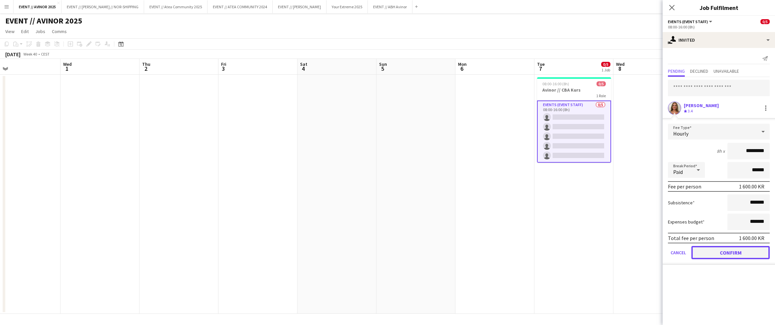
click at [489, 248] on button "Confirm" at bounding box center [730, 252] width 78 height 13
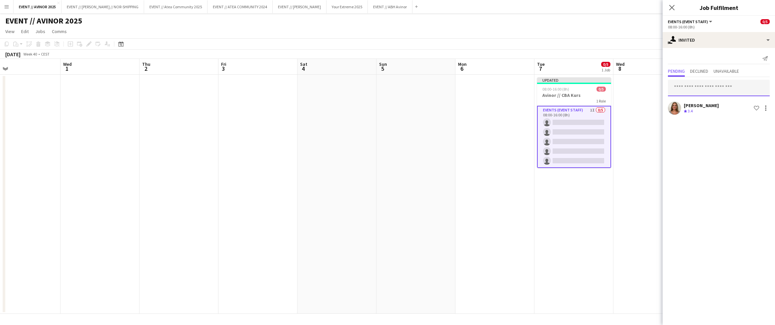
click at [489, 90] on input "text" at bounding box center [719, 88] width 102 height 17
type input "*"
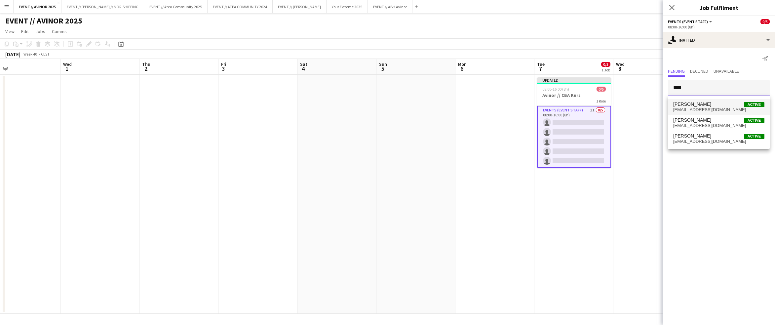
type input "****"
click at [489, 106] on span "[PERSON_NAME] Active" at bounding box center [718, 104] width 91 height 6
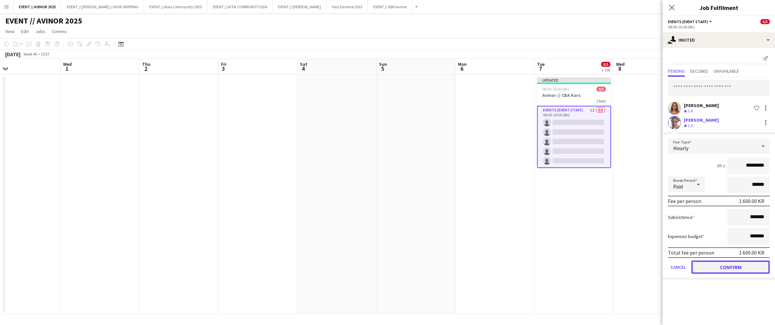
click at [489, 266] on button "Confirm" at bounding box center [730, 266] width 78 height 13
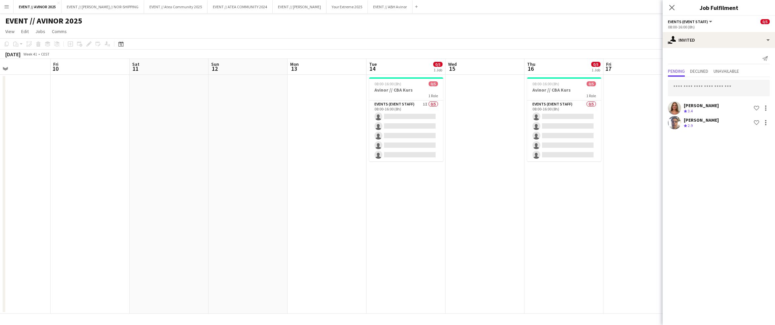
scroll to position [0, 201]
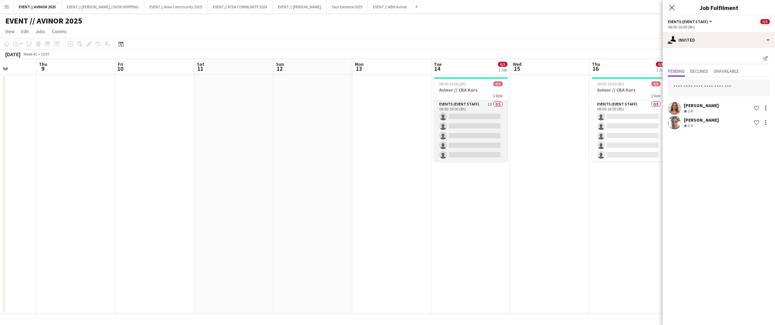
click at [461, 114] on app-card-role "Events (Event Staff) 1I 0/5 08:00-16:00 (8h) single-neutral-actions single-neut…" at bounding box center [471, 130] width 74 height 61
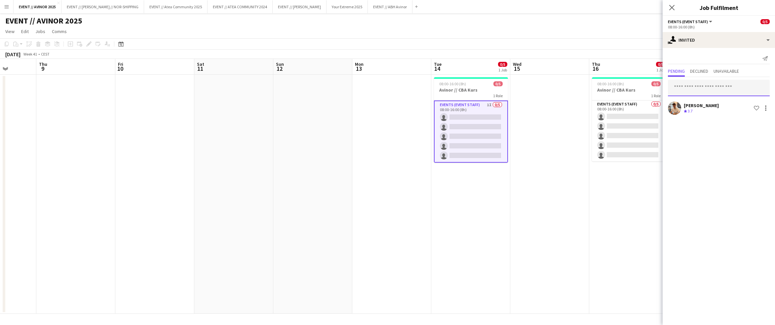
click at [489, 89] on input "text" at bounding box center [719, 88] width 102 height 17
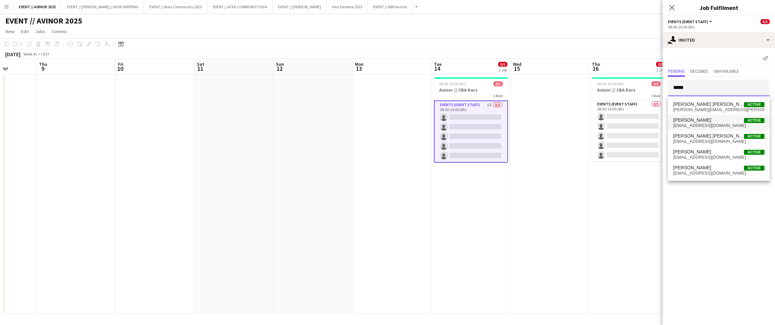
type input "*****"
click at [489, 125] on span "[EMAIL_ADDRESS][DOMAIN_NAME]" at bounding box center [718, 125] width 91 height 5
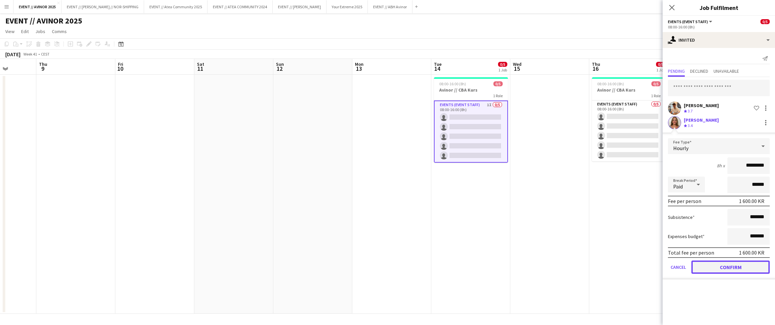
click at [489, 263] on button "Confirm" at bounding box center [730, 266] width 78 height 13
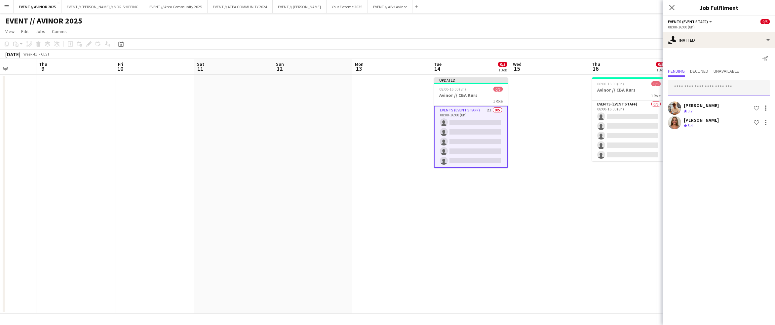
click at [489, 89] on input "text" at bounding box center [719, 88] width 102 height 17
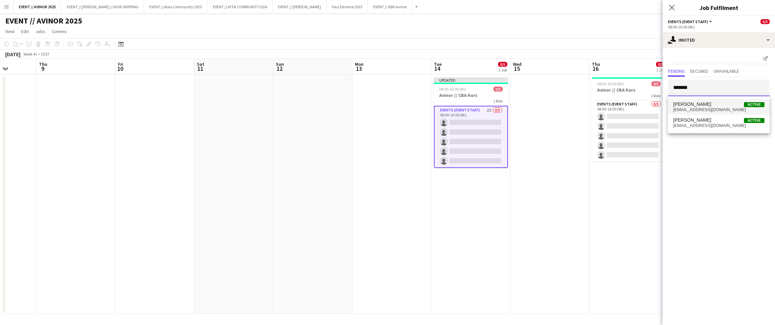
type input "*******"
click at [489, 104] on span "[PERSON_NAME] Active" at bounding box center [718, 104] width 91 height 6
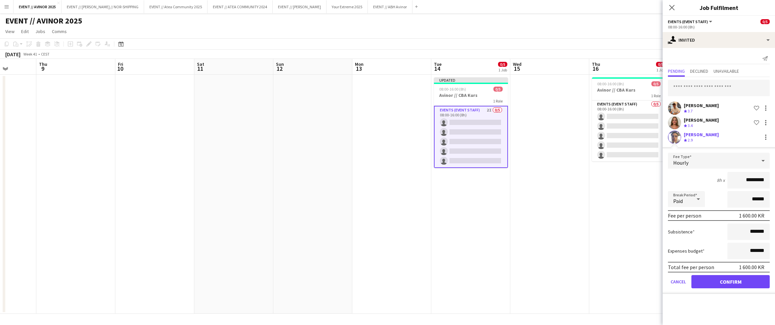
click at [489, 287] on form "Fee Type Hourly 8h x ********* Break Period Paid ****** Fee per person 1 600.00…" at bounding box center [719, 223] width 112 height 141
click at [489, 281] on button "Confirm" at bounding box center [730, 281] width 78 height 13
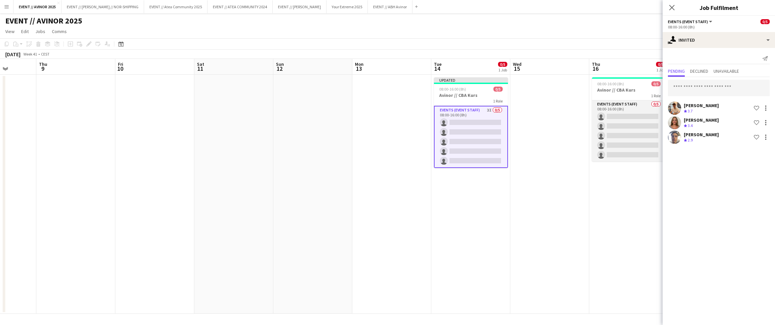
click at [489, 121] on app-card-role "Events (Event Staff) 0/5 08:00-16:00 (8h) single-neutral-actions single-neutral…" at bounding box center [629, 130] width 74 height 61
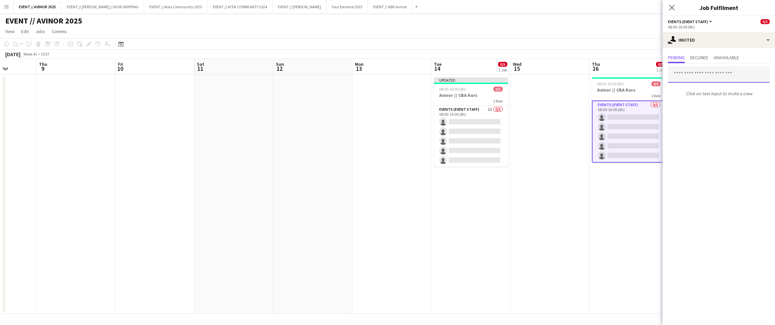
click at [489, 69] on input "text" at bounding box center [719, 74] width 102 height 17
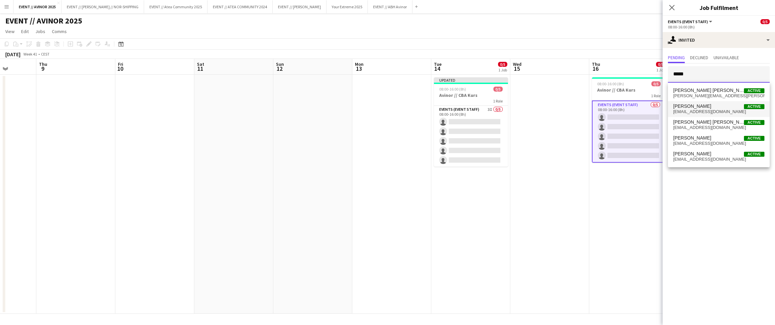
type input "*****"
click at [489, 107] on span "[PERSON_NAME]" at bounding box center [692, 106] width 38 height 6
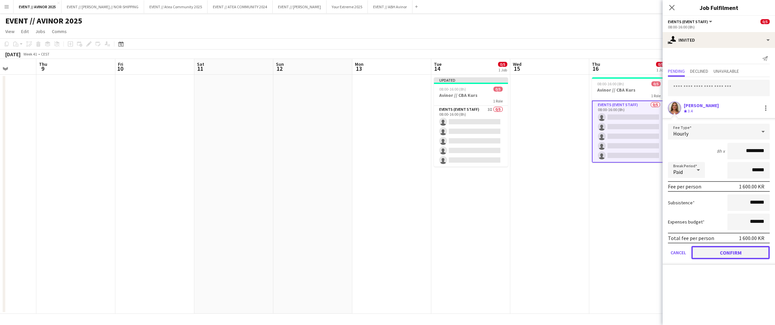
click at [489, 246] on button "Confirm" at bounding box center [730, 252] width 78 height 13
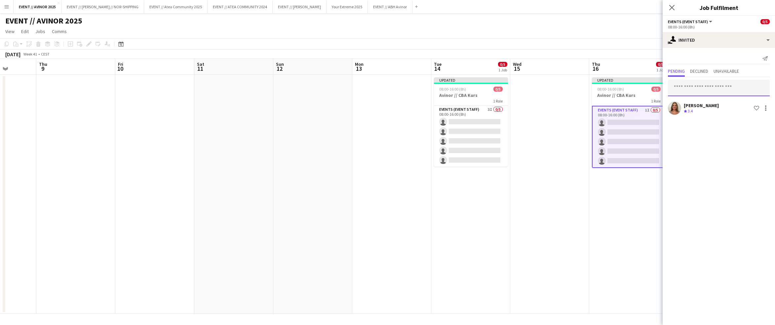
click at [489, 89] on input "text" at bounding box center [719, 88] width 102 height 17
type input "*"
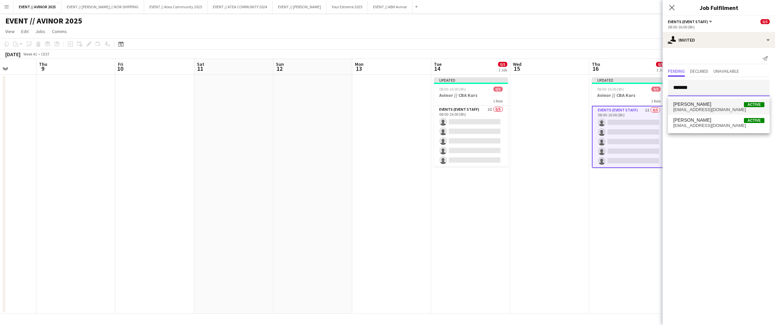
type input "*******"
click at [489, 111] on span "[EMAIL_ADDRESS][DOMAIN_NAME]" at bounding box center [718, 109] width 91 height 5
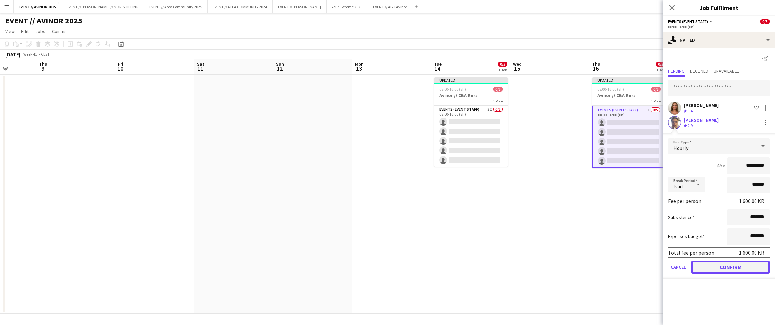
click at [489, 266] on button "Confirm" at bounding box center [730, 266] width 78 height 13
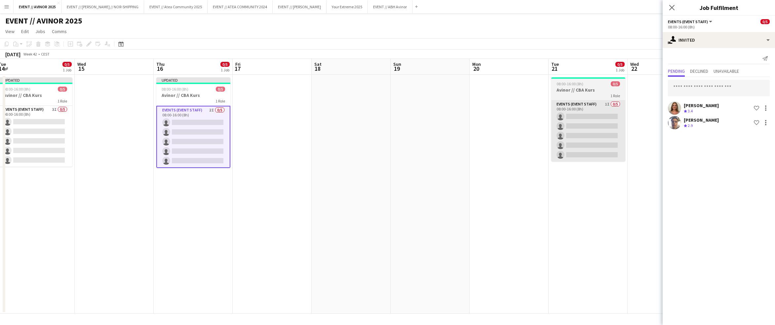
scroll to position [0, 277]
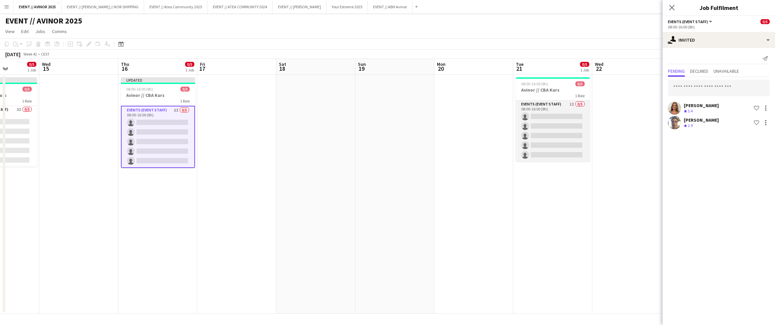
click at [489, 132] on app-card-role "Events (Event Staff) 1I 0/5 08:00-16:00 (8h) single-neutral-actions single-neut…" at bounding box center [553, 130] width 74 height 61
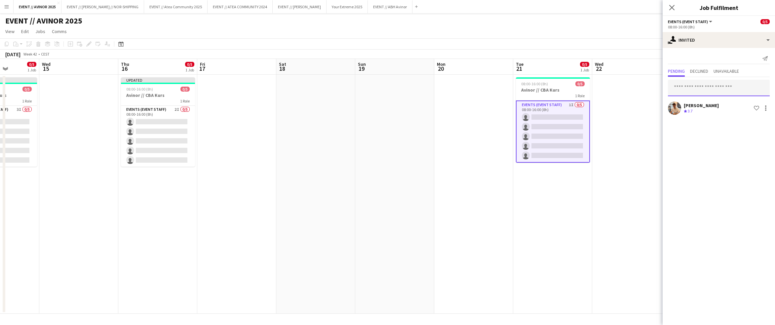
click at [489, 80] on input "text" at bounding box center [719, 88] width 102 height 17
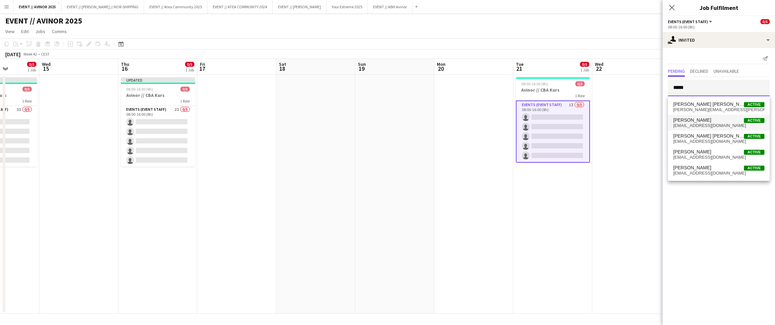
type input "*****"
click at [489, 121] on span "[PERSON_NAME] Active" at bounding box center [718, 120] width 91 height 6
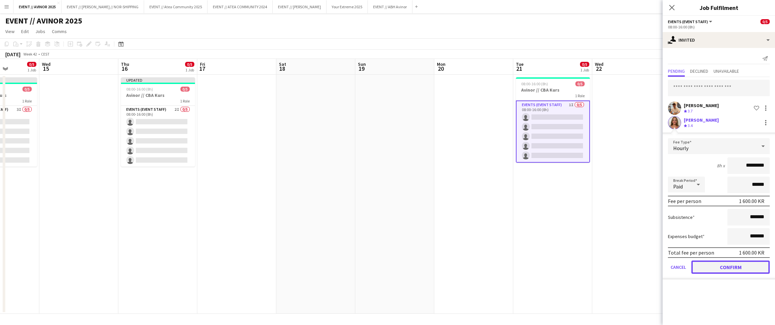
click at [489, 270] on button "Confirm" at bounding box center [730, 266] width 78 height 13
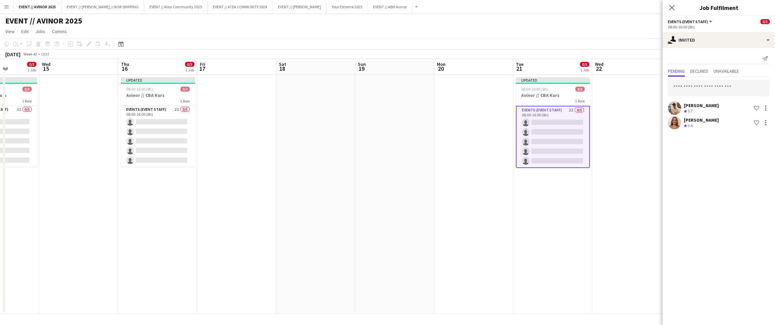
click at [489, 97] on div "[PERSON_NAME] Crew rating 3.7 Shortlist crew [PERSON_NAME] Crew rating 3.4 Shor…" at bounding box center [719, 104] width 112 height 54
click at [489, 89] on input "text" at bounding box center [719, 88] width 102 height 17
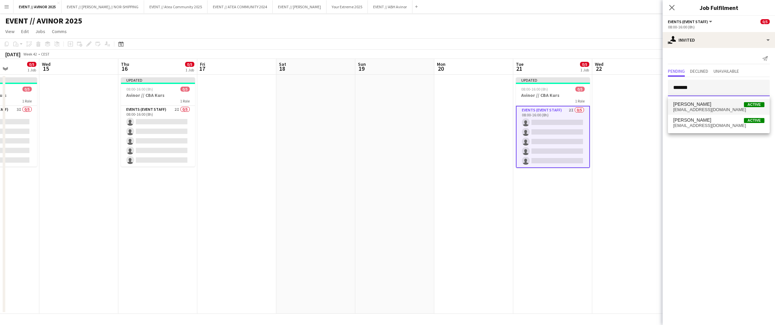
type input "*******"
click at [489, 111] on span "[EMAIL_ADDRESS][DOMAIN_NAME]" at bounding box center [718, 109] width 91 height 5
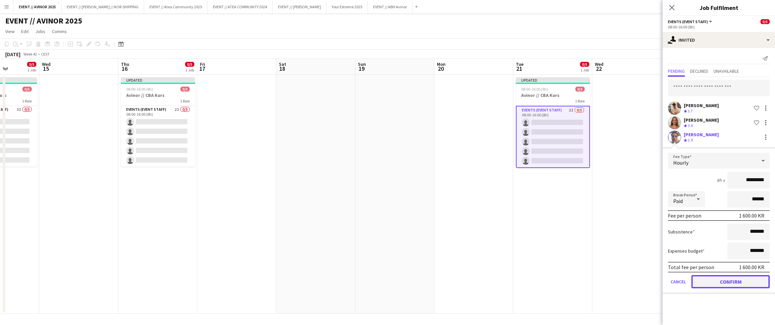
click at [489, 281] on button "Confirm" at bounding box center [730, 281] width 78 height 13
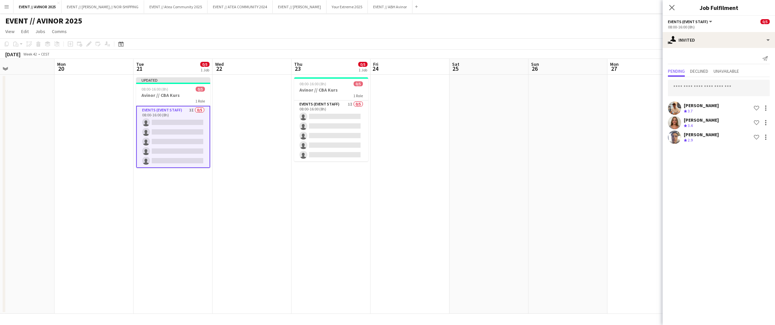
scroll to position [0, 263]
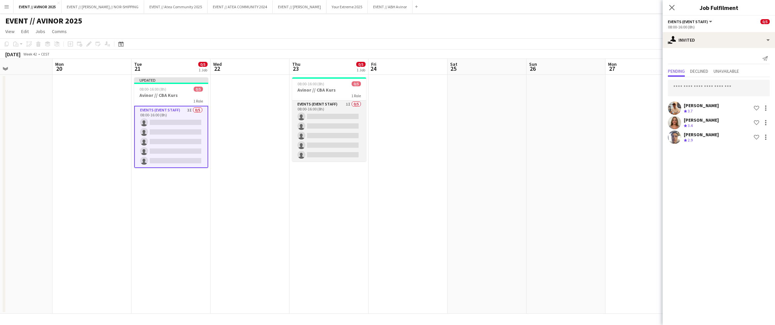
click at [313, 134] on app-card-role "Events (Event Staff) 1I 0/5 08:00-16:00 (8h) single-neutral-actions single-neut…" at bounding box center [329, 130] width 74 height 61
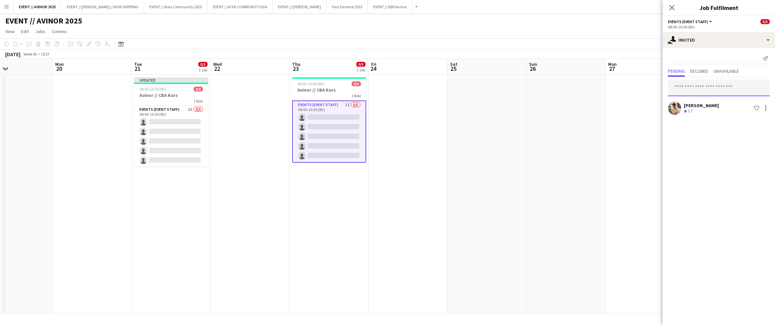
click at [489, 83] on input "text" at bounding box center [719, 88] width 102 height 17
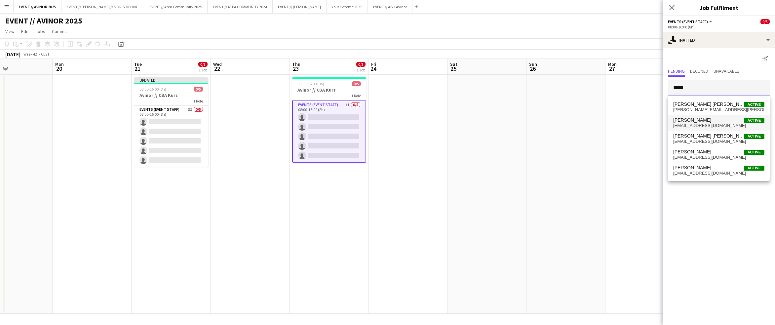
type input "*****"
click at [489, 122] on span "[PERSON_NAME]" at bounding box center [692, 120] width 38 height 6
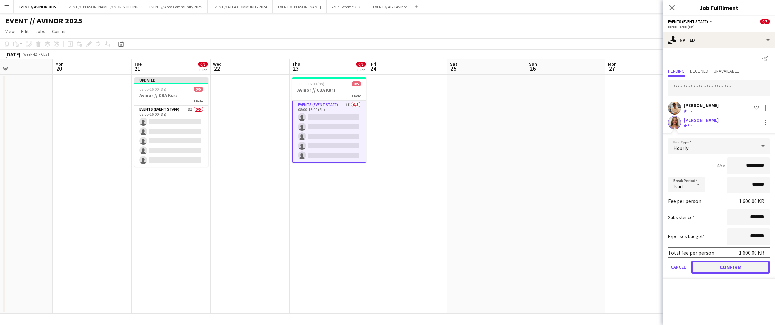
click at [489, 265] on button "Confirm" at bounding box center [730, 266] width 78 height 13
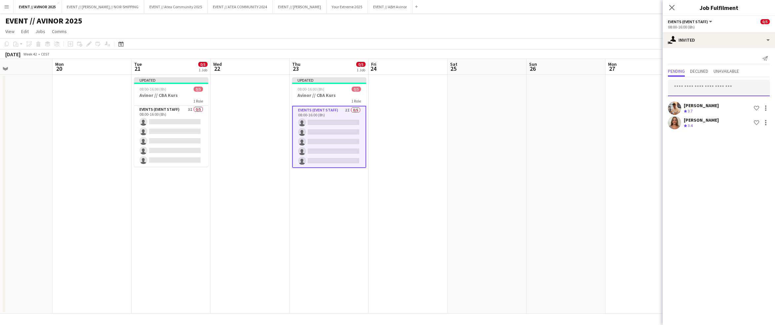
click at [489, 93] on input "text" at bounding box center [719, 88] width 102 height 17
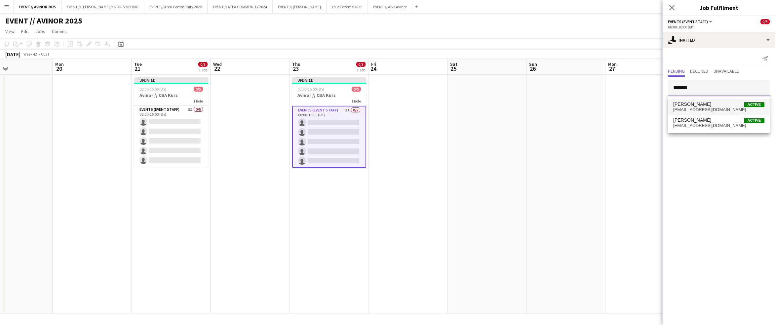
type input "*******"
click at [489, 108] on span "[EMAIL_ADDRESS][DOMAIN_NAME]" at bounding box center [718, 109] width 91 height 5
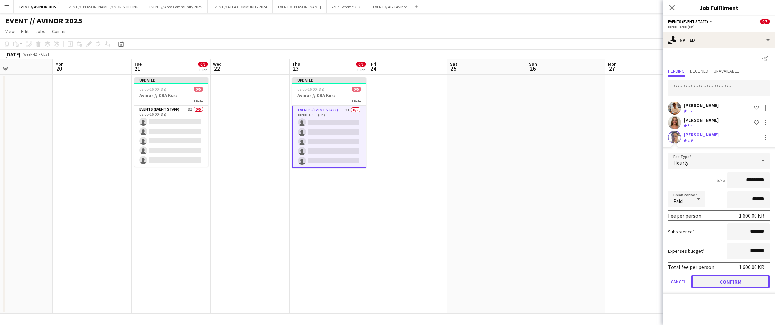
click at [489, 278] on button "Confirm" at bounding box center [730, 281] width 78 height 13
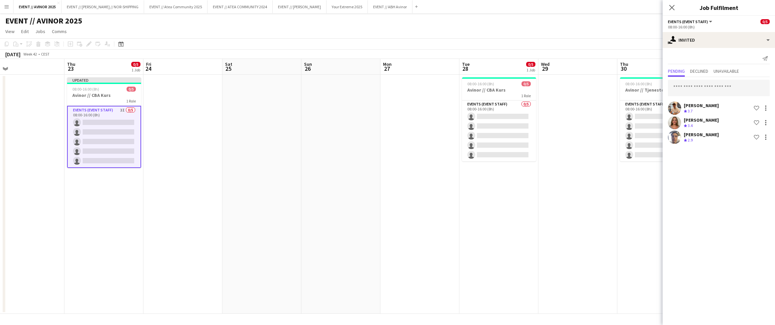
scroll to position [0, 209]
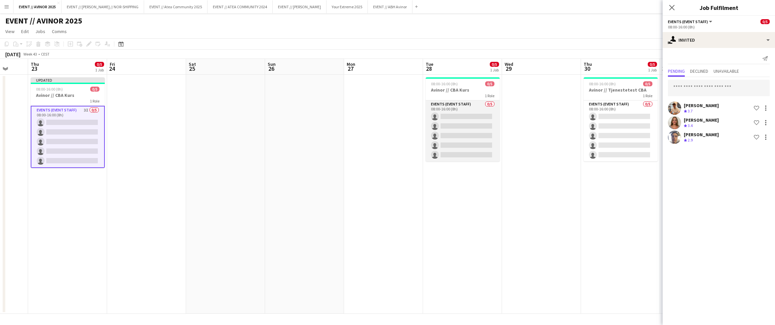
click at [461, 137] on app-card-role "Events (Event Staff) 0/5 08:00-16:00 (8h) single-neutral-actions single-neutral…" at bounding box center [463, 130] width 74 height 61
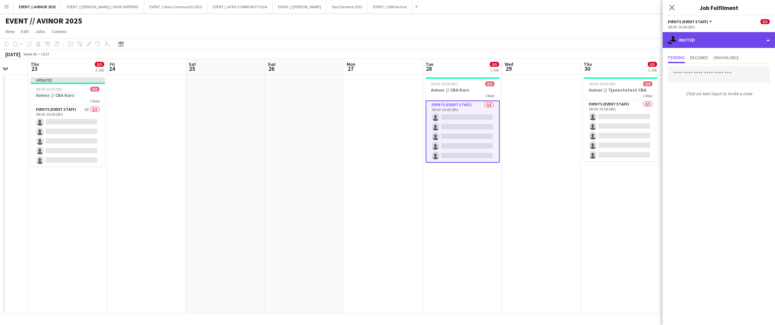
click at [489, 45] on div "single-neutral-actions-share-1 Invited" at bounding box center [719, 40] width 112 height 16
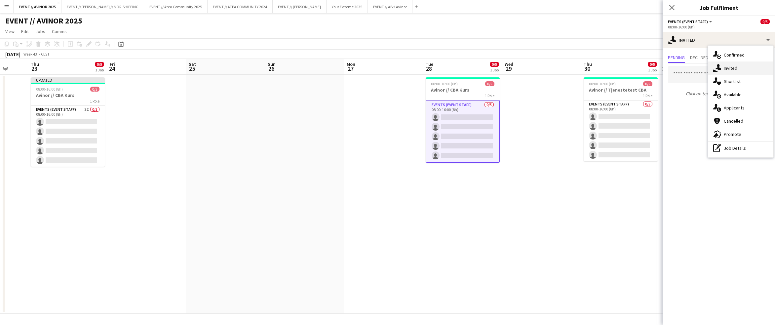
click at [489, 66] on icon "single-neutral-actions-share-1" at bounding box center [717, 68] width 8 height 8
click at [489, 75] on input "text" at bounding box center [719, 74] width 102 height 17
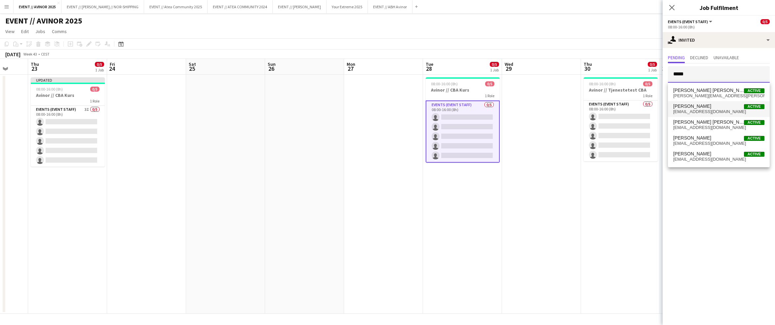
type input "*****"
click at [489, 106] on span "[PERSON_NAME]" at bounding box center [692, 106] width 38 height 6
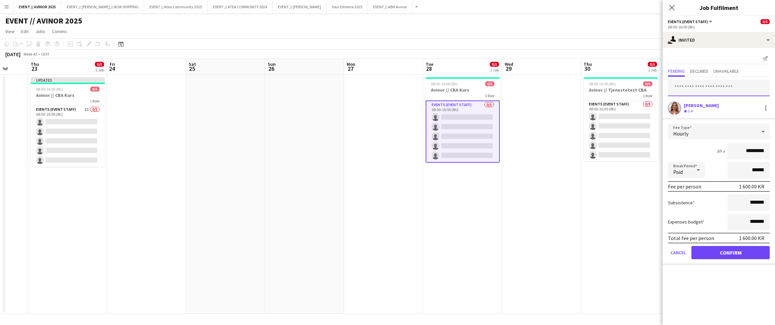
click at [489, 90] on input "text" at bounding box center [719, 88] width 102 height 17
type input "*******"
click at [489, 104] on span "[PERSON_NAME]" at bounding box center [692, 104] width 38 height 6
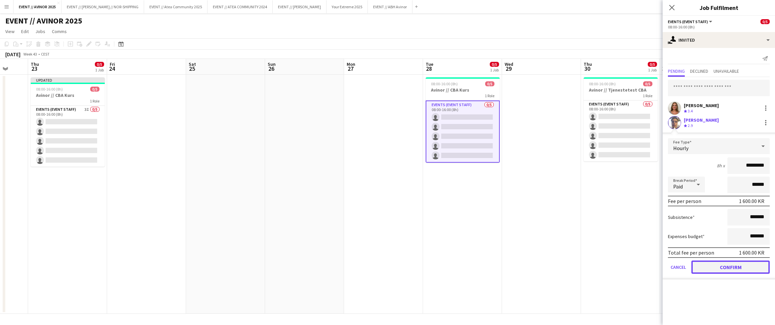
click at [489, 267] on button "Confirm" at bounding box center [730, 266] width 78 height 13
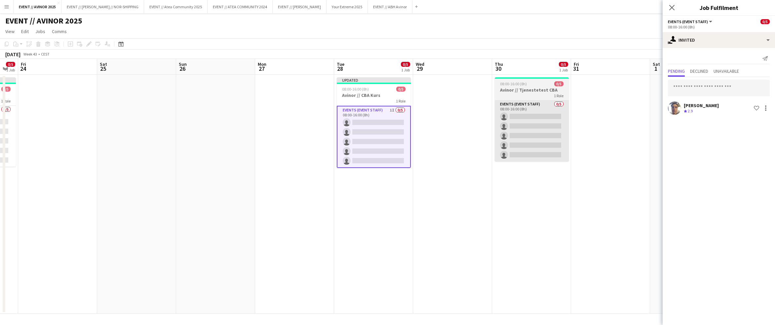
scroll to position [0, 225]
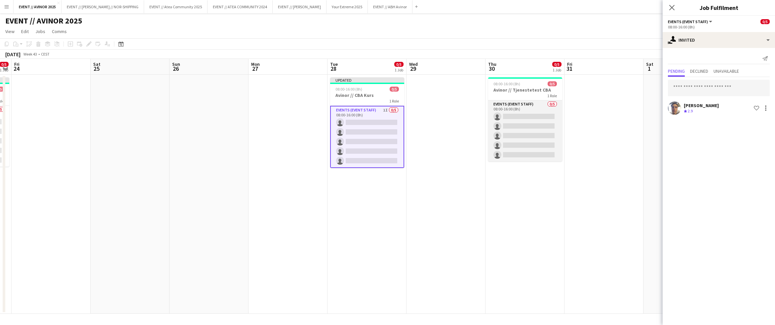
click at [489, 135] on app-card-role "Events (Event Staff) 0/5 08:00-16:00 (8h) single-neutral-actions single-neutral…" at bounding box center [525, 130] width 74 height 61
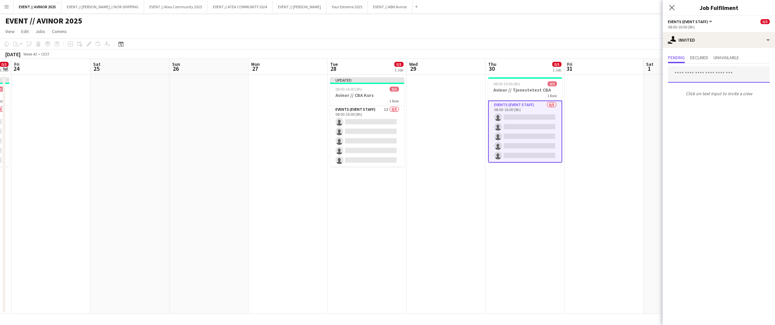
click at [489, 75] on input "text" at bounding box center [719, 74] width 102 height 17
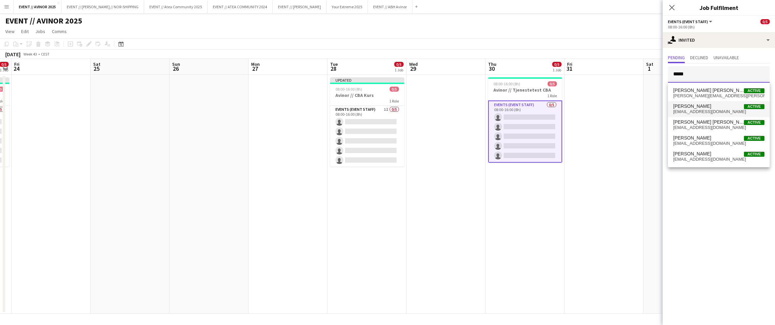
type input "*****"
click at [489, 109] on span "[EMAIL_ADDRESS][DOMAIN_NAME]" at bounding box center [718, 111] width 91 height 5
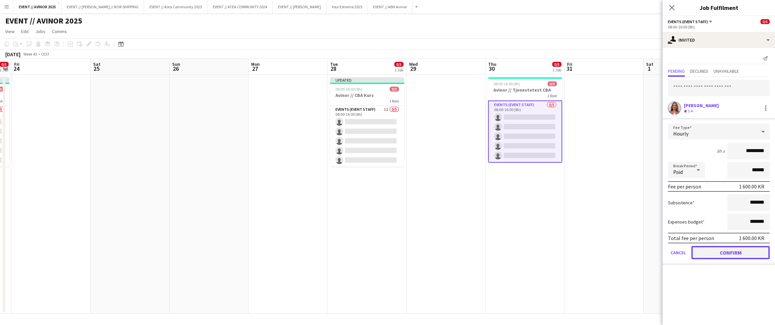
click at [489, 254] on button "Confirm" at bounding box center [730, 252] width 78 height 13
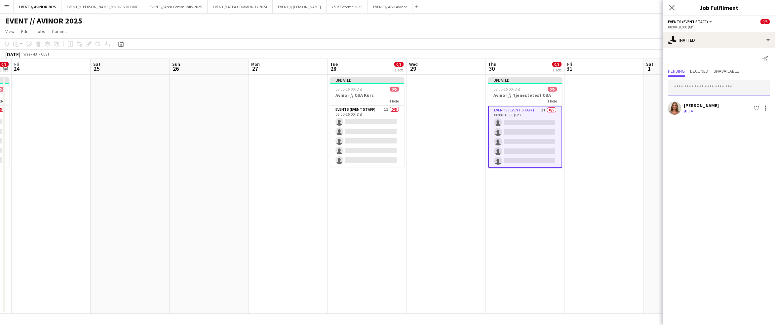
click at [489, 89] on input "text" at bounding box center [719, 88] width 102 height 17
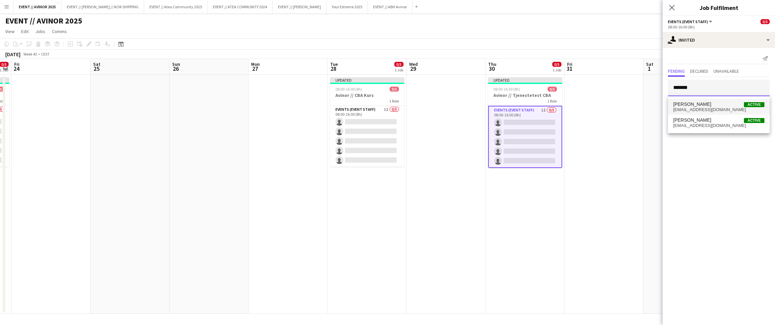
type input "*******"
click at [489, 108] on span "[EMAIL_ADDRESS][DOMAIN_NAME]" at bounding box center [718, 109] width 91 height 5
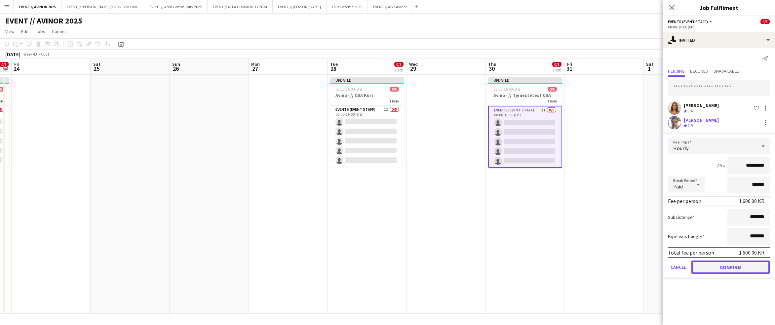
click at [489, 263] on button "Confirm" at bounding box center [730, 266] width 78 height 13
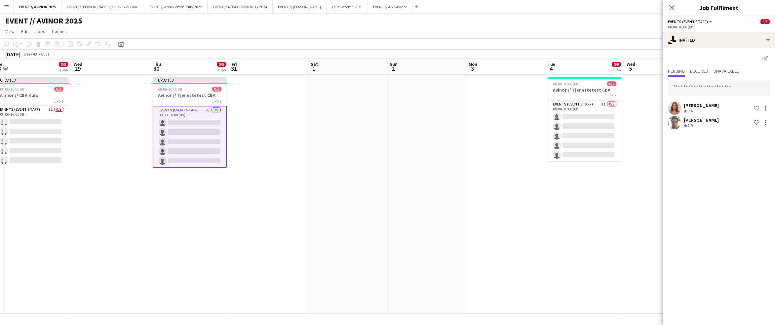
scroll to position [0, 208]
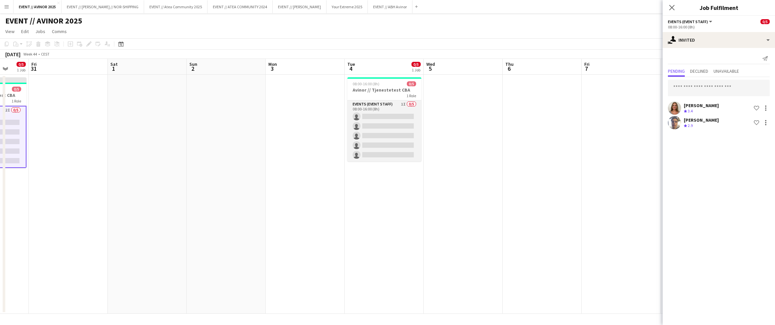
click at [412, 125] on app-card-role "Events (Event Staff) 1I 0/5 08:00-16:00 (8h) single-neutral-actions single-neut…" at bounding box center [384, 130] width 74 height 61
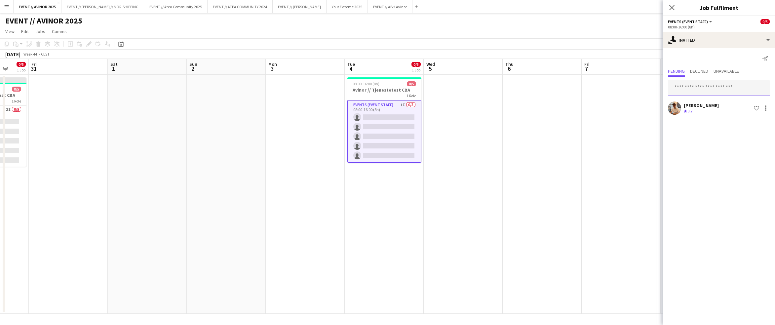
click at [489, 88] on input "text" at bounding box center [719, 88] width 102 height 17
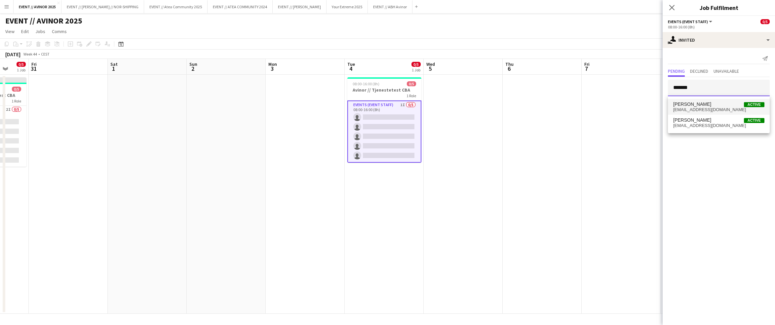
type input "*******"
click at [489, 102] on span "[PERSON_NAME] Active" at bounding box center [718, 104] width 91 height 6
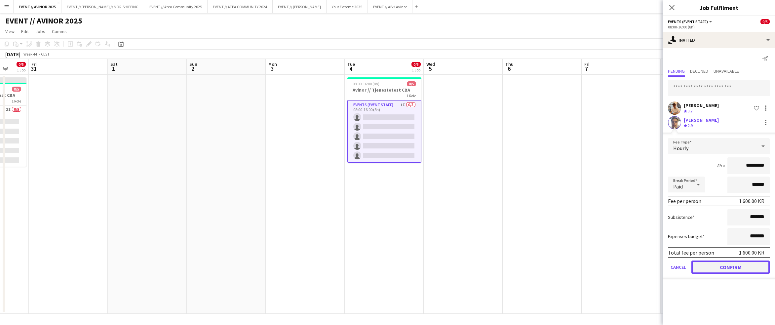
click at [489, 263] on button "Confirm" at bounding box center [730, 266] width 78 height 13
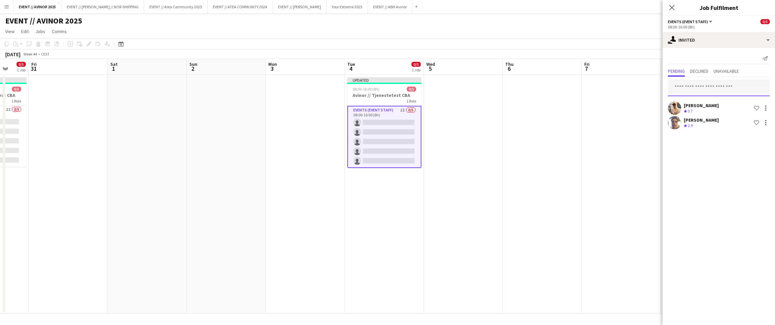
click at [489, 95] on input "text" at bounding box center [719, 88] width 102 height 17
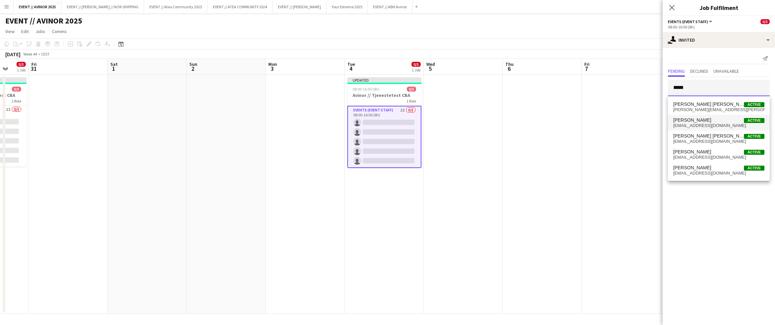
type input "*****"
click at [489, 117] on span "[PERSON_NAME] Active" at bounding box center [718, 120] width 91 height 6
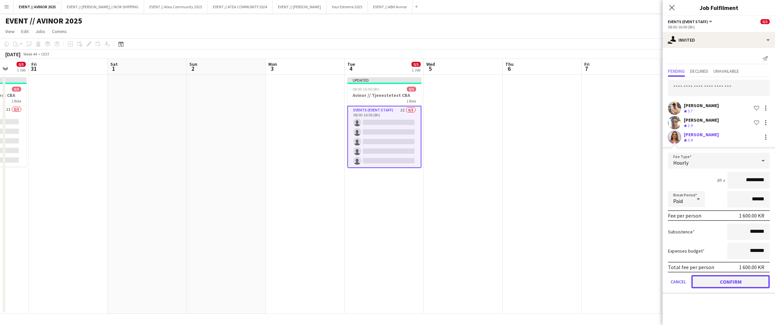
click at [489, 279] on button "Confirm" at bounding box center [730, 281] width 78 height 13
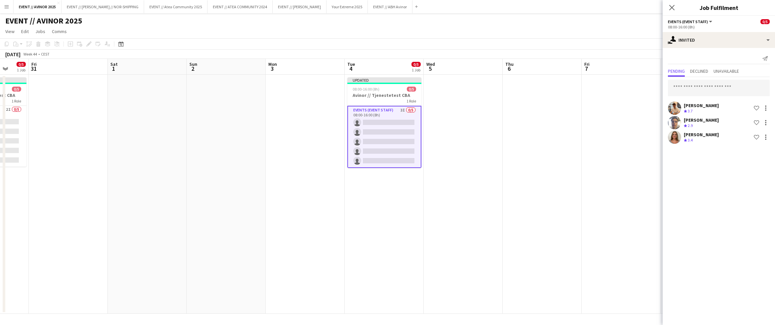
scroll to position [0, 244]
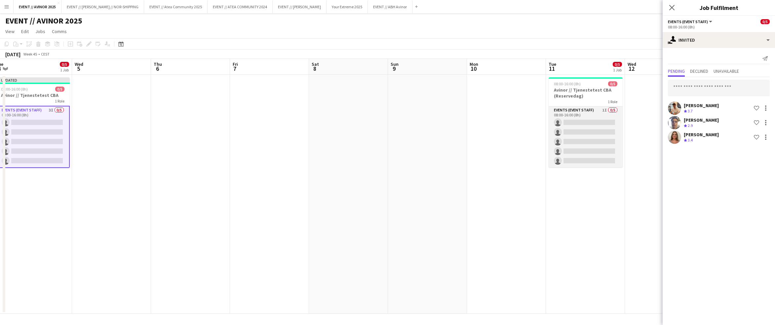
click at [489, 131] on app-card-role "Events (Event Staff) 1I 0/5 08:00-16:00 (8h) single-neutral-actions single-neut…" at bounding box center [586, 136] width 74 height 61
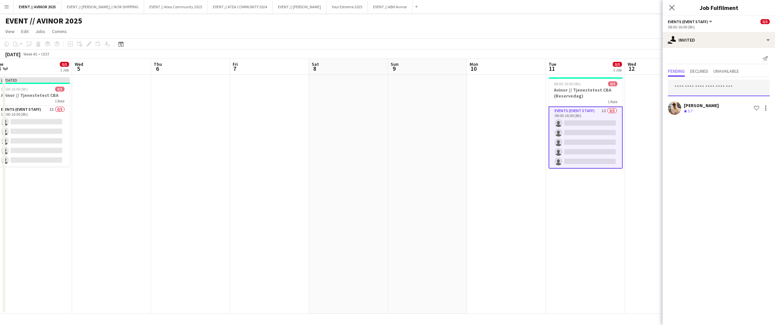
click at [489, 91] on input "text" at bounding box center [719, 88] width 102 height 17
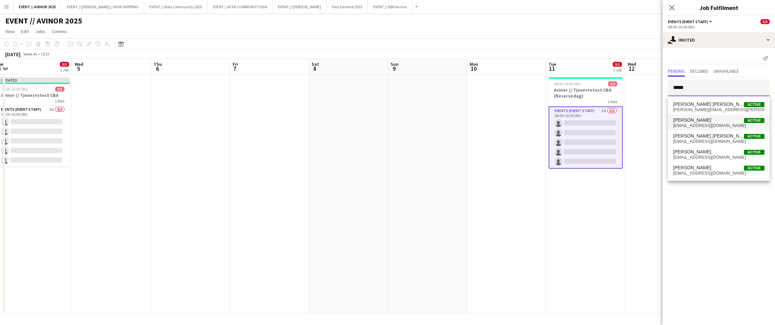
type input "*****"
click at [489, 120] on span "[PERSON_NAME] Active" at bounding box center [718, 120] width 91 height 6
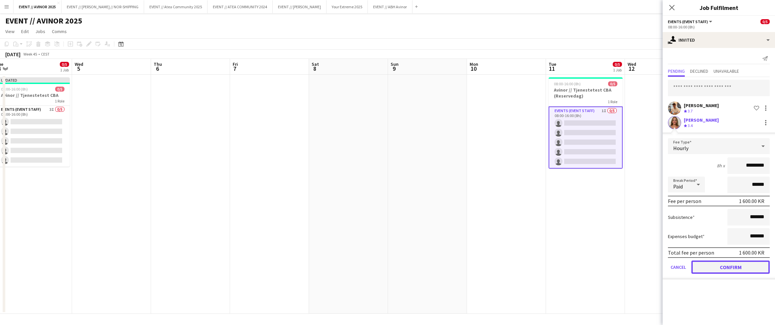
click at [489, 266] on button "Confirm" at bounding box center [730, 266] width 78 height 13
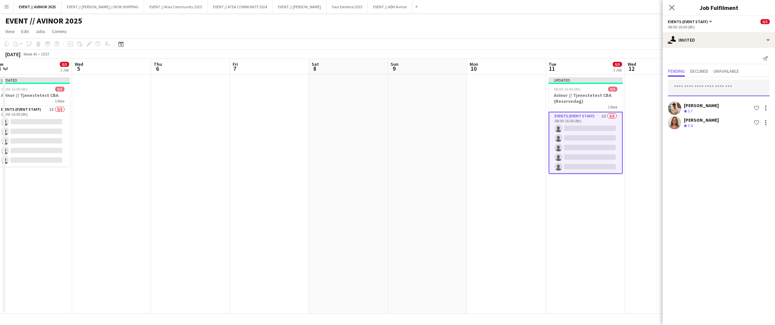
click at [489, 90] on input "text" at bounding box center [719, 88] width 102 height 17
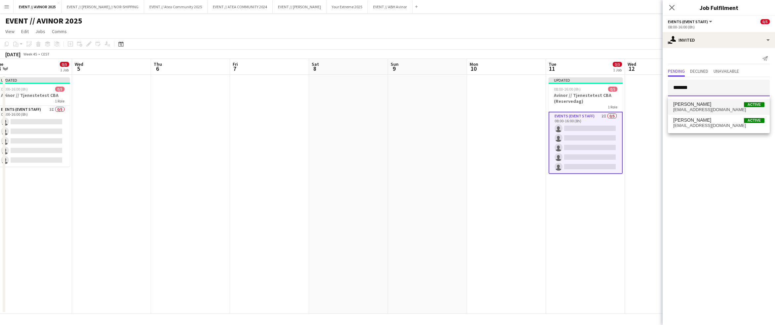
type input "*******"
click at [489, 106] on span "[PERSON_NAME]" at bounding box center [692, 104] width 38 height 6
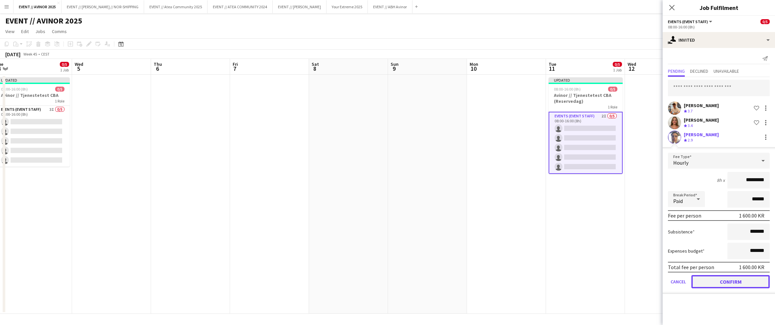
click at [489, 277] on button "Confirm" at bounding box center [730, 281] width 78 height 13
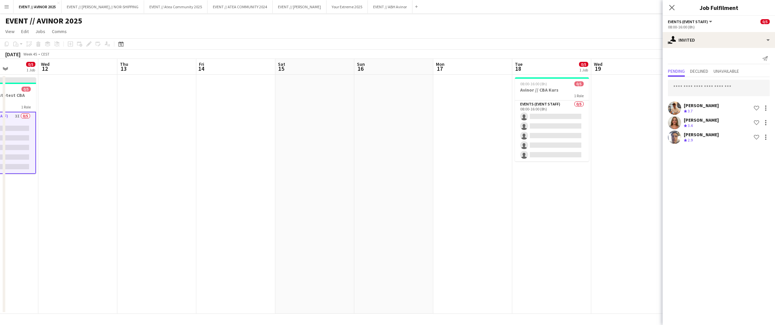
scroll to position [0, 224]
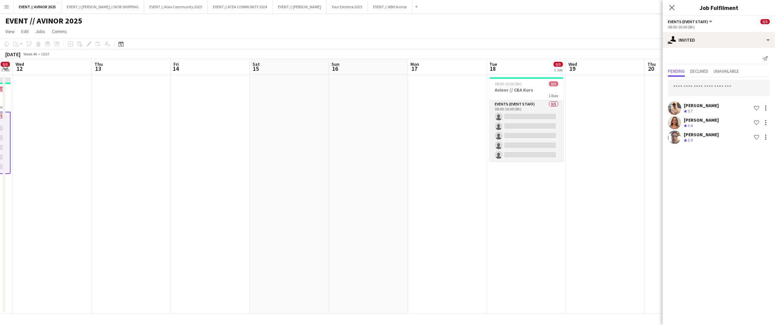
click at [489, 122] on app-card-role "Events (Event Staff) 0/5 08:00-16:00 (8h) single-neutral-actions single-neutral…" at bounding box center [526, 130] width 74 height 61
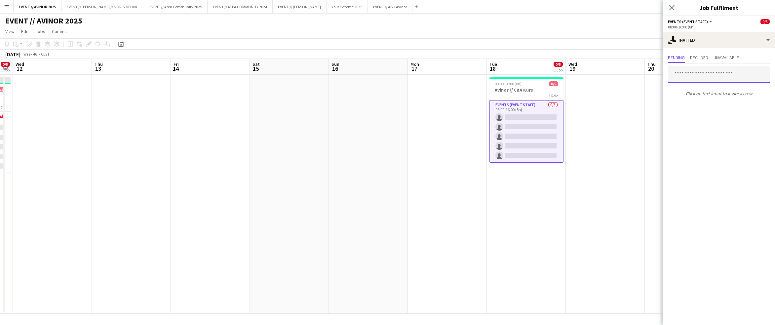
click at [489, 75] on input "text" at bounding box center [719, 74] width 102 height 17
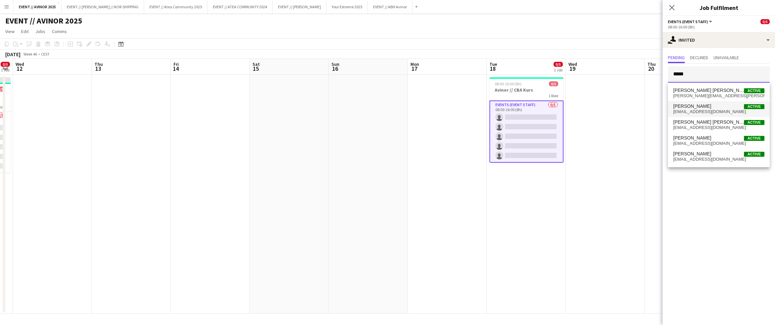
type input "*****"
click at [489, 107] on span "[PERSON_NAME]" at bounding box center [692, 106] width 38 height 6
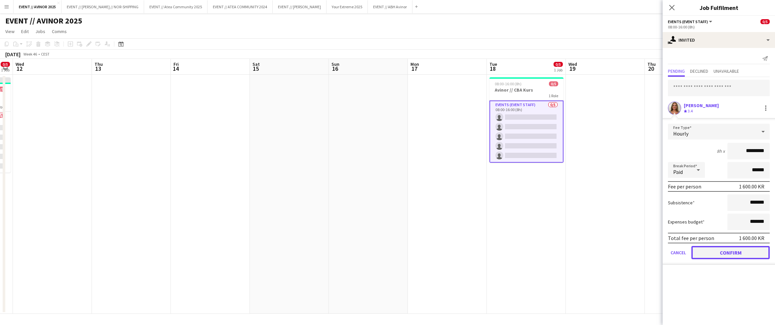
click at [489, 251] on button "Confirm" at bounding box center [730, 252] width 78 height 13
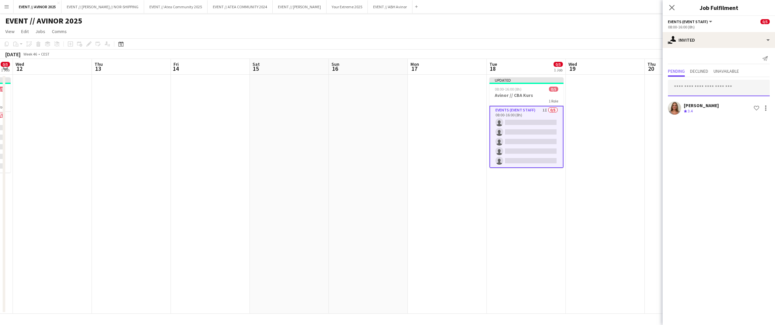
click at [489, 95] on input "text" at bounding box center [719, 88] width 102 height 17
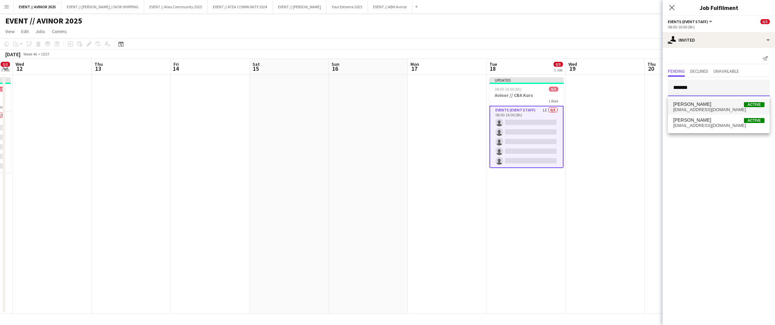
type input "*******"
click at [489, 109] on span "[EMAIL_ADDRESS][DOMAIN_NAME]" at bounding box center [718, 109] width 91 height 5
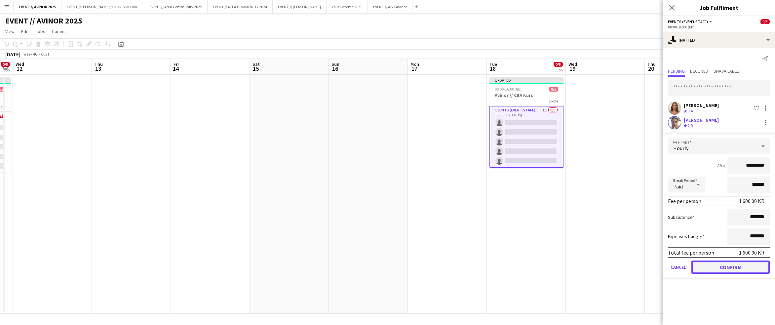
click at [489, 264] on button "Confirm" at bounding box center [730, 266] width 78 height 13
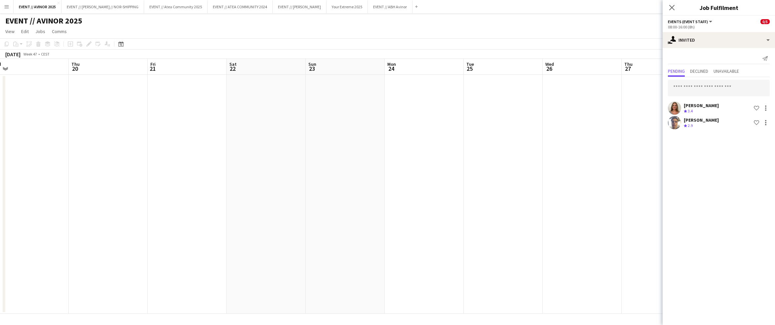
scroll to position [0, 258]
click at [489, 5] on div "Close pop-in" at bounding box center [672, 7] width 19 height 15
click at [489, 5] on icon "Close pop-in" at bounding box center [672, 7] width 6 height 6
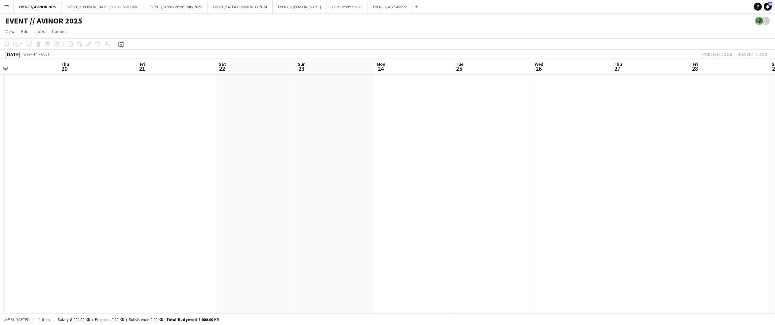
click at [489, 46] on app-toolbar "Copy Paste Paste Command V Paste with crew Command Shift V Paste linked Job [GE…" at bounding box center [387, 43] width 775 height 11
click at [489, 54] on button "Publish 10 jobs" at bounding box center [710, 54] width 40 height 9
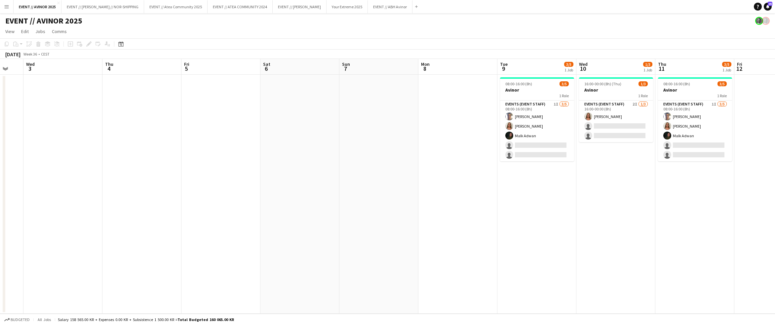
scroll to position [0, 223]
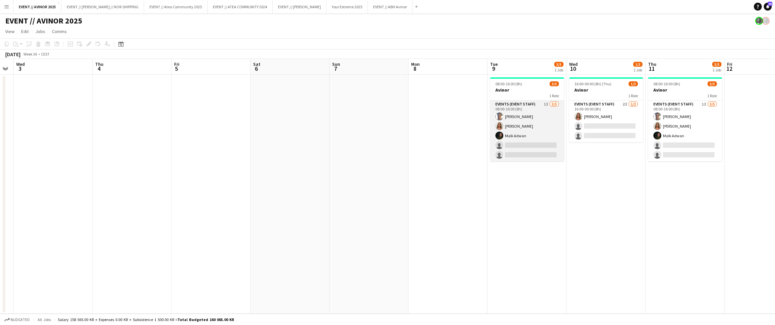
click at [489, 154] on app-card-role "Events (Event Staff) 1I [DATE] 08:00-16:00 (8h) [PERSON_NAME] [PERSON_NAME] [PE…" at bounding box center [527, 130] width 74 height 61
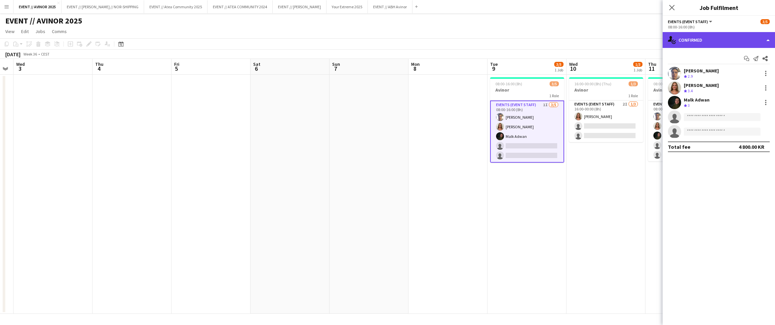
click at [489, 45] on div "single-neutral-actions-check-2 Confirmed" at bounding box center [719, 40] width 112 height 16
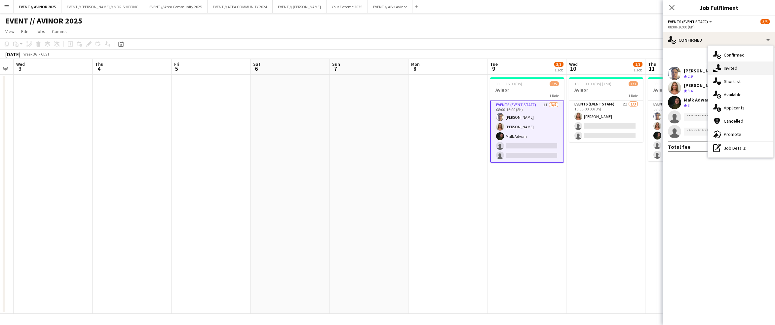
click at [489, 66] on div "single-neutral-actions-share-1 Invited" at bounding box center [740, 67] width 65 height 13
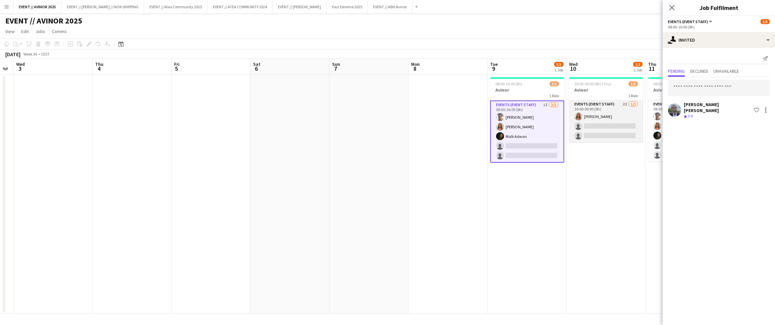
click at [489, 120] on app-card-role "Events (Event Staff) 2I [DATE] 16:00-00:00 (8h) [PERSON_NAME] single-neutral-ac…" at bounding box center [606, 121] width 74 height 42
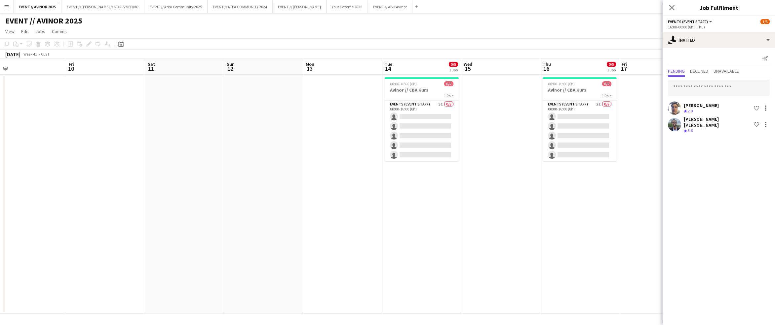
scroll to position [0, 267]
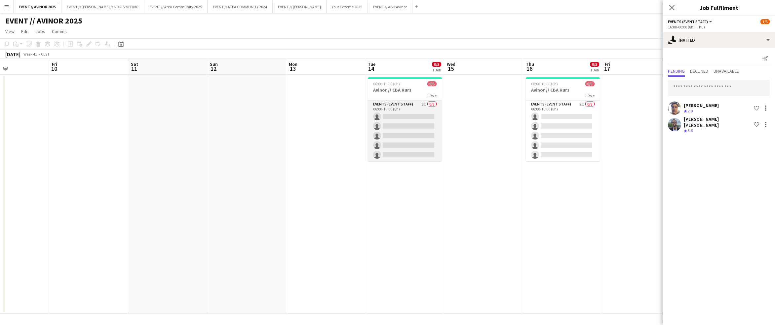
click at [412, 130] on app-card-role "Events (Event Staff) 3I 0/5 08:00-16:00 (8h) single-neutral-actions single-neut…" at bounding box center [405, 130] width 74 height 61
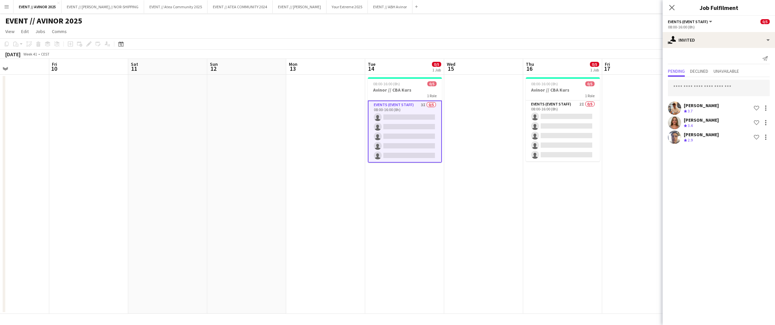
click at [489, 51] on div "[DATE] Week 41 • CEST" at bounding box center [387, 54] width 775 height 9
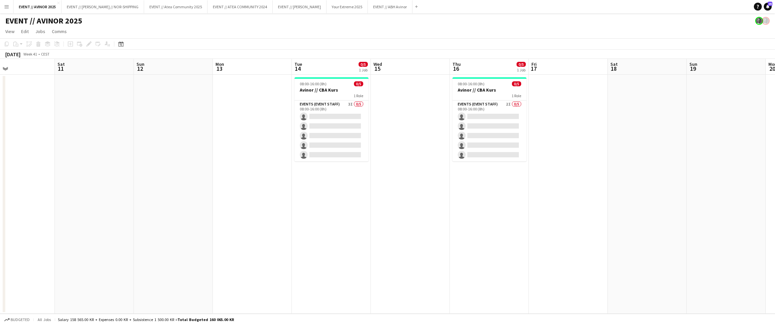
scroll to position [0, 182]
click at [11, 30] on span "View" at bounding box center [9, 31] width 9 height 6
click at [39, 72] on link "Month view" at bounding box center [29, 74] width 53 height 14
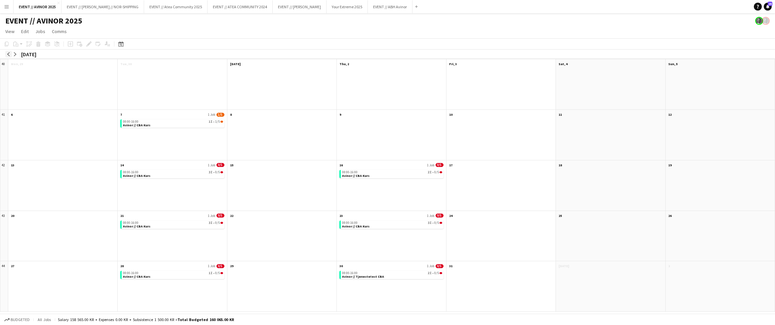
click at [9, 54] on app-icon "arrow-left" at bounding box center [9, 54] width 4 height 4
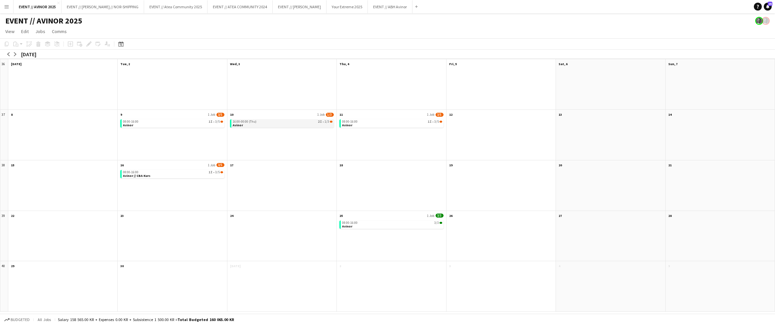
click at [296, 124] on app-month-view-job-card "16:00-00:00 (Thu) 2I • 1/3 Avinor" at bounding box center [282, 123] width 104 height 8
click at [87, 45] on icon at bounding box center [89, 44] width 4 height 4
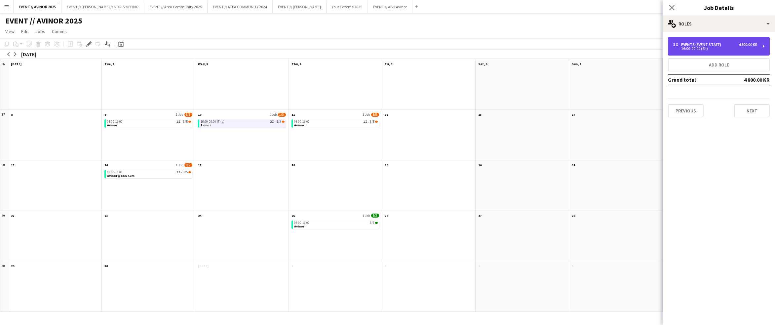
click at [489, 52] on div "3 x Events (Event Staff) 4 800.00 KR 16:00-00:00 (8h)" at bounding box center [719, 46] width 102 height 19
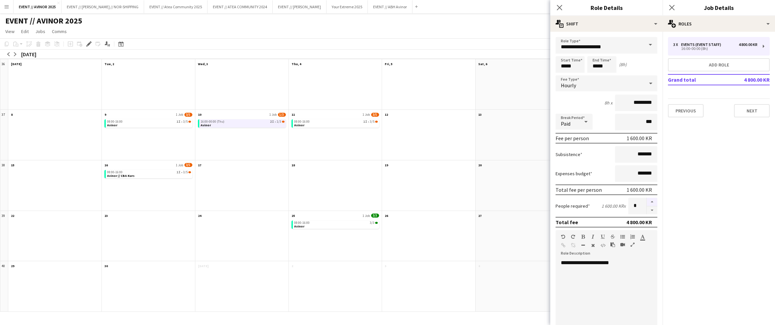
click at [489, 201] on button "button" at bounding box center [652, 202] width 11 height 9
click at [489, 200] on button "button" at bounding box center [652, 202] width 11 height 9
type input "*"
click at [455, 132] on div at bounding box center [428, 139] width 93 height 42
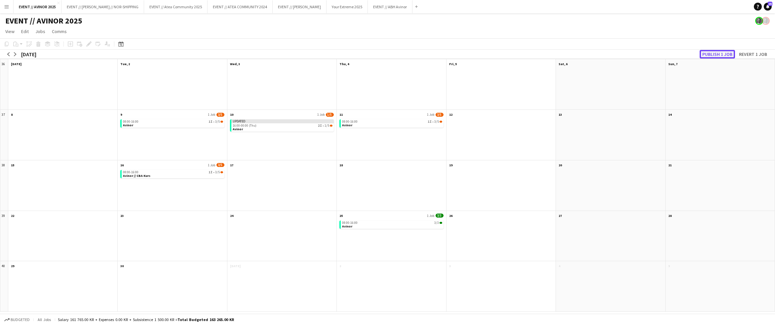
click at [489, 53] on button "Publish 1 job" at bounding box center [717, 54] width 35 height 9
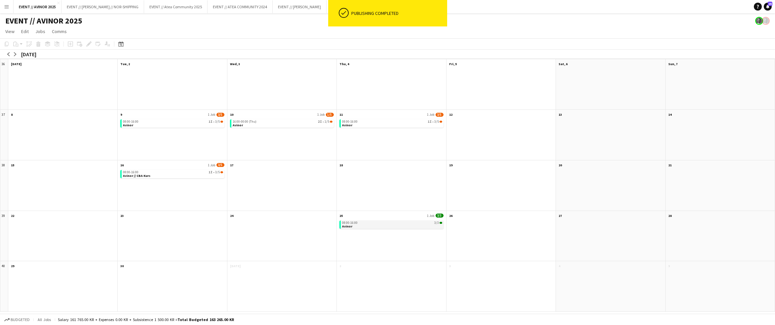
click at [405, 222] on div "08:00-16:00 3/3" at bounding box center [392, 222] width 100 height 3
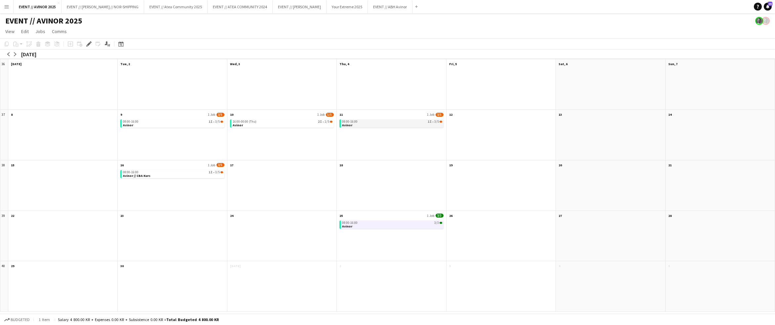
click at [365, 125] on app-month-view-job-card "08:00-16:00 1I • 3/5 Avinor" at bounding box center [391, 123] width 104 height 8
click at [16, 54] on app-icon "arrow-right" at bounding box center [15, 54] width 4 height 4
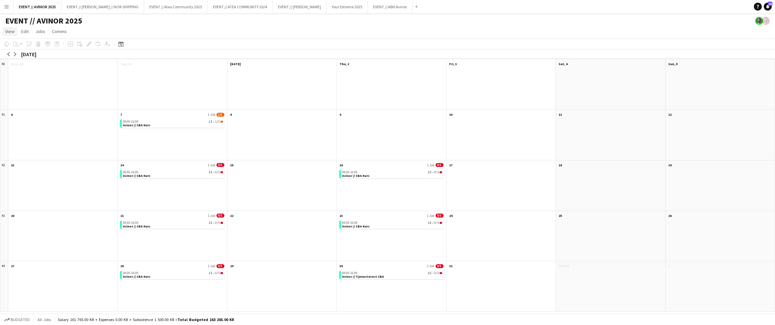
click at [15, 30] on link "View" at bounding box center [10, 31] width 15 height 9
click at [169, 30] on app-page-menu "View Day view expanded Day view collapsed Month view Date picker Jump to [DATE]…" at bounding box center [387, 32] width 775 height 13
click at [12, 32] on span "View" at bounding box center [9, 31] width 9 height 6
click at [33, 45] on span "Day view expanded" at bounding box center [27, 46] width 38 height 6
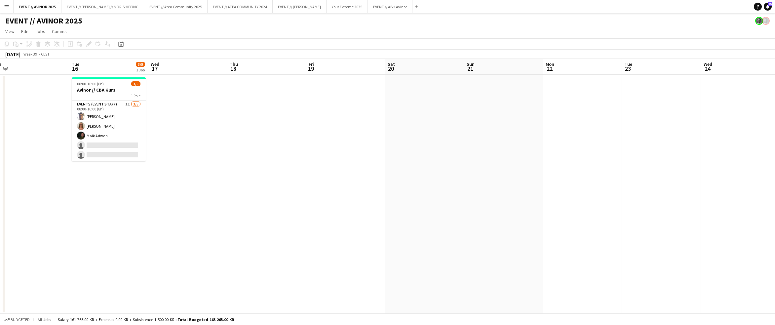
scroll to position [0, 198]
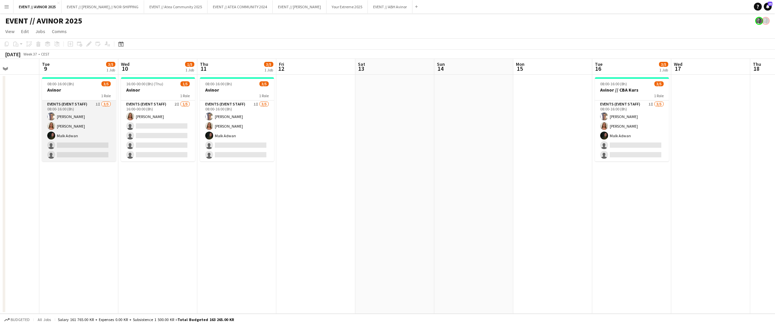
click at [94, 131] on app-card-role "Events (Event Staff) 1I [DATE] 08:00-16:00 (8h) [PERSON_NAME] [PERSON_NAME] [PE…" at bounding box center [79, 130] width 74 height 61
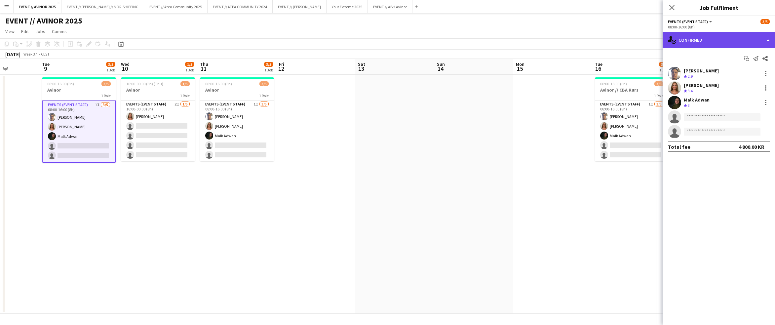
click at [489, 41] on div "single-neutral-actions-check-2 Confirmed" at bounding box center [719, 40] width 112 height 16
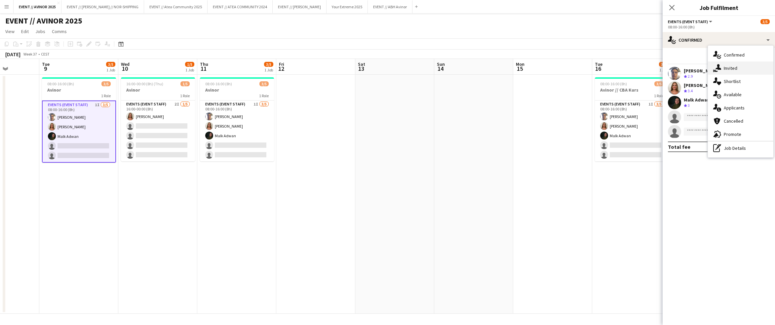
click at [489, 65] on icon "single-neutral-actions-share-1" at bounding box center [717, 68] width 8 height 8
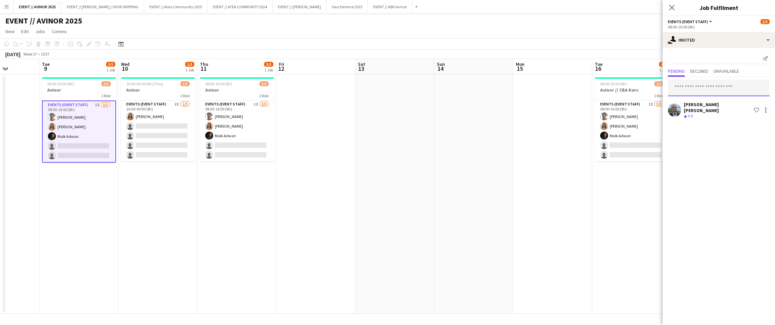
click at [489, 85] on input "text" at bounding box center [719, 88] width 102 height 17
type input "*****"
click at [489, 104] on span "Newry Balasubramaniam" at bounding box center [699, 104] width 52 height 6
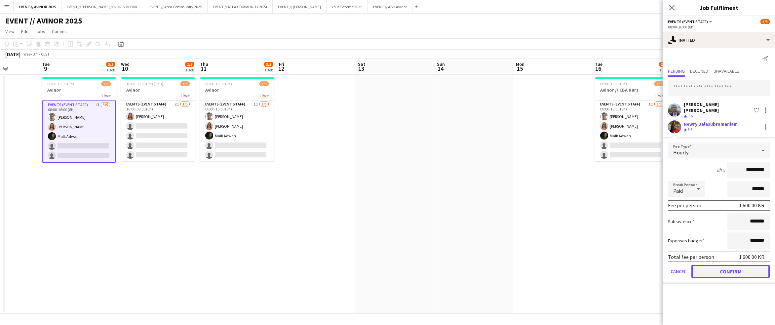
click at [489, 268] on button "Confirm" at bounding box center [730, 271] width 78 height 13
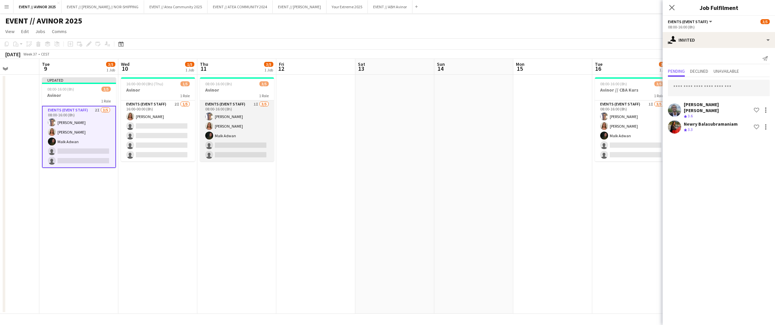
click at [236, 151] on app-card-role "Events (Event Staff) 1I [DATE] 08:00-16:00 (8h) [PERSON_NAME] [PERSON_NAME] [PE…" at bounding box center [237, 130] width 74 height 61
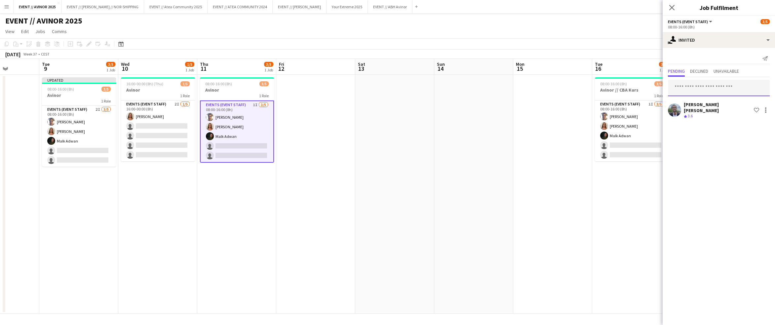
click at [489, 85] on input "text" at bounding box center [719, 88] width 102 height 17
type input "*****"
click at [489, 107] on span "[EMAIL_ADDRESS][DOMAIN_NAME]" at bounding box center [718, 109] width 91 height 5
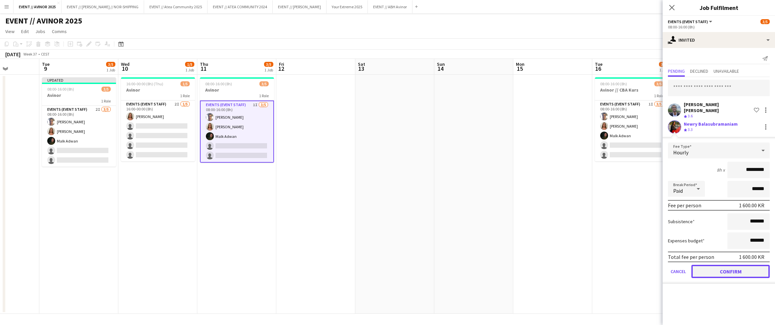
click at [489, 265] on button "Confirm" at bounding box center [730, 271] width 78 height 13
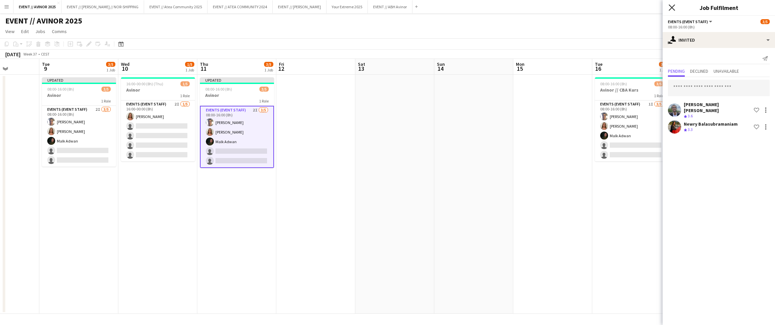
click at [489, 5] on icon "Close pop-in" at bounding box center [672, 7] width 6 height 6
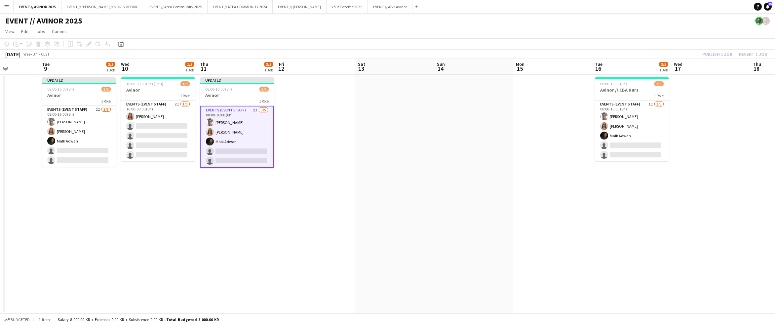
click at [489, 52] on div "Publish 1 job Revert 1 job" at bounding box center [734, 54] width 81 height 9
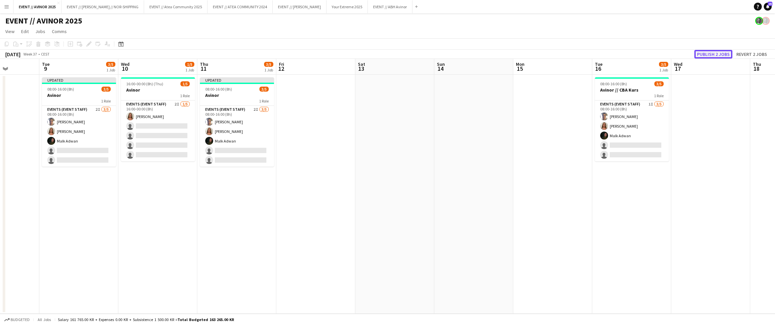
click at [489, 52] on button "Publish 2 jobs" at bounding box center [713, 54] width 38 height 9
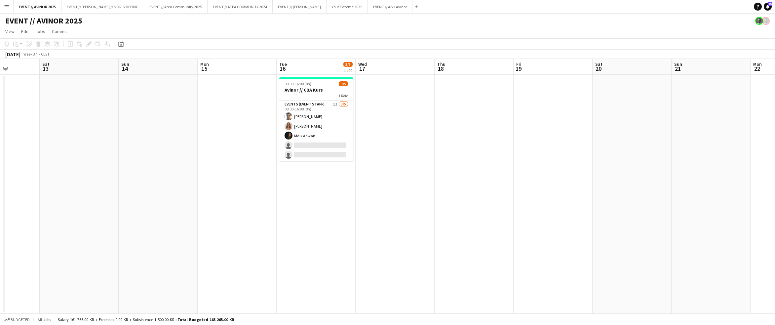
scroll to position [0, 223]
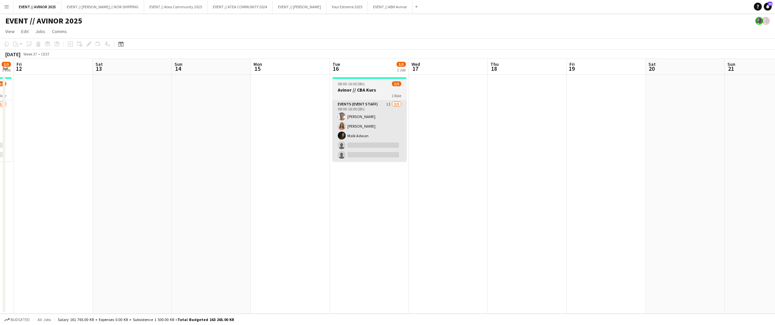
click at [374, 147] on app-card-role "Events (Event Staff) 1I [DATE] 08:00-16:00 (8h) [PERSON_NAME] [PERSON_NAME] [PE…" at bounding box center [369, 130] width 74 height 61
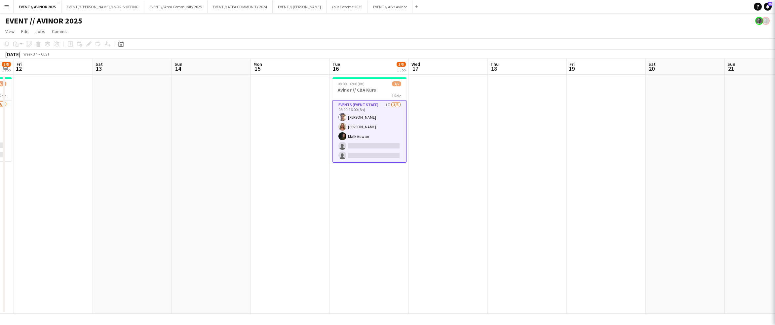
click at [380, 139] on app-card-role "Events (Event Staff) 1I [DATE] 08:00-16:00 (8h) [PERSON_NAME] [PERSON_NAME] [PE…" at bounding box center [369, 131] width 74 height 62
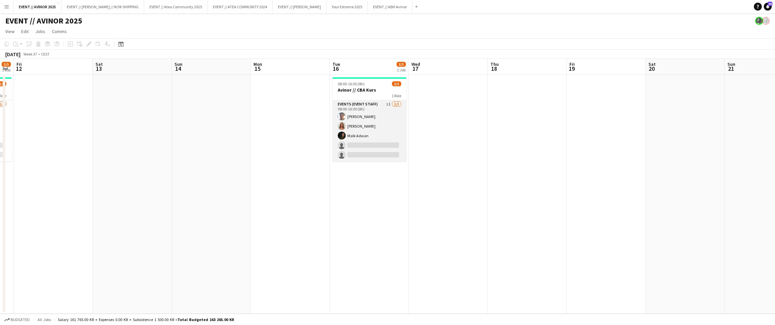
click at [380, 139] on app-card-role "Events (Event Staff) 1I [DATE] 08:00-16:00 (8h) [PERSON_NAME] [PERSON_NAME] [PE…" at bounding box center [369, 130] width 74 height 61
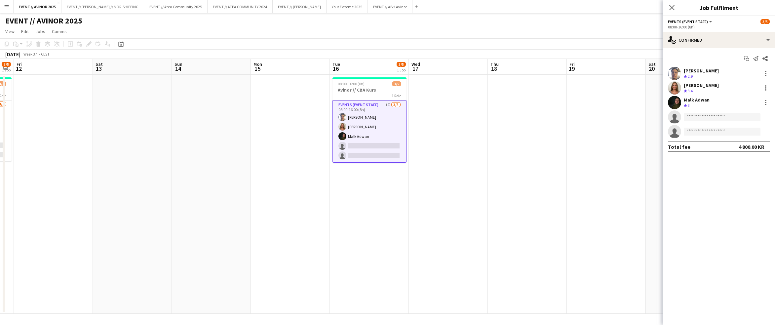
click at [489, 30] on app-options-switcher "Events (Event Staff) All roles Events (Event Staff) [DATE] 08:00-16:00 (8h)" at bounding box center [719, 24] width 112 height 16
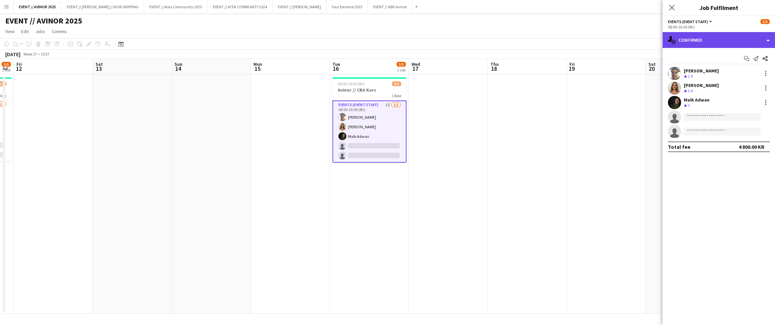
click at [489, 38] on div "single-neutral-actions-check-2 Confirmed" at bounding box center [719, 40] width 112 height 16
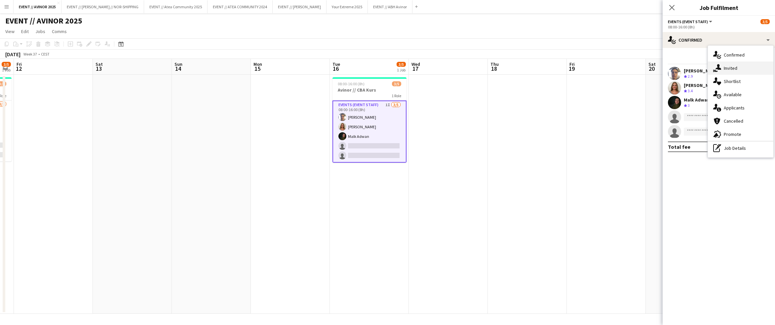
click at [489, 63] on div "single-neutral-actions-share-1 Invited" at bounding box center [740, 67] width 65 height 13
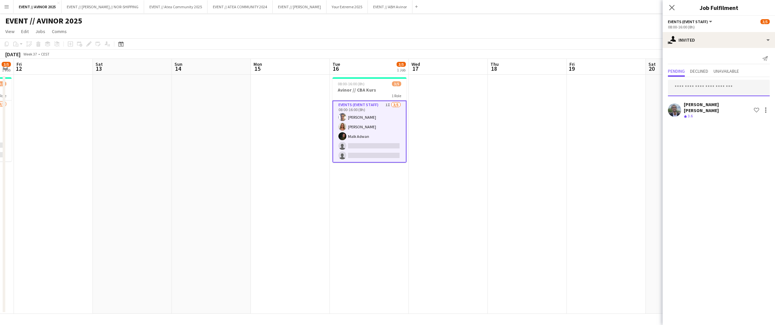
click at [489, 87] on input "text" at bounding box center [719, 88] width 102 height 17
type input "*****"
click at [489, 103] on span "Newry Balasubramaniam" at bounding box center [699, 104] width 52 height 6
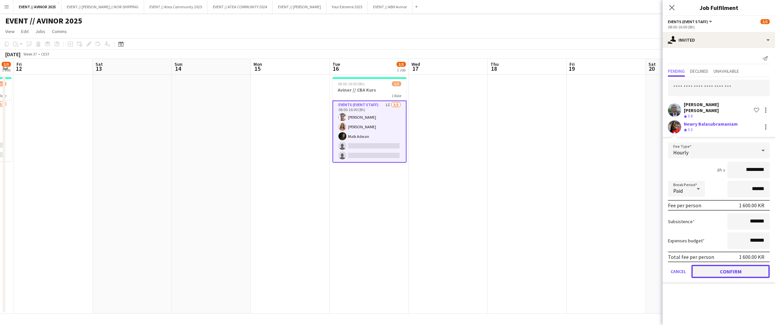
click at [489, 268] on button "Confirm" at bounding box center [730, 271] width 78 height 13
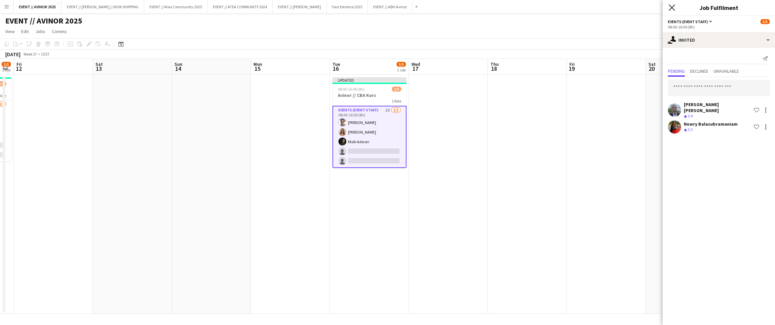
click at [489, 6] on icon "Close pop-in" at bounding box center [672, 7] width 6 height 6
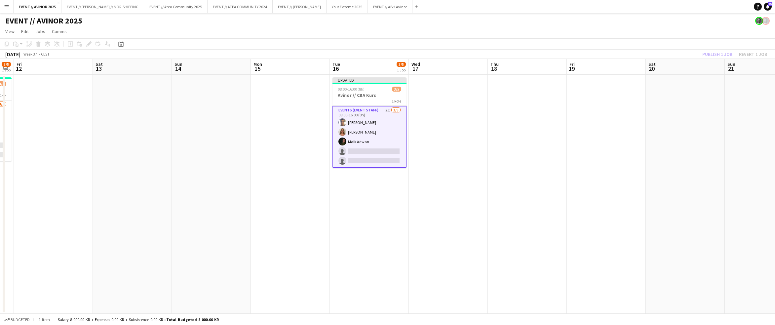
click at [489, 50] on div "Publish 1 job Revert 1 job" at bounding box center [734, 54] width 81 height 9
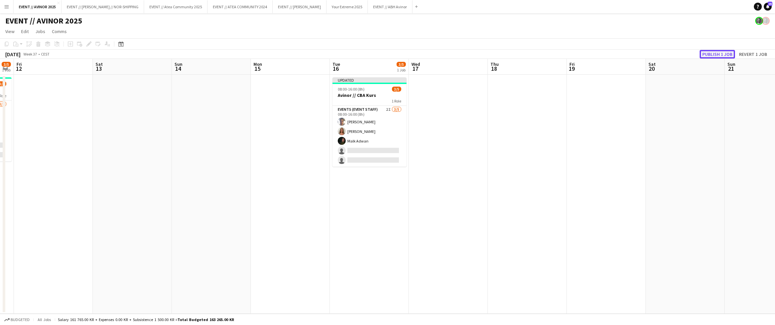
click at [489, 51] on button "Publish 1 job" at bounding box center [717, 54] width 35 height 9
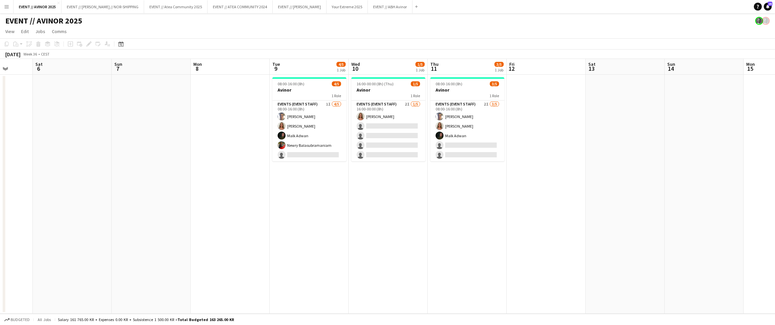
scroll to position [0, 231]
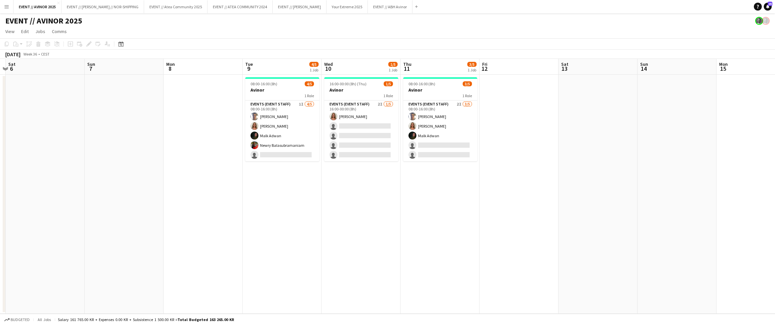
click at [409, 254] on app-date-cell "08:00-16:00 (8h) 3/5 Avinor 1 Role Events (Event Staff) 2I [DATE] 08:00-16:00 (…" at bounding box center [440, 194] width 79 height 239
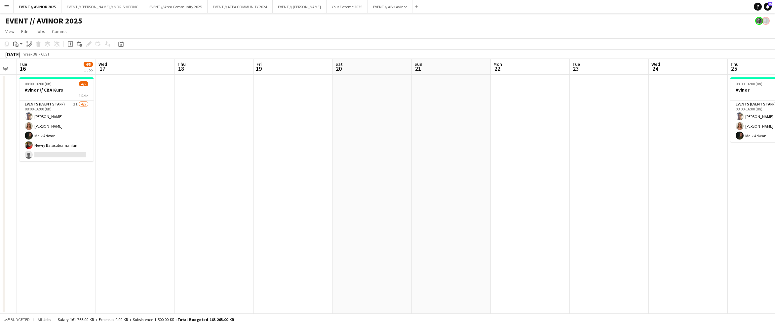
scroll to position [0, 254]
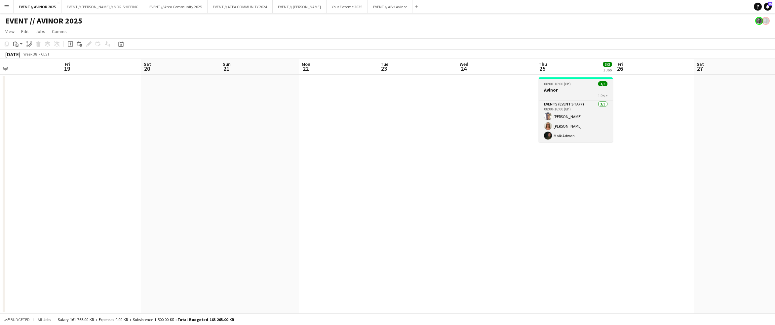
click at [489, 81] on div "08:00-16:00 (8h) 3/3" at bounding box center [576, 83] width 74 height 5
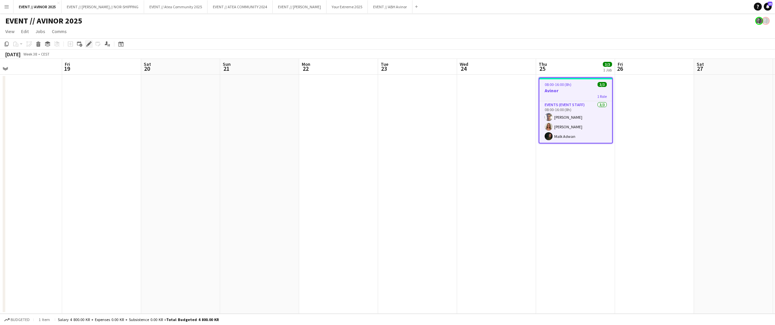
click at [89, 45] on icon "Edit" at bounding box center [88, 43] width 5 height 5
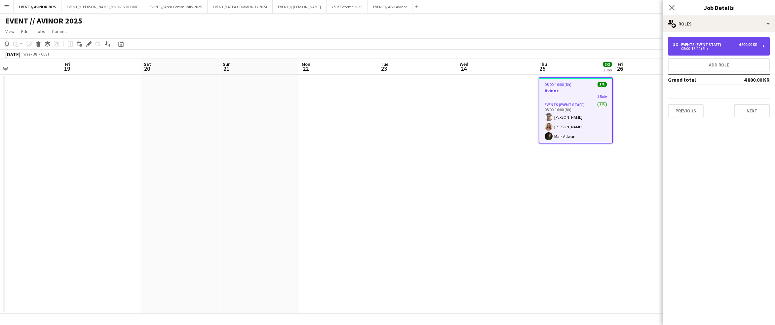
click at [489, 51] on div "3 x Events (Event Staff) 4 800.00 KR 08:00-16:00 (8h)" at bounding box center [719, 46] width 102 height 19
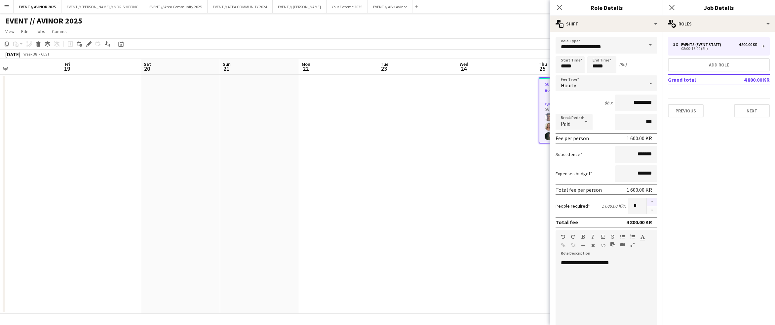
click at [489, 198] on button "button" at bounding box center [652, 202] width 11 height 9
type input "*"
click at [489, 194] on app-date-cell "08:00-16:00 (8h) 3/3 Avinor 1 Role Events (Event Staff) [DATE] 08:00-16:00 (8h)…" at bounding box center [575, 194] width 79 height 239
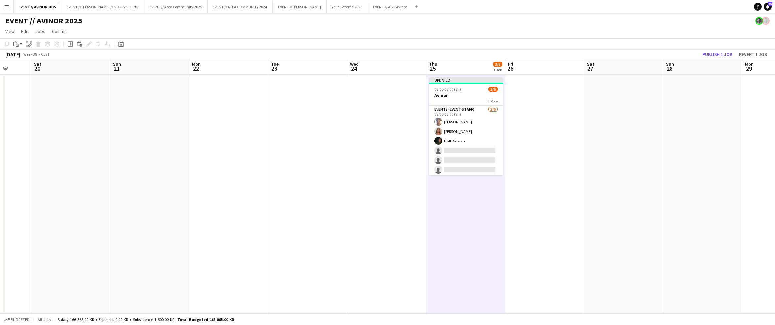
scroll to position [0, 223]
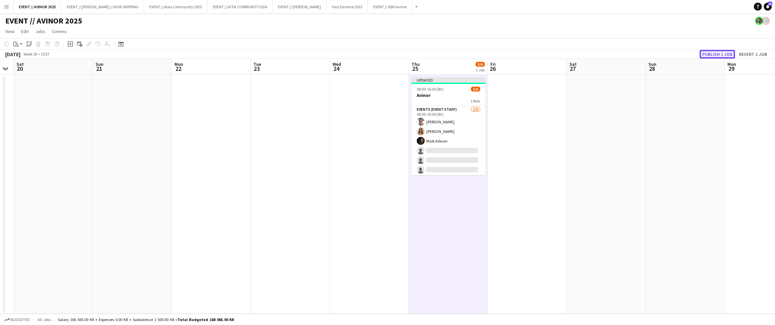
click at [489, 53] on button "Publish 1 job" at bounding box center [717, 54] width 35 height 9
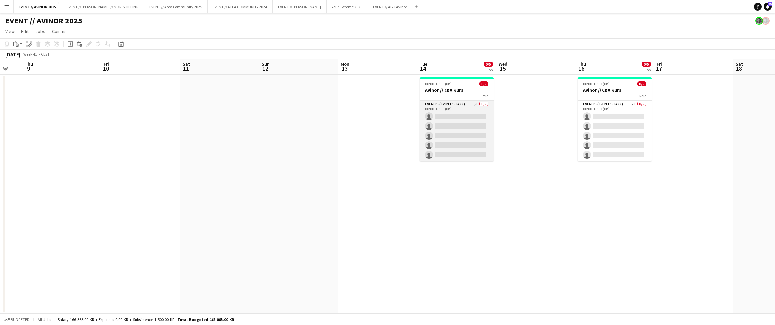
scroll to position [0, 228]
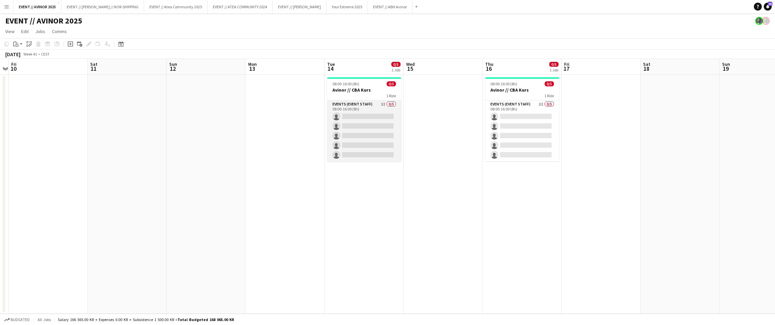
click at [352, 121] on app-card-role "Events (Event Staff) 3I 0/5 08:00-16:00 (8h) single-neutral-actions single-neut…" at bounding box center [364, 130] width 74 height 61
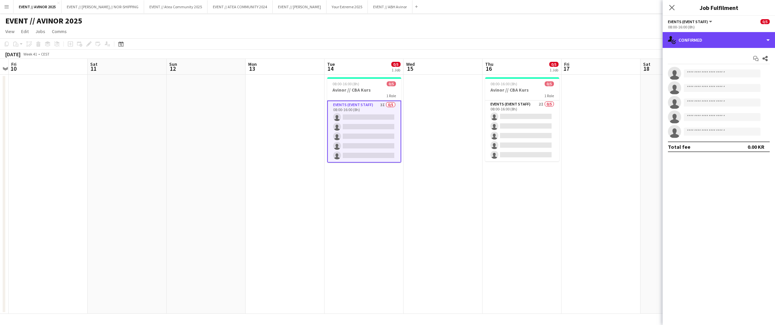
drag, startPoint x: 691, startPoint y: 45, endPoint x: 698, endPoint y: 59, distance: 15.5
click at [489, 45] on div "single-neutral-actions-check-2 Confirmed" at bounding box center [719, 40] width 112 height 16
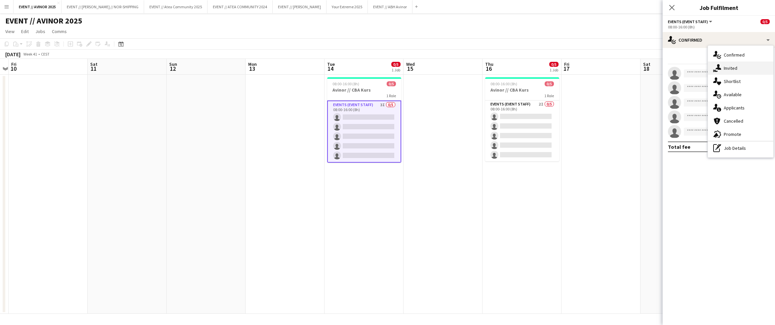
click at [489, 71] on div "single-neutral-actions-share-1 Invited" at bounding box center [740, 67] width 65 height 13
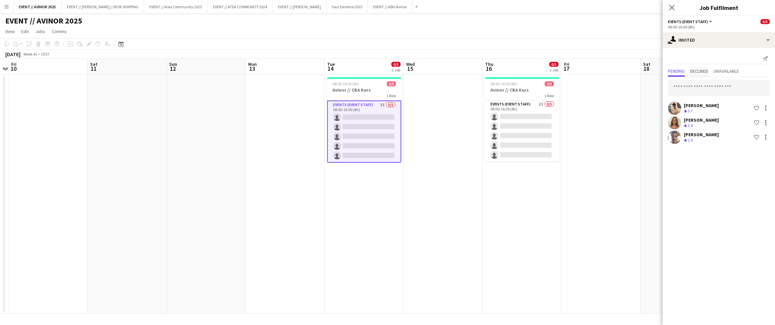
click at [489, 70] on span "Declined" at bounding box center [699, 71] width 18 height 5
click at [489, 70] on span "Pending" at bounding box center [676, 71] width 17 height 5
click at [489, 7] on div "Close pop-in" at bounding box center [672, 7] width 19 height 15
click at [489, 9] on icon "Close pop-in" at bounding box center [671, 7] width 5 height 5
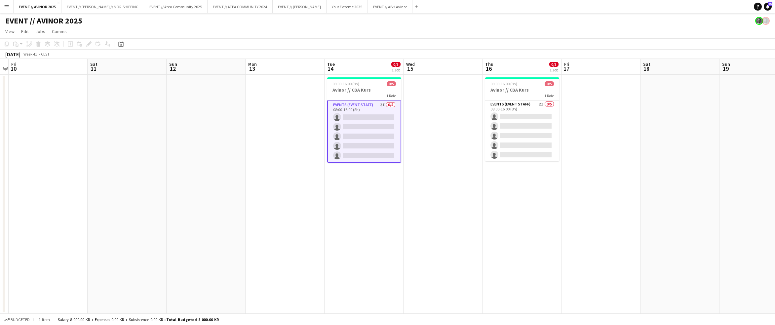
click at [489, 83] on app-date-cell at bounding box center [601, 194] width 79 height 239
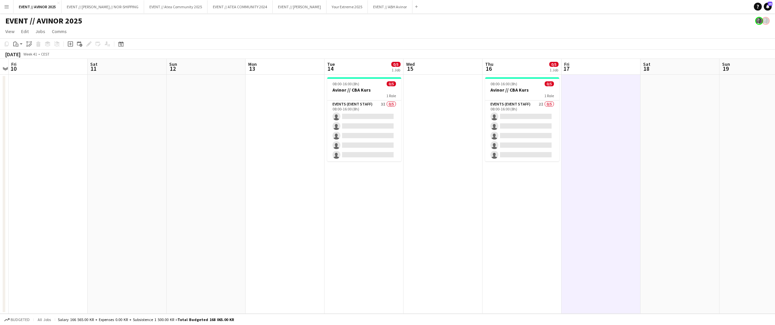
click at [489, 20] on div "EVENT // AVINOR 2025" at bounding box center [387, 19] width 775 height 13
